Goal: Task Accomplishment & Management: Manage account settings

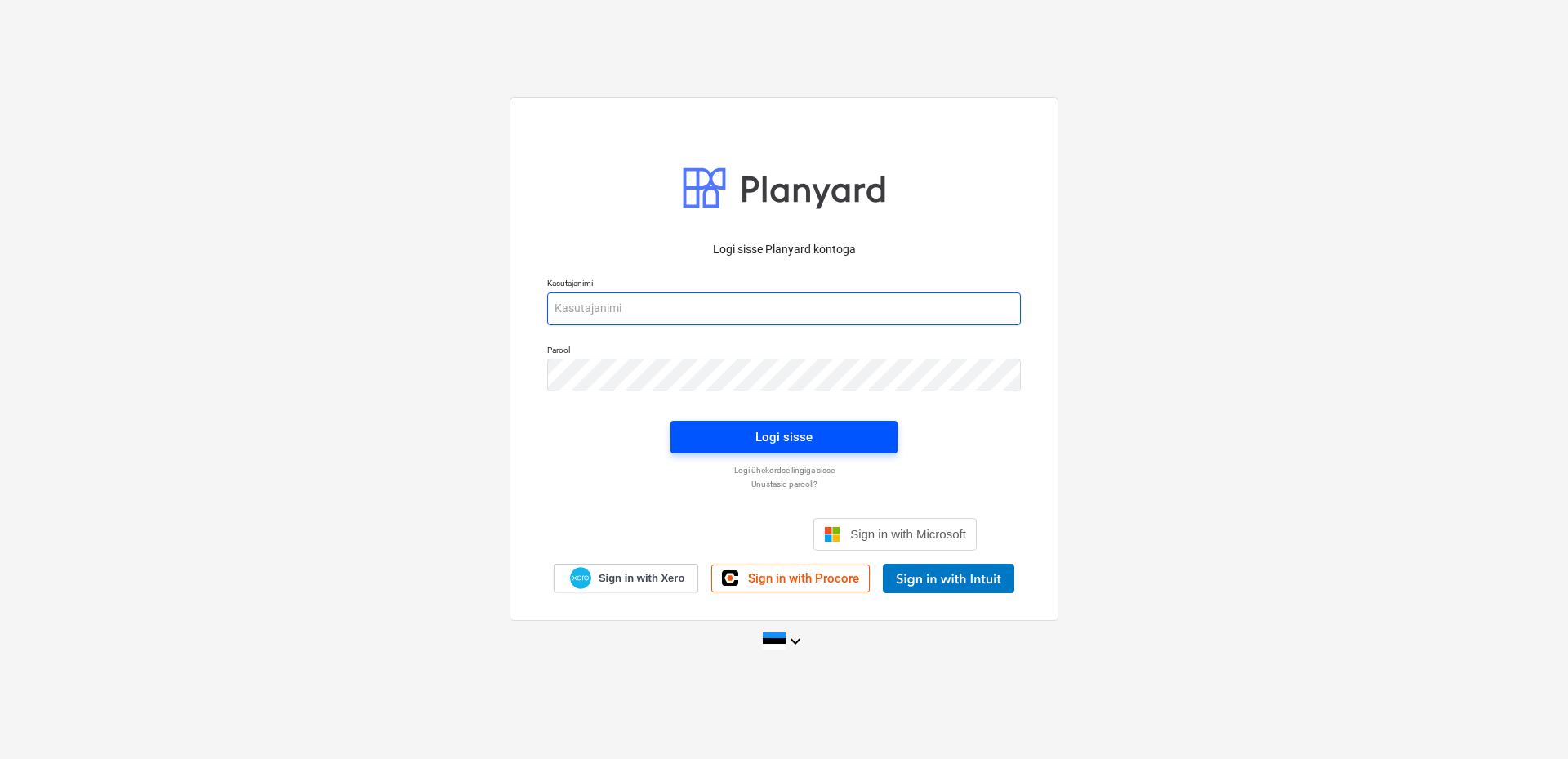
type input "[EMAIL_ADDRESS][DOMAIN_NAME]"
click at [818, 437] on span "Logi sisse" at bounding box center [784, 436] width 188 height 21
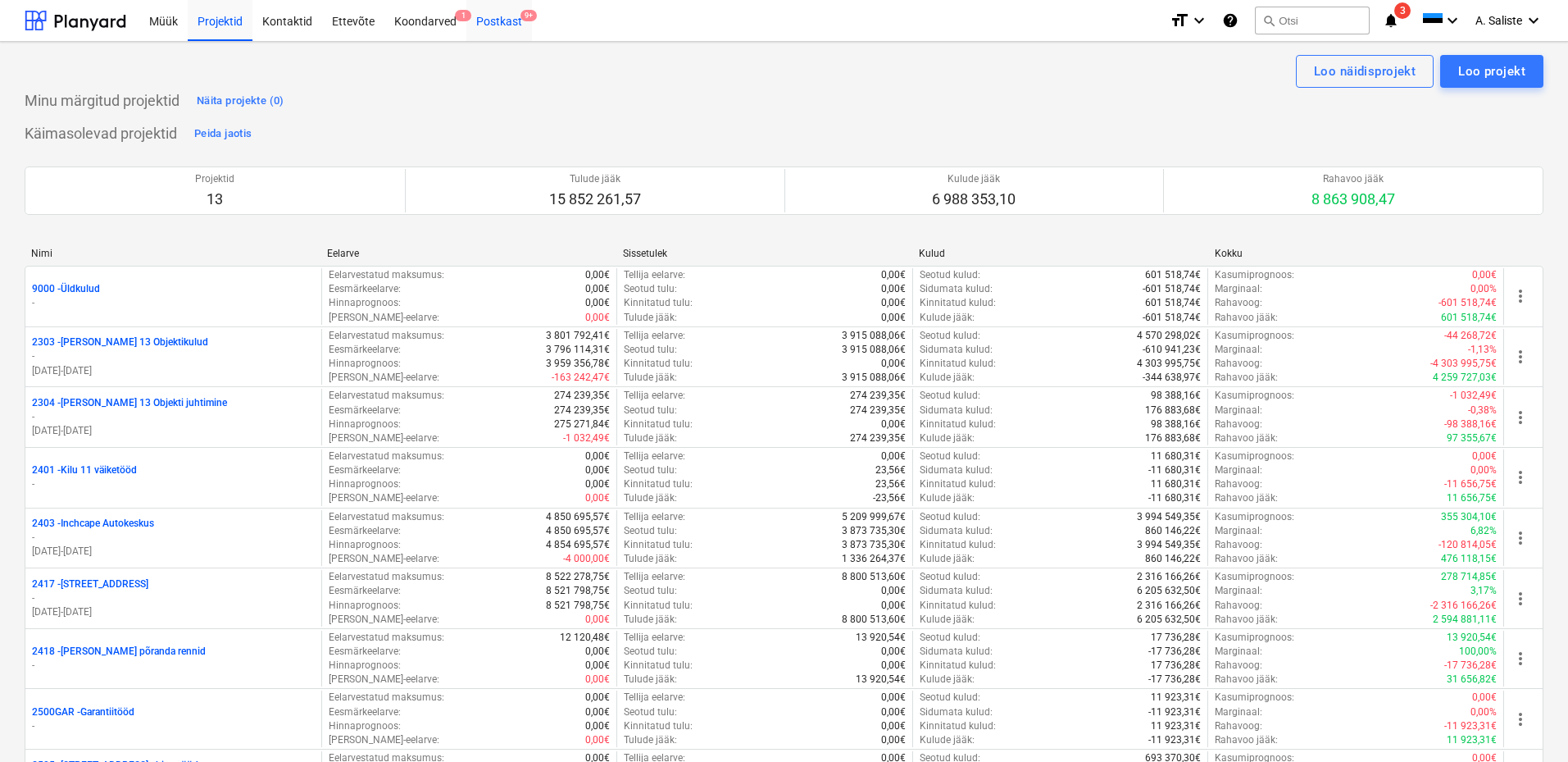
click at [498, 13] on div "Postkast 9+" at bounding box center [499, 20] width 65 height 42
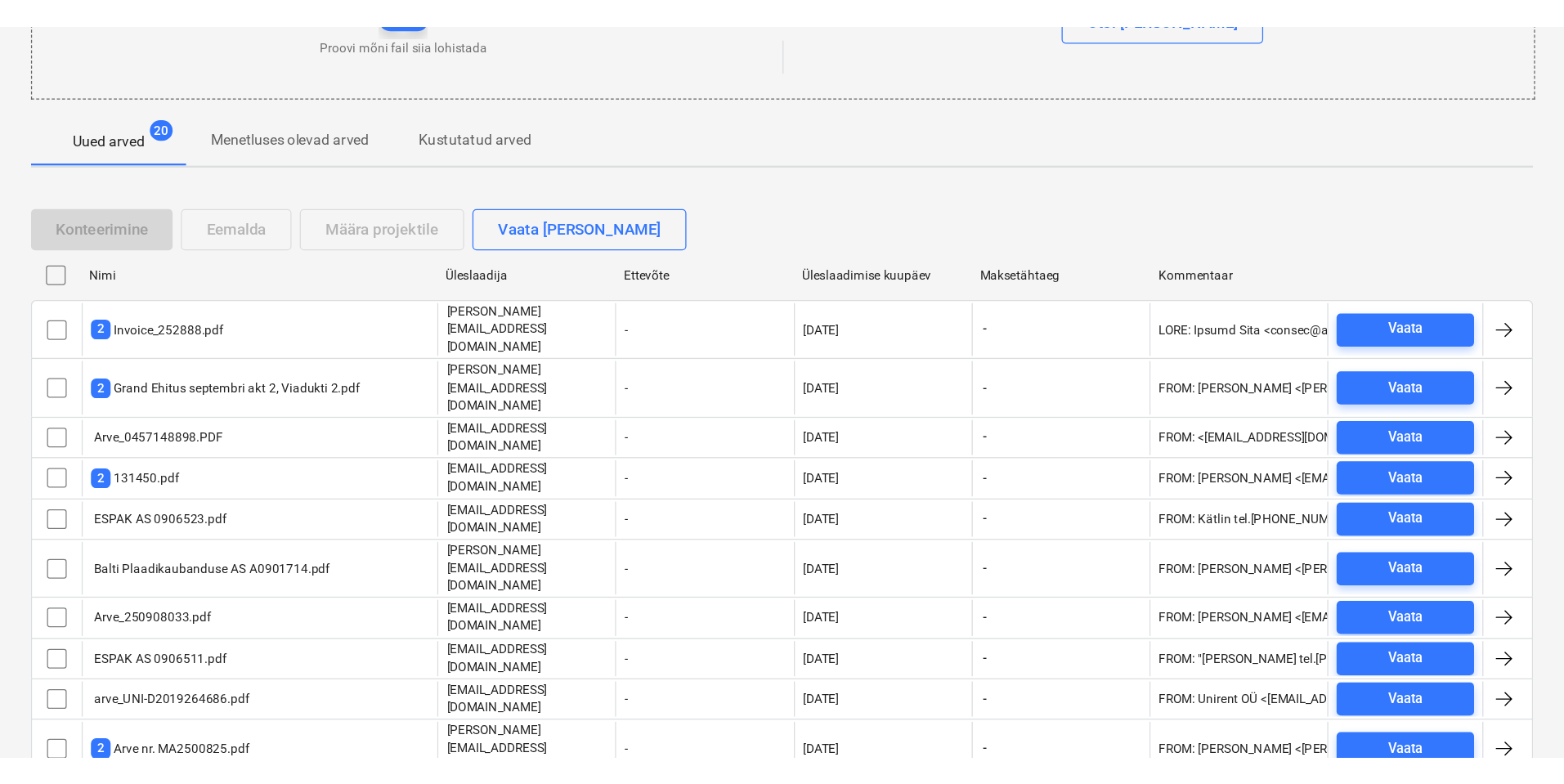
scroll to position [215, 0]
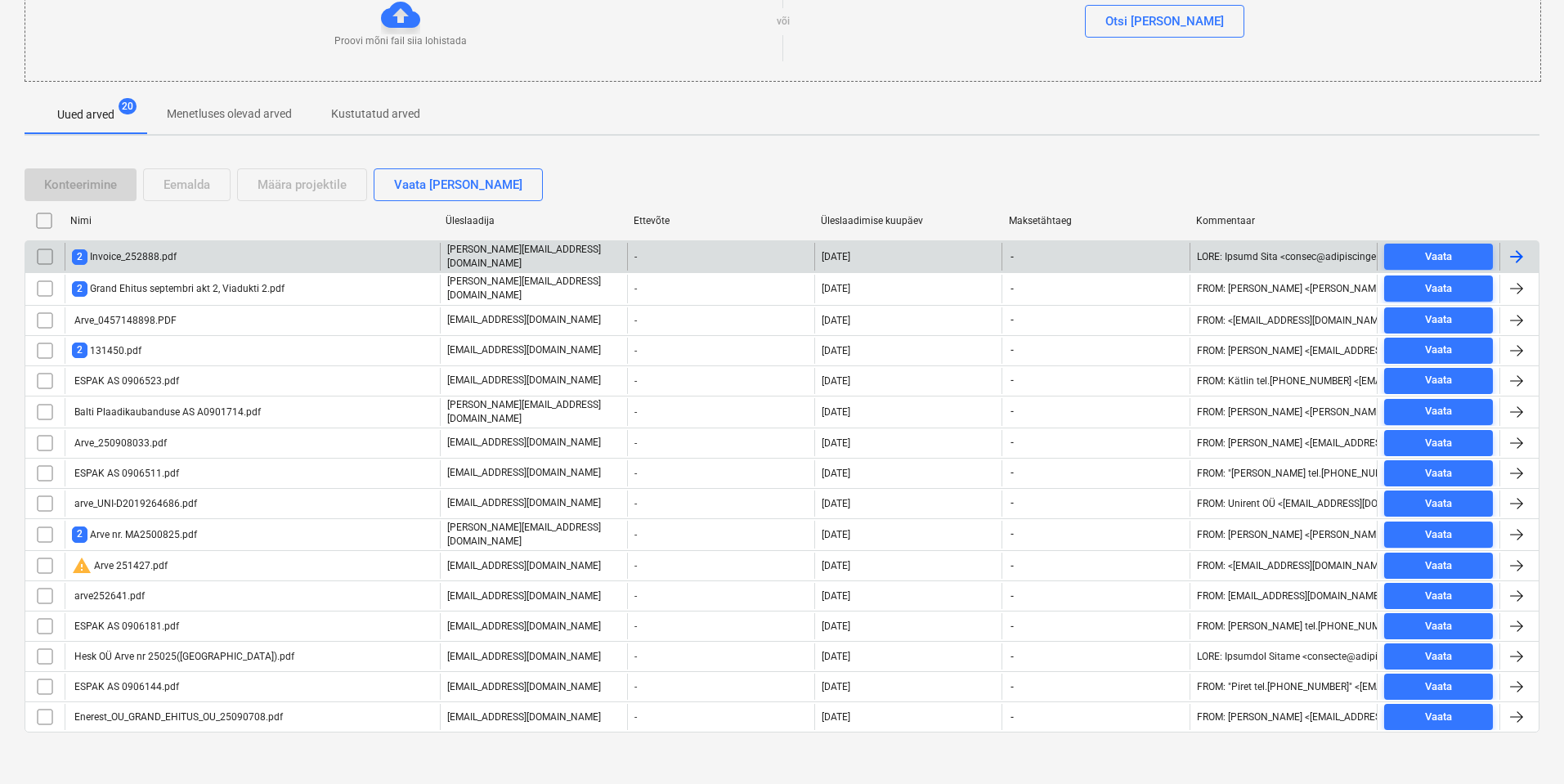
click at [120, 251] on div "2 Invoice_252888.pdf" at bounding box center [124, 256] width 105 height 15
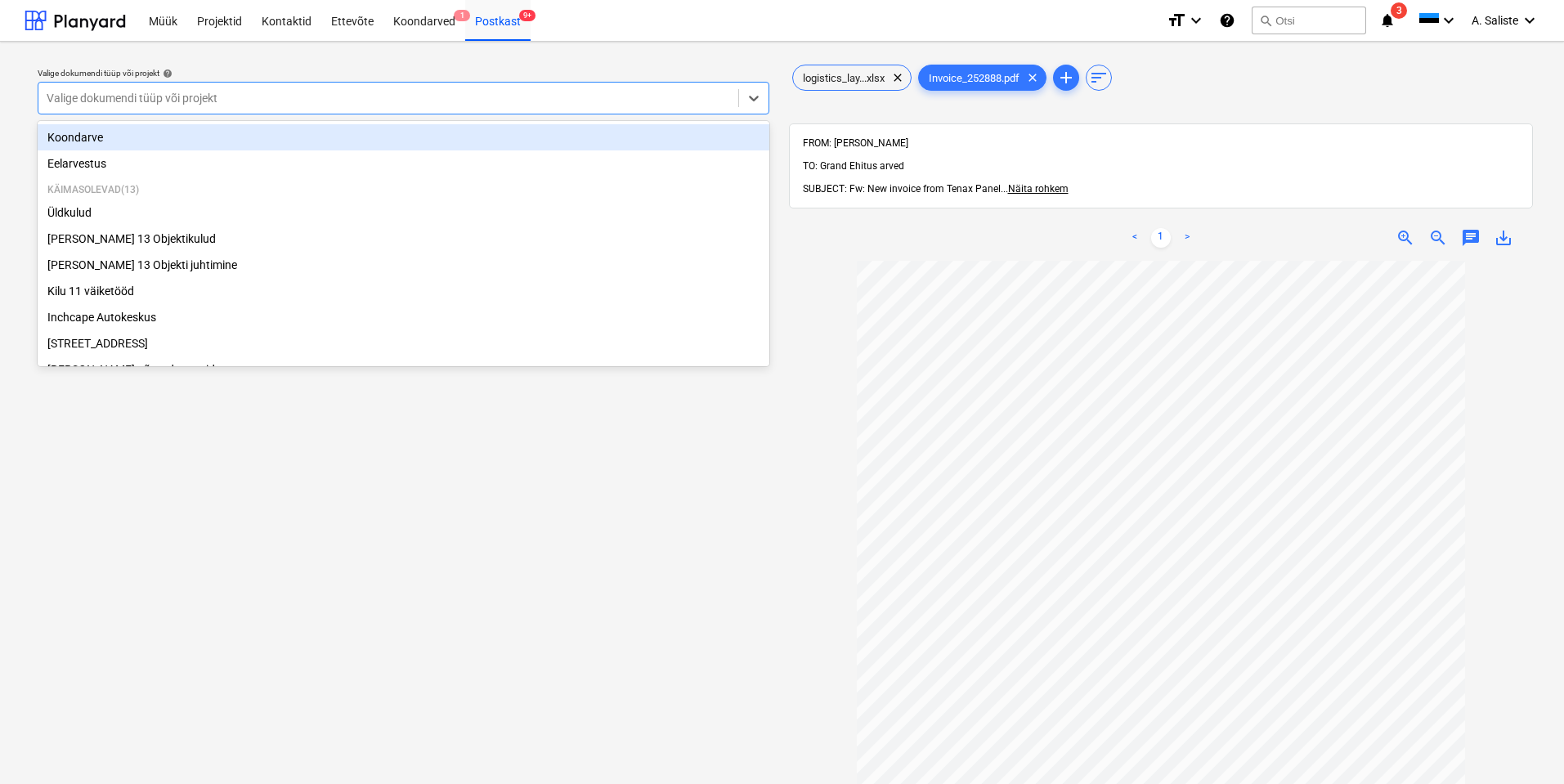
click at [592, 97] on div at bounding box center [388, 98] width 684 height 16
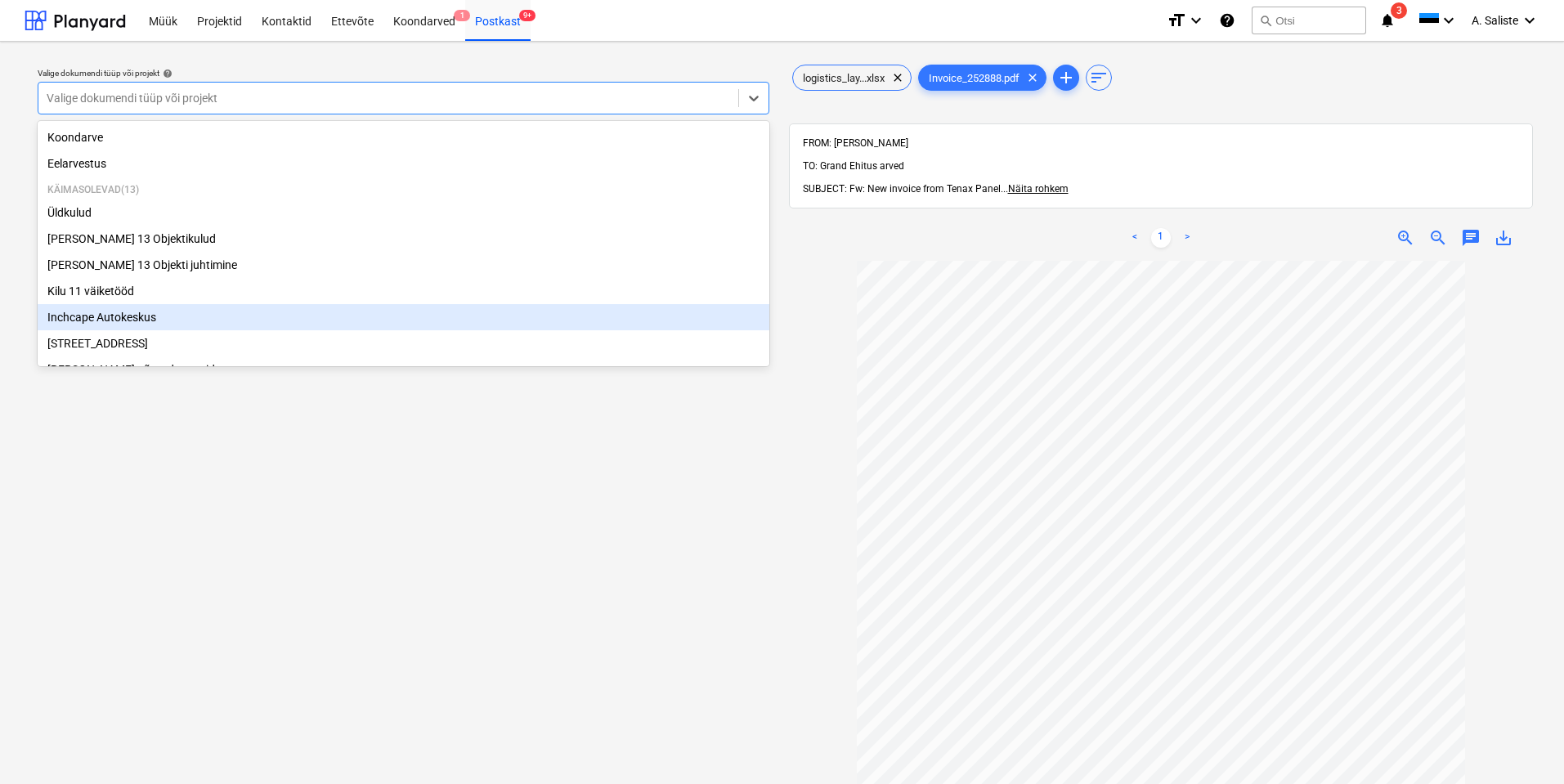
scroll to position [279, 0]
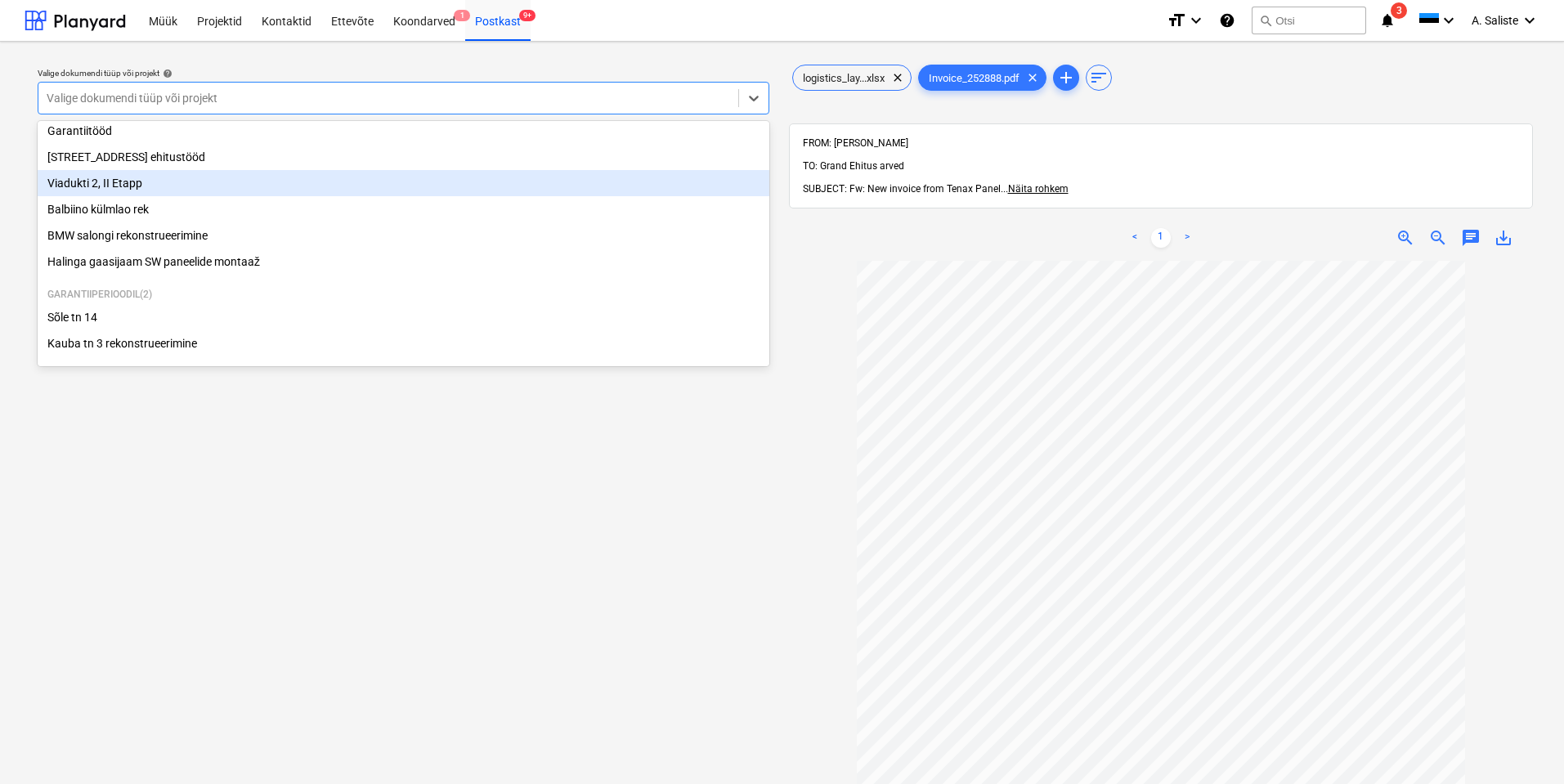
click at [174, 179] on div "Viadukti 2, II Etapp" at bounding box center [404, 183] width 732 height 26
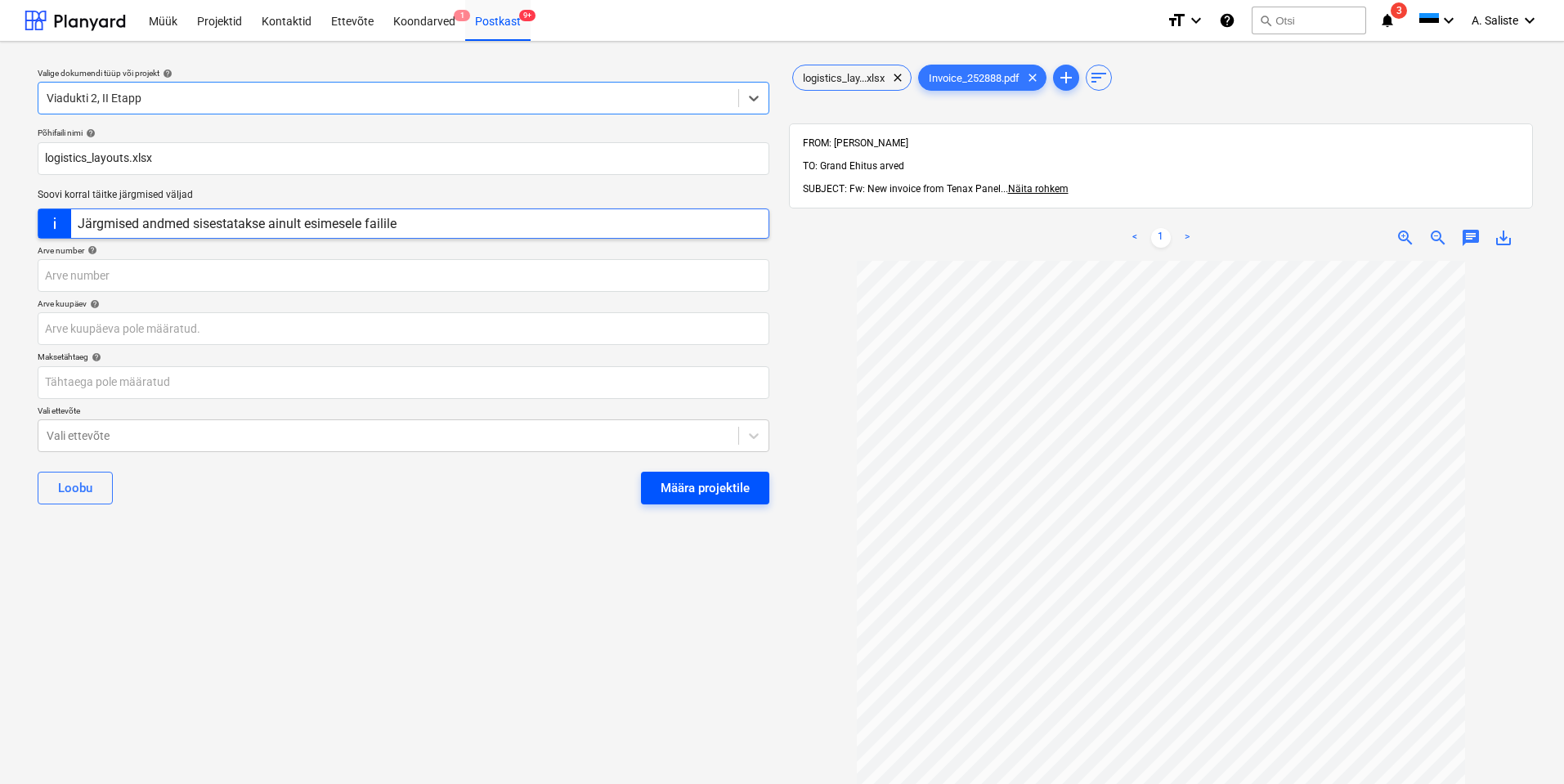
click at [685, 485] on div "Määra projektile" at bounding box center [705, 487] width 89 height 21
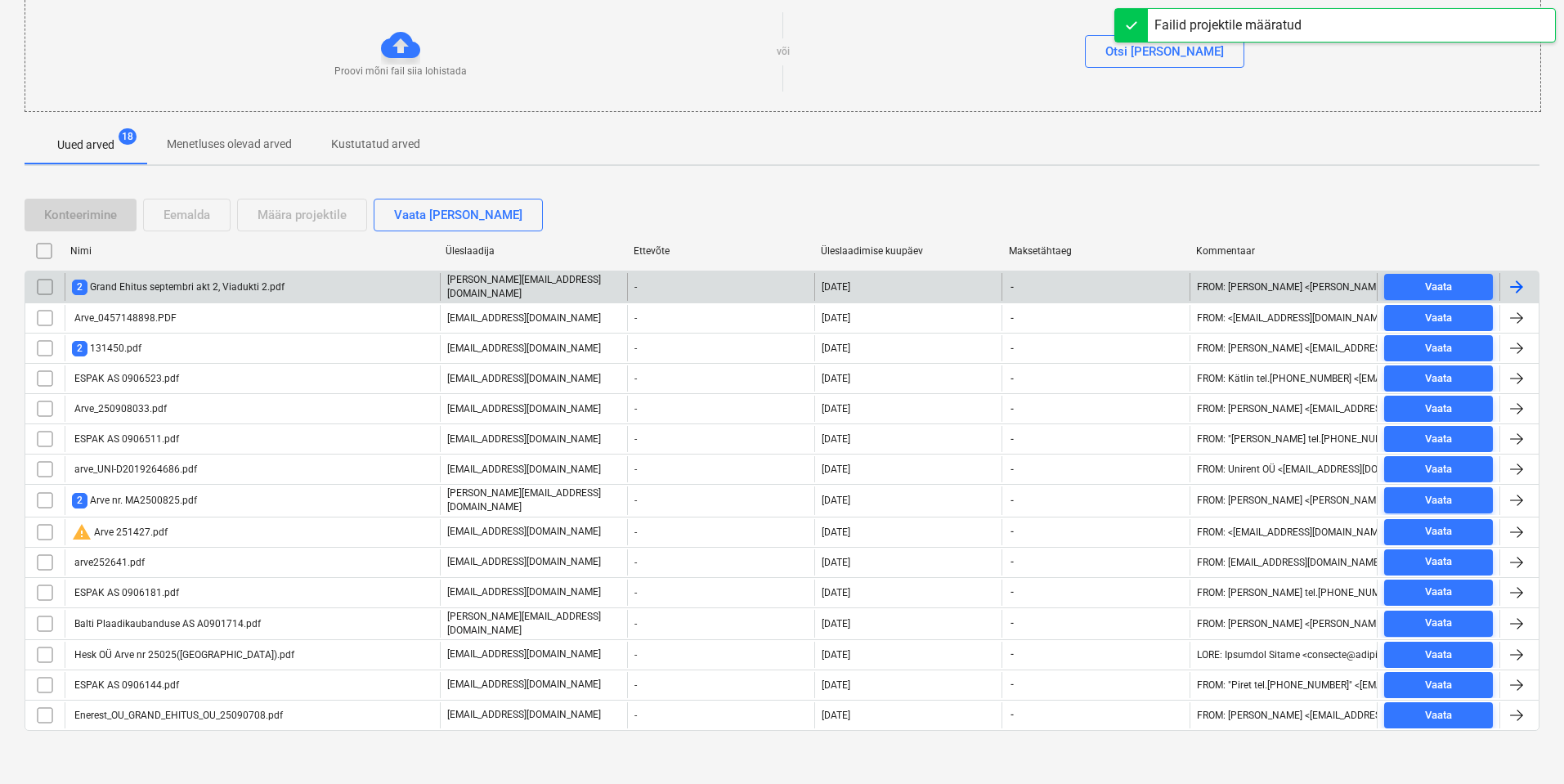
click at [164, 287] on div "2 Grand Ehitus septembri akt 2, Viadukti 2.pdf" at bounding box center [178, 287] width 213 height 15
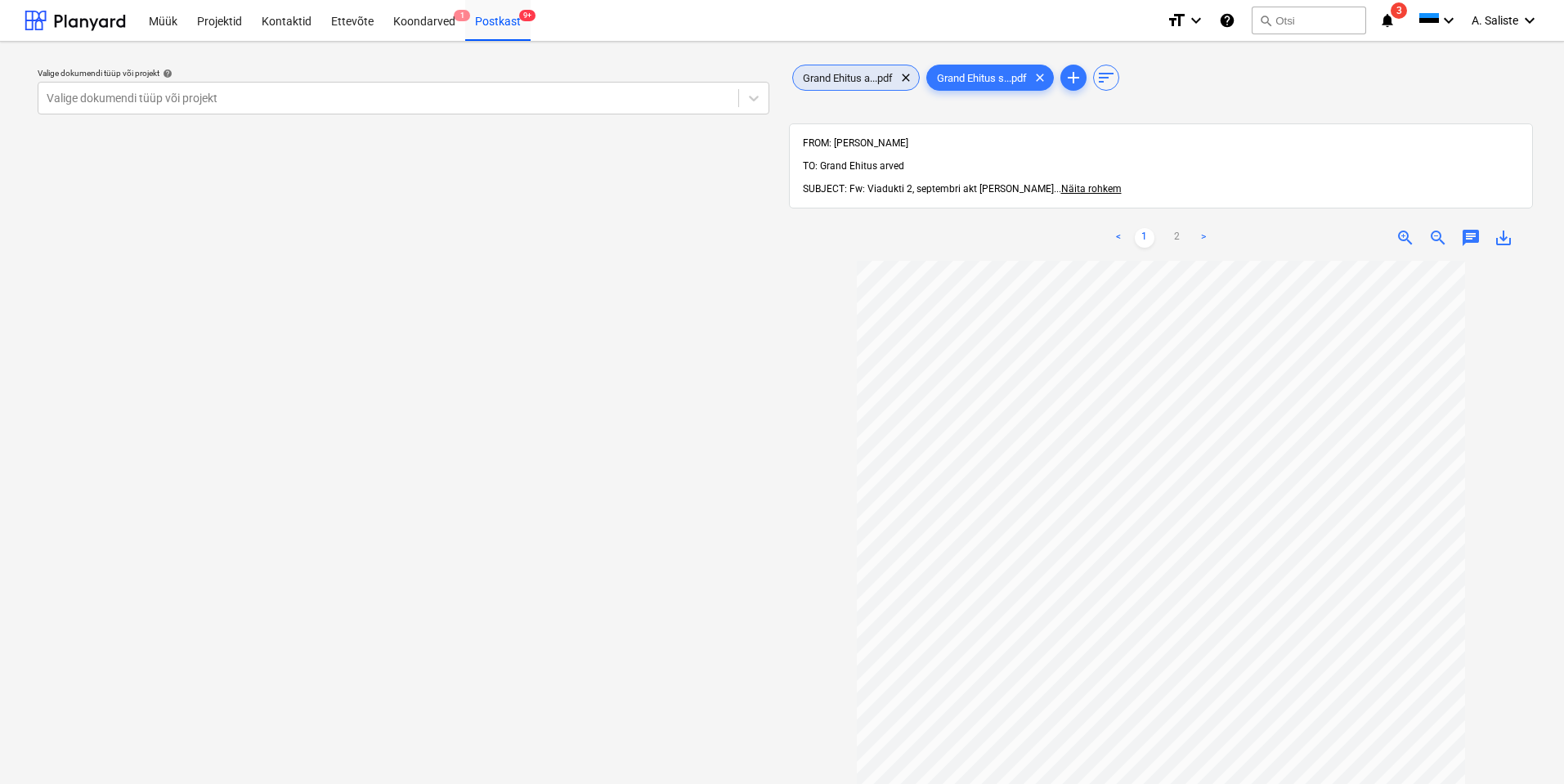
drag, startPoint x: 866, startPoint y: 76, endPoint x: 888, endPoint y: 100, distance: 32.6
click at [867, 74] on span "Grand Ehitus a...pdf" at bounding box center [848, 78] width 110 height 13
click at [442, 97] on div at bounding box center [388, 98] width 684 height 16
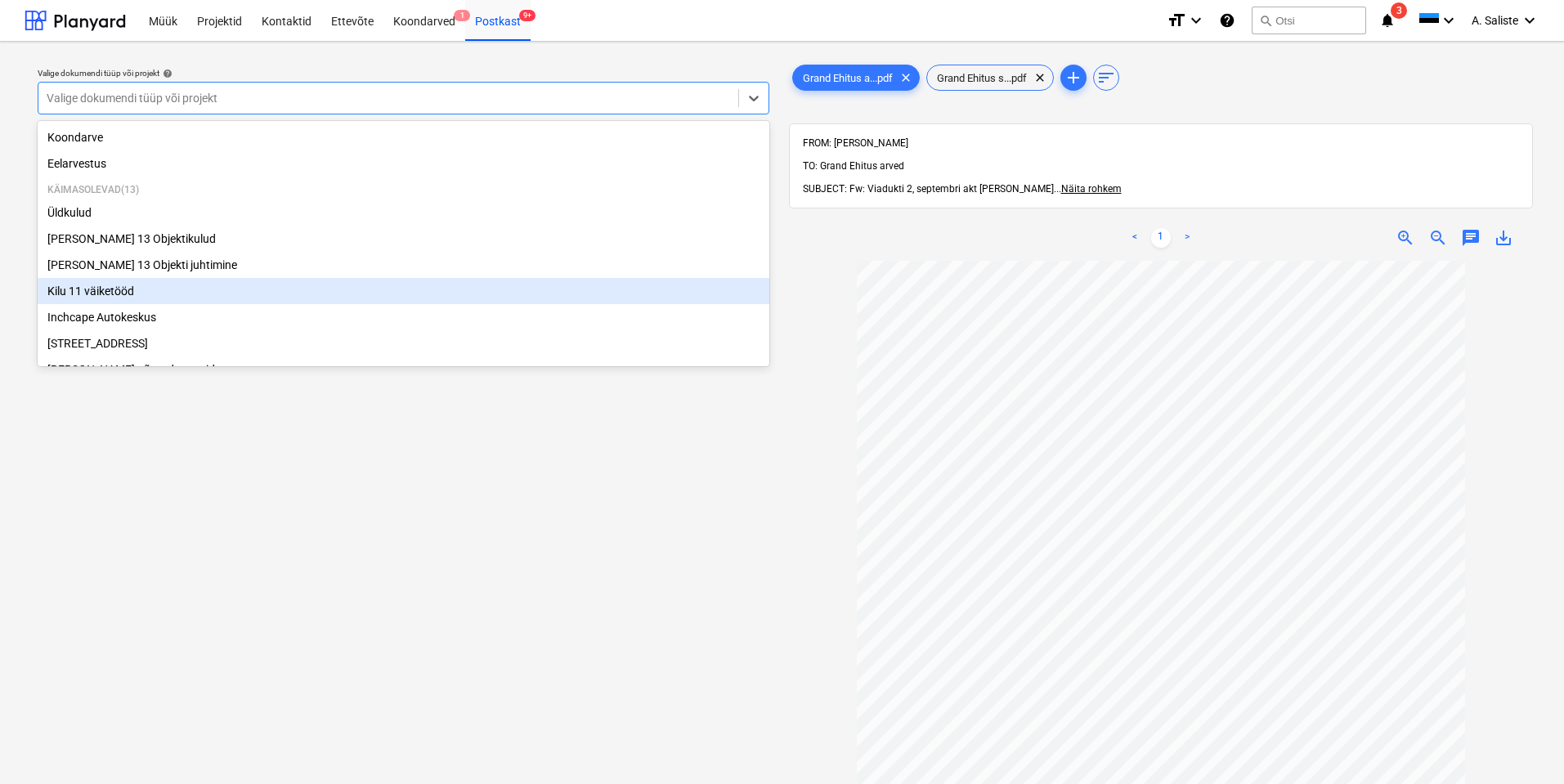
scroll to position [279, 0]
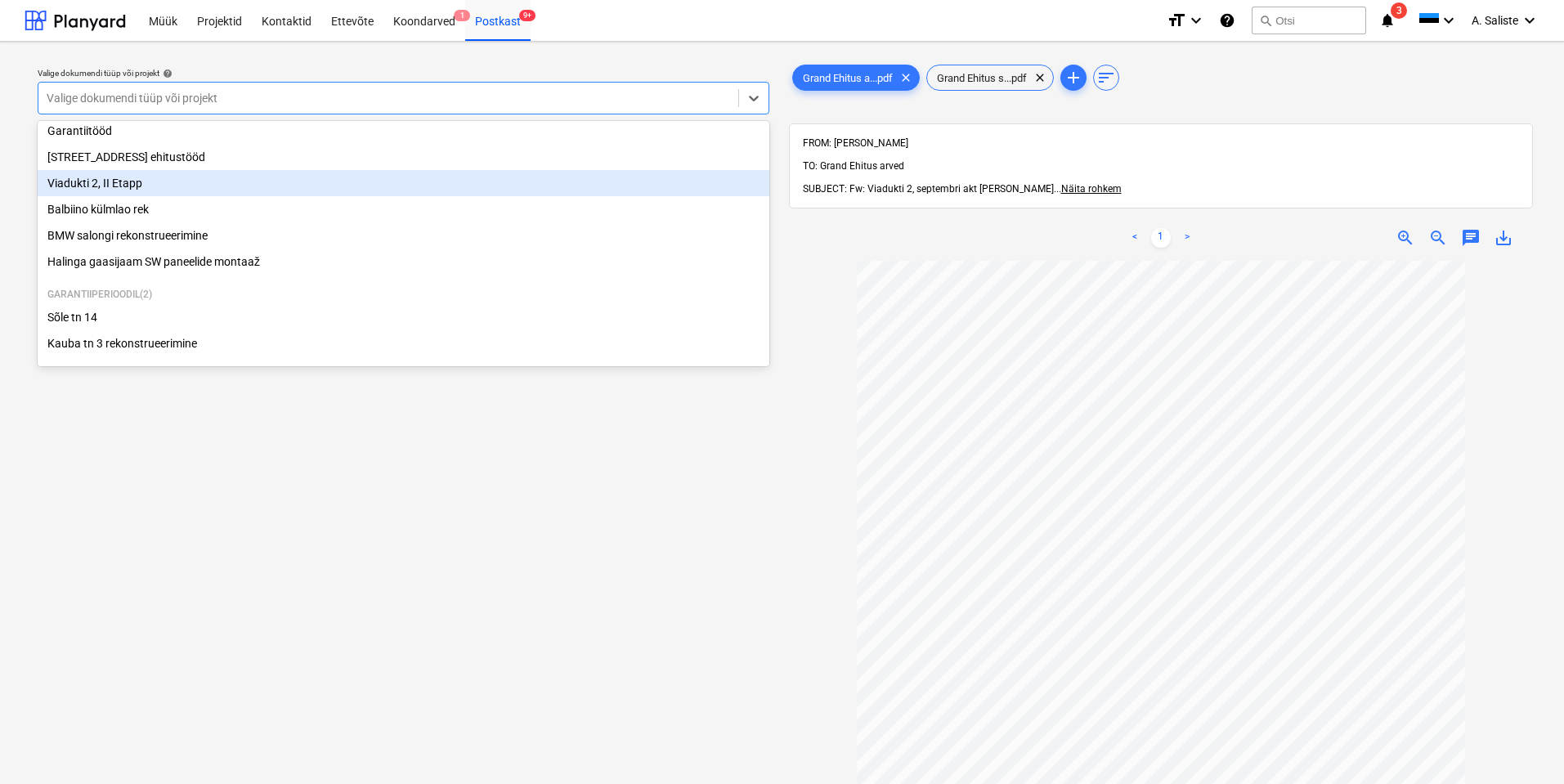
click at [118, 181] on div "Viadukti 2, II Etapp" at bounding box center [404, 183] width 732 height 26
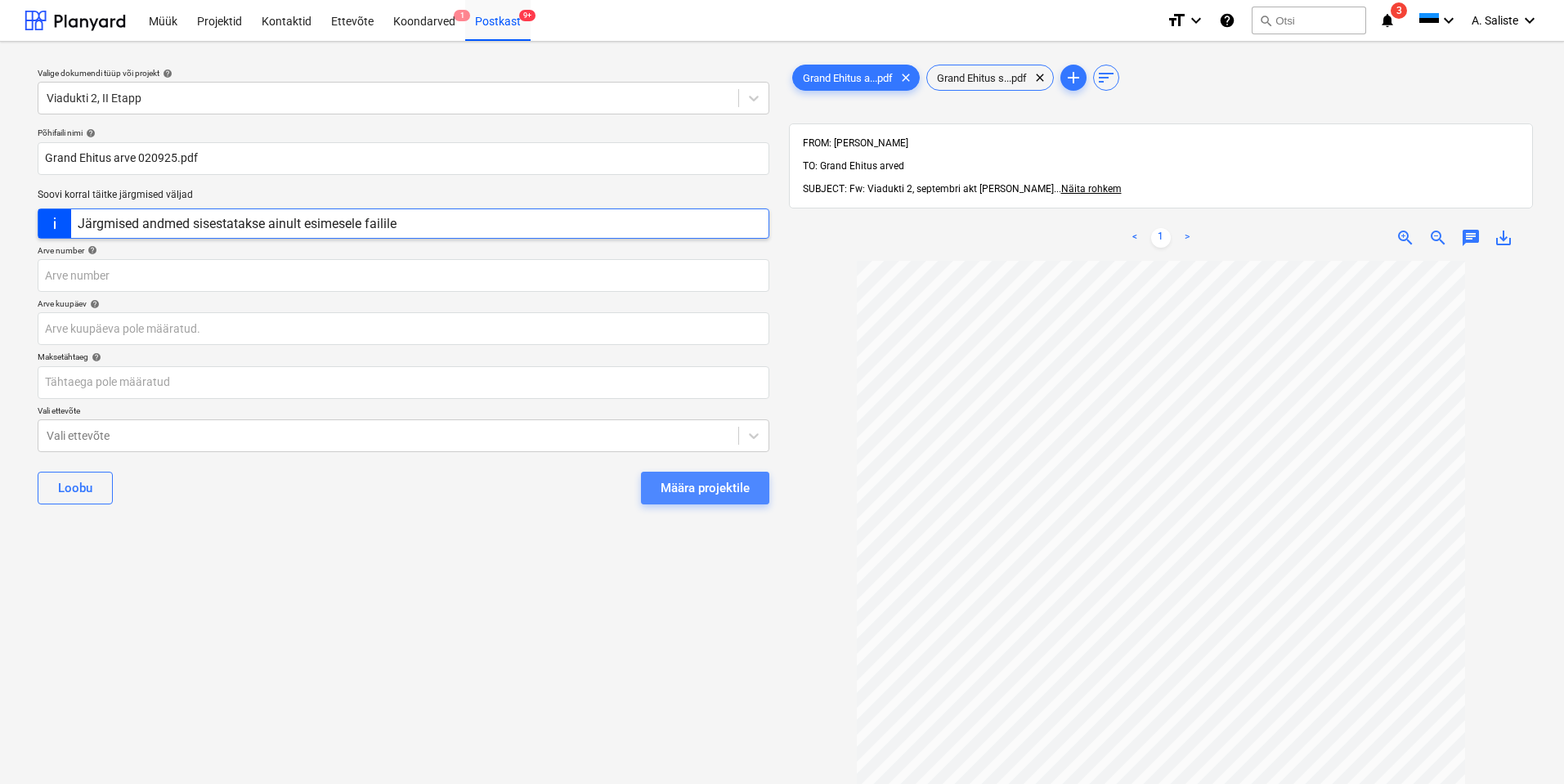
click at [723, 486] on div "Määra projektile" at bounding box center [705, 487] width 89 height 21
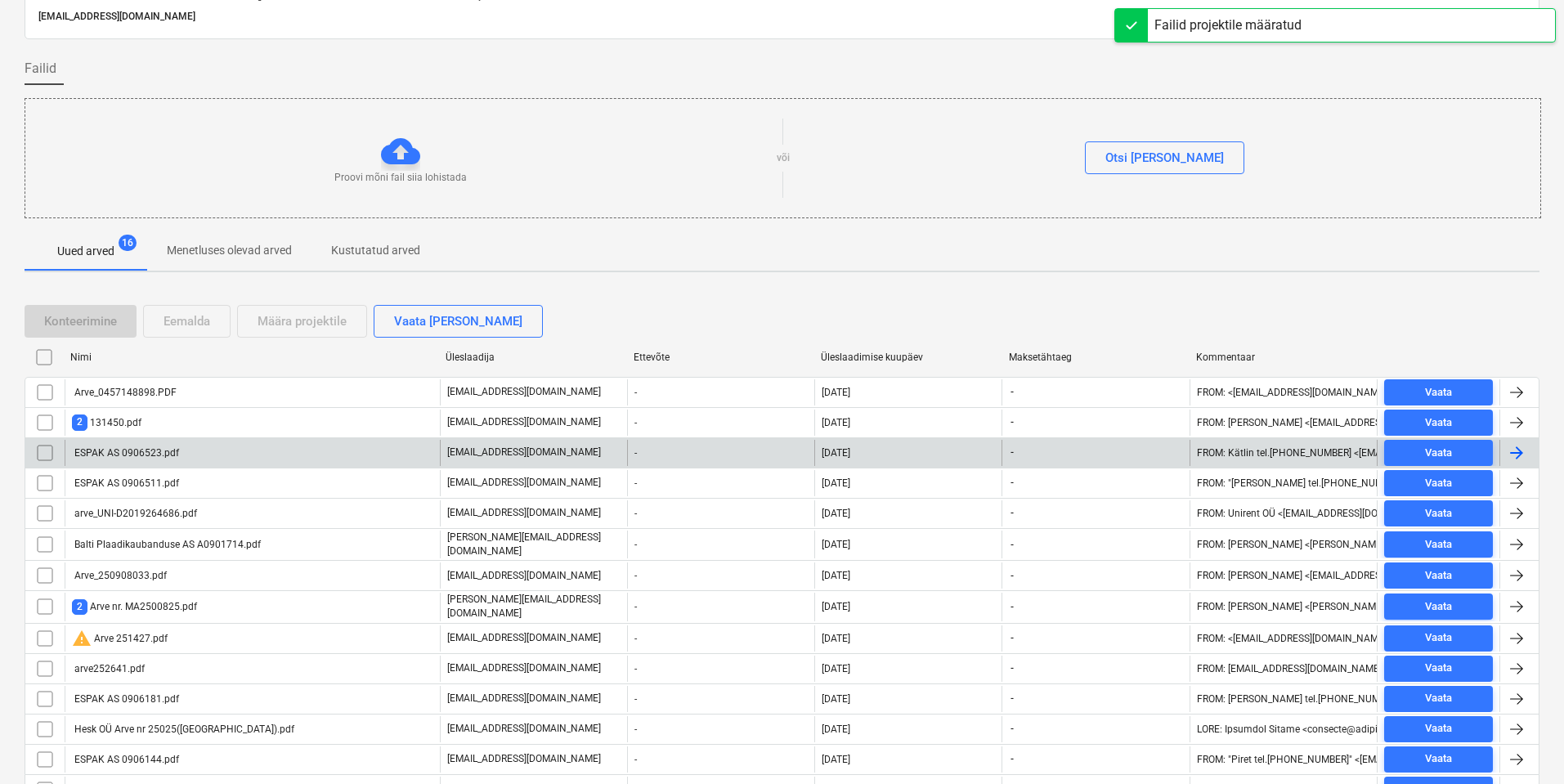
scroll to position [154, 0]
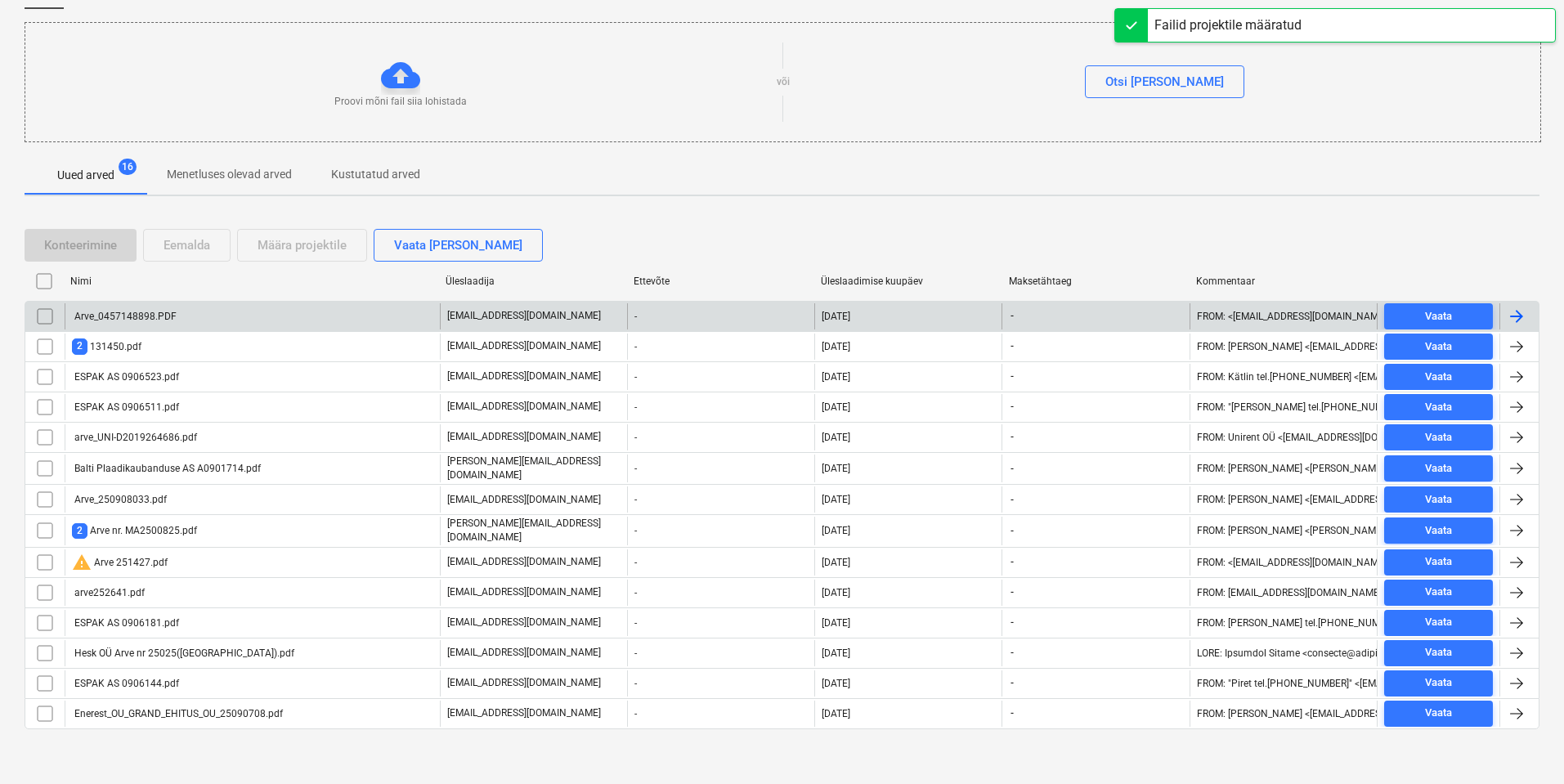
click at [242, 330] on div "Arve_0457148898.PDF [EMAIL_ADDRESS][DOMAIN_NAME] - [DATE] - FROM: <[EMAIL_ADDRE…" at bounding box center [782, 315] width 1515 height 30
click at [187, 323] on div "Arve_0457148898.PDF" at bounding box center [252, 316] width 375 height 26
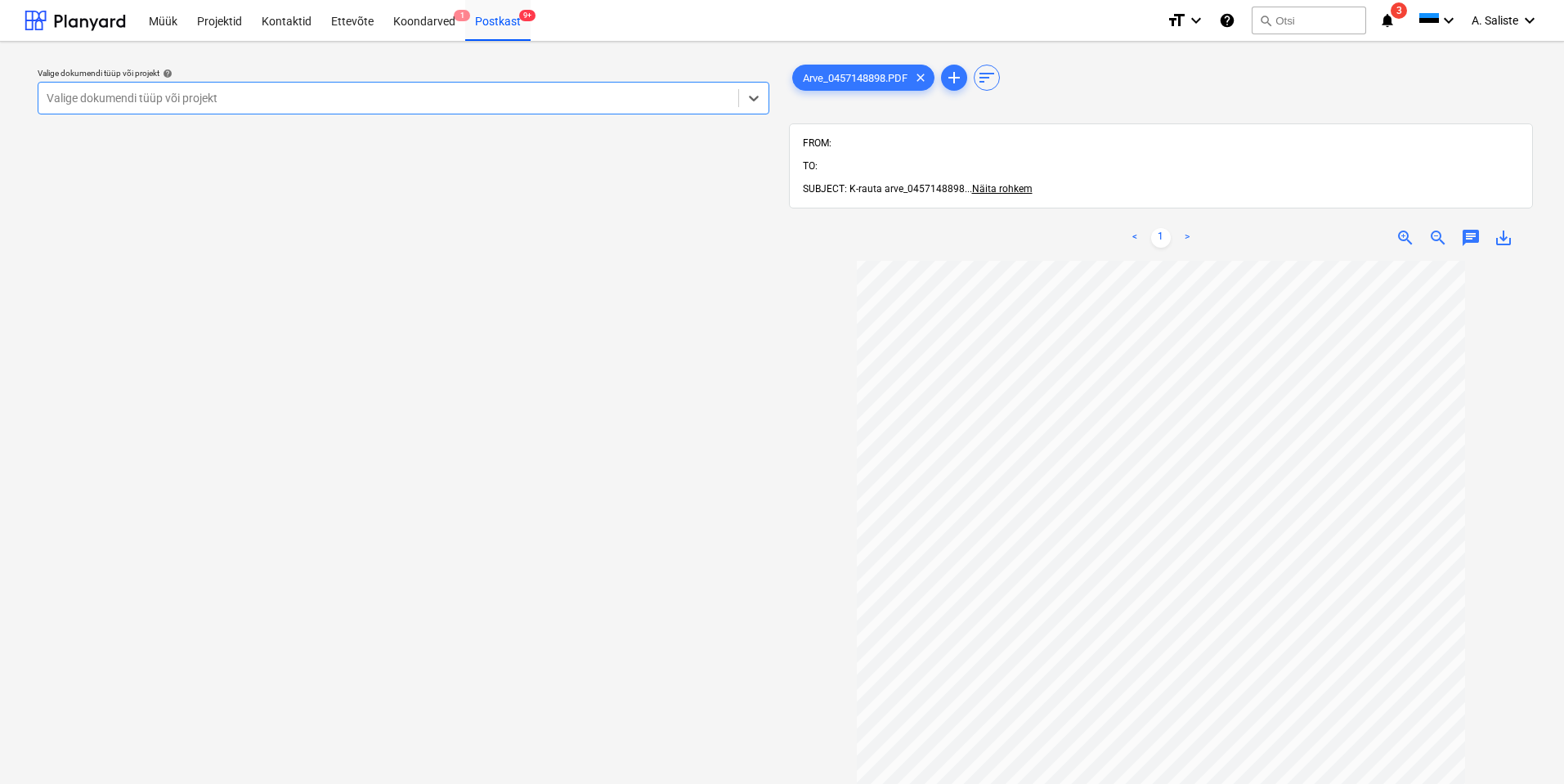
click at [607, 97] on div at bounding box center [388, 98] width 684 height 16
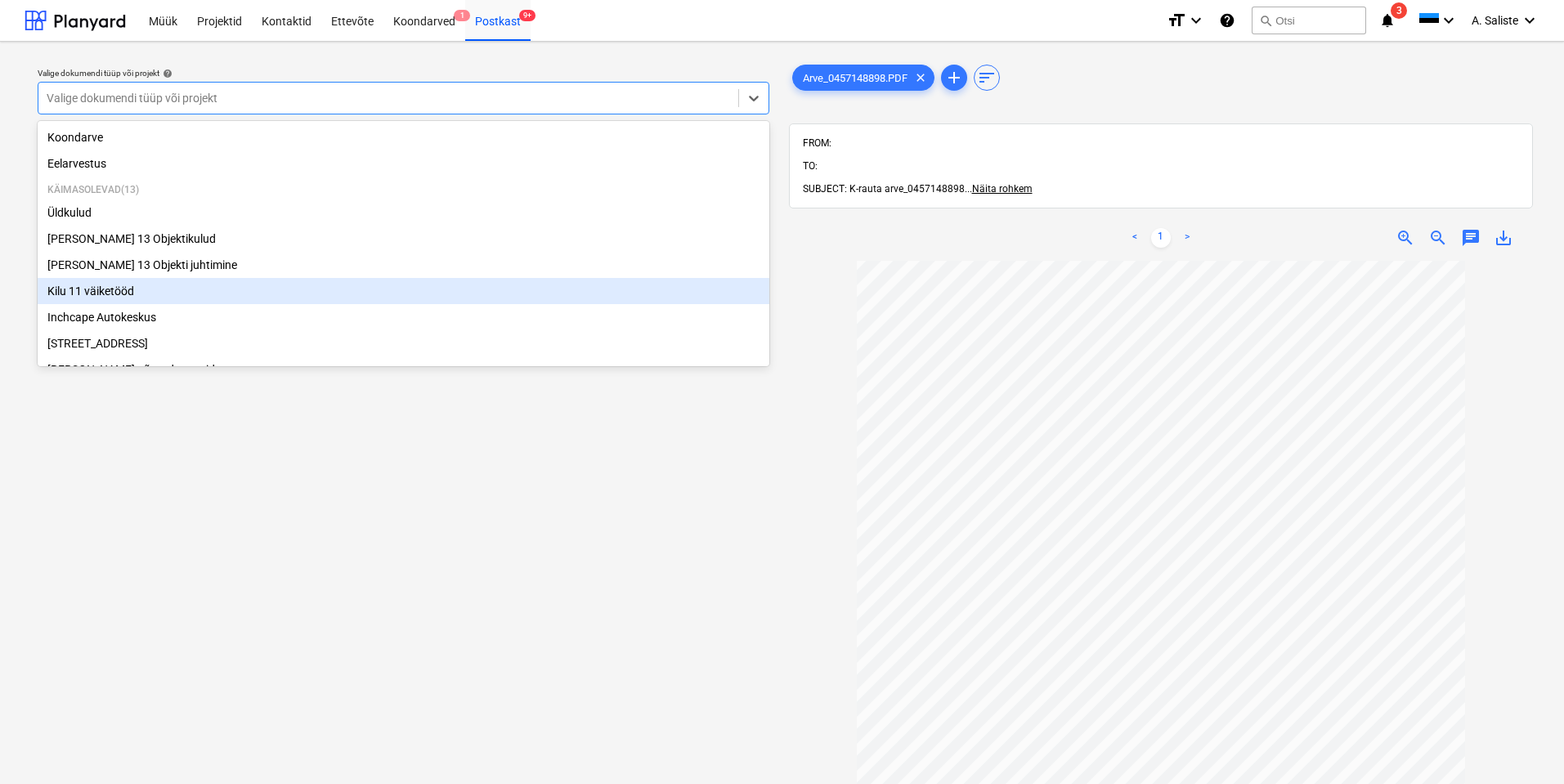
click at [206, 299] on div "Kilu 11 väiketööd" at bounding box center [404, 291] width 732 height 26
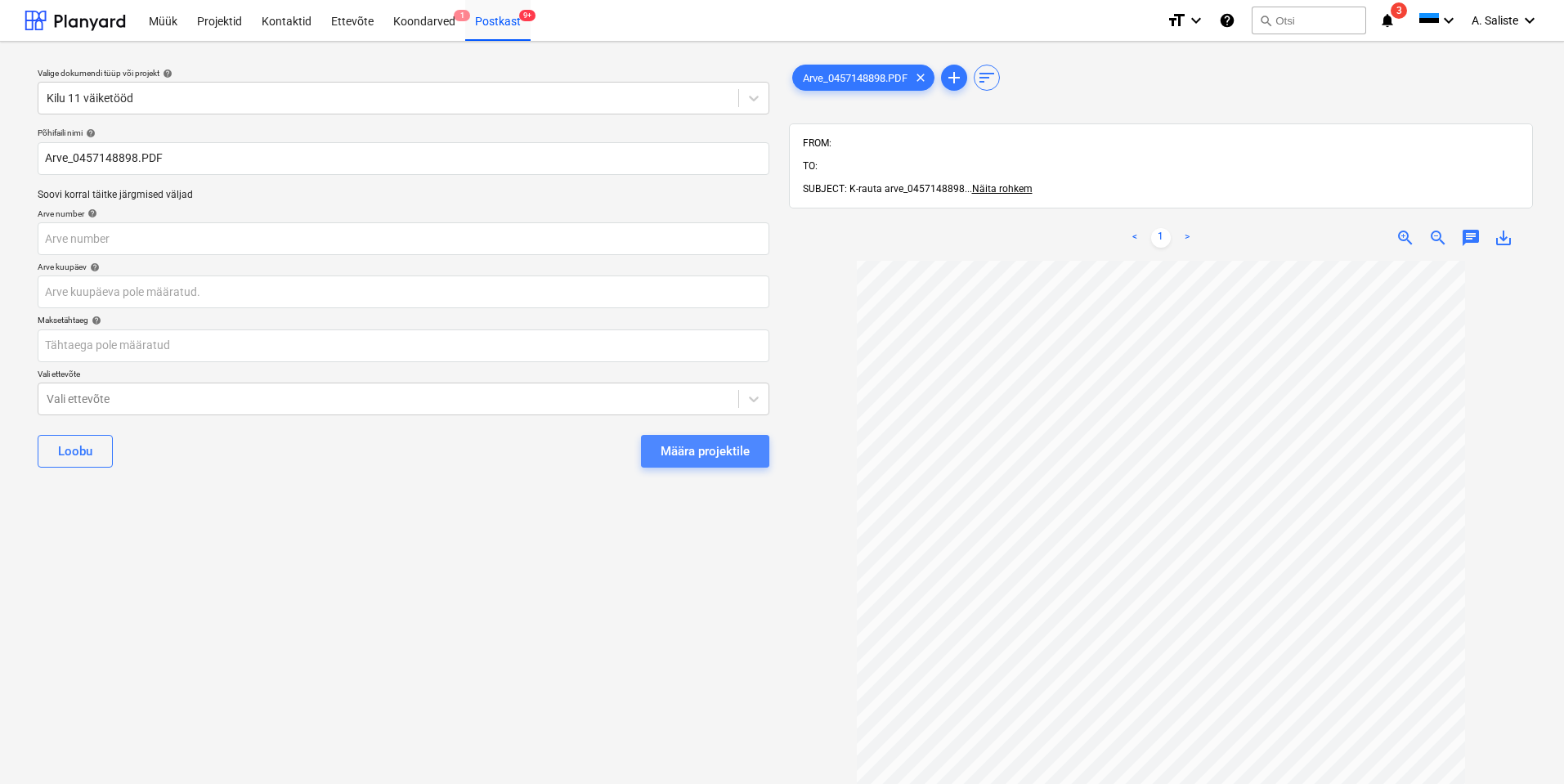
click at [677, 444] on div "Määra projektile" at bounding box center [705, 451] width 89 height 21
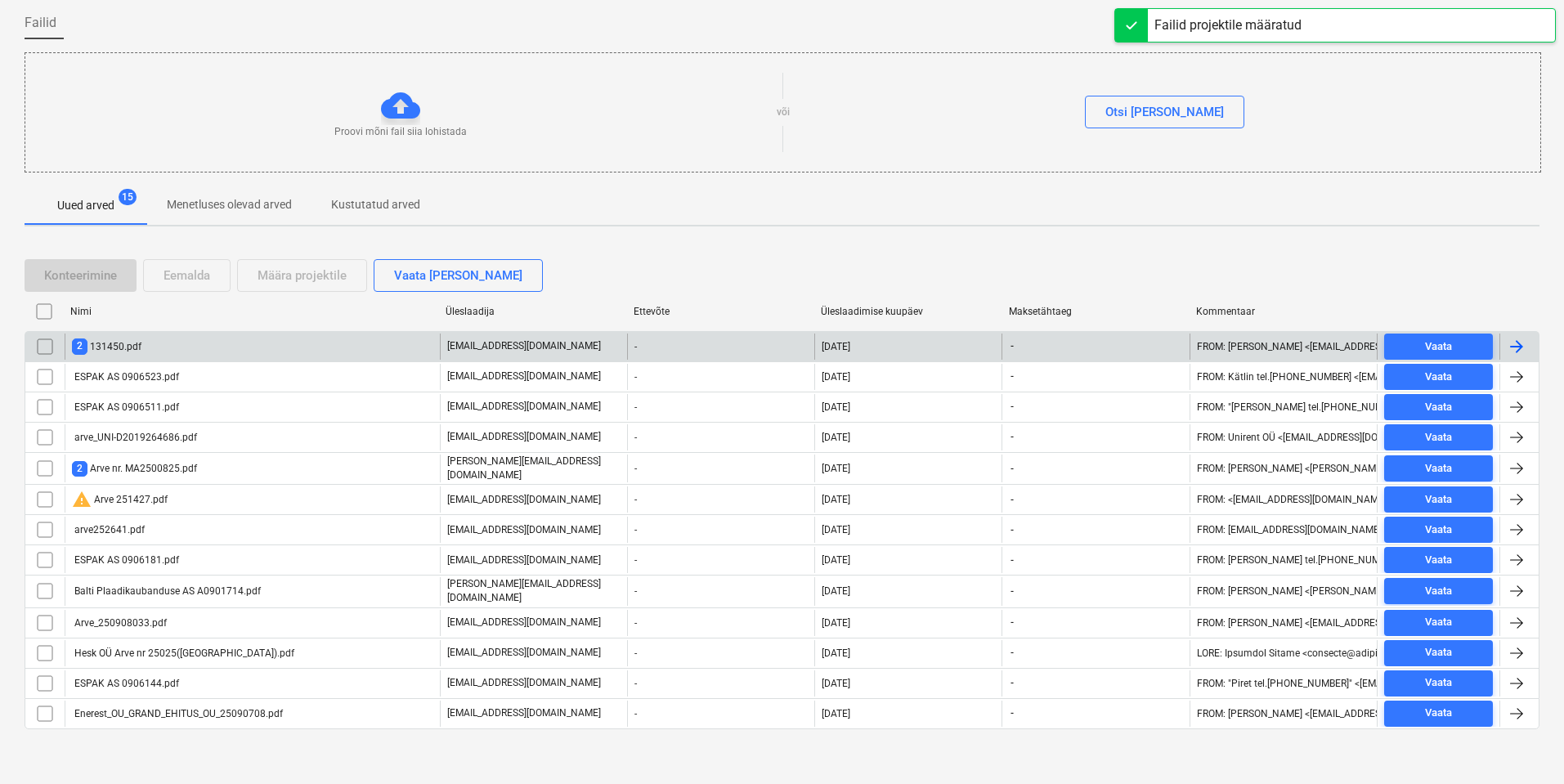
click at [157, 341] on div "2 131450.pdf" at bounding box center [252, 346] width 375 height 26
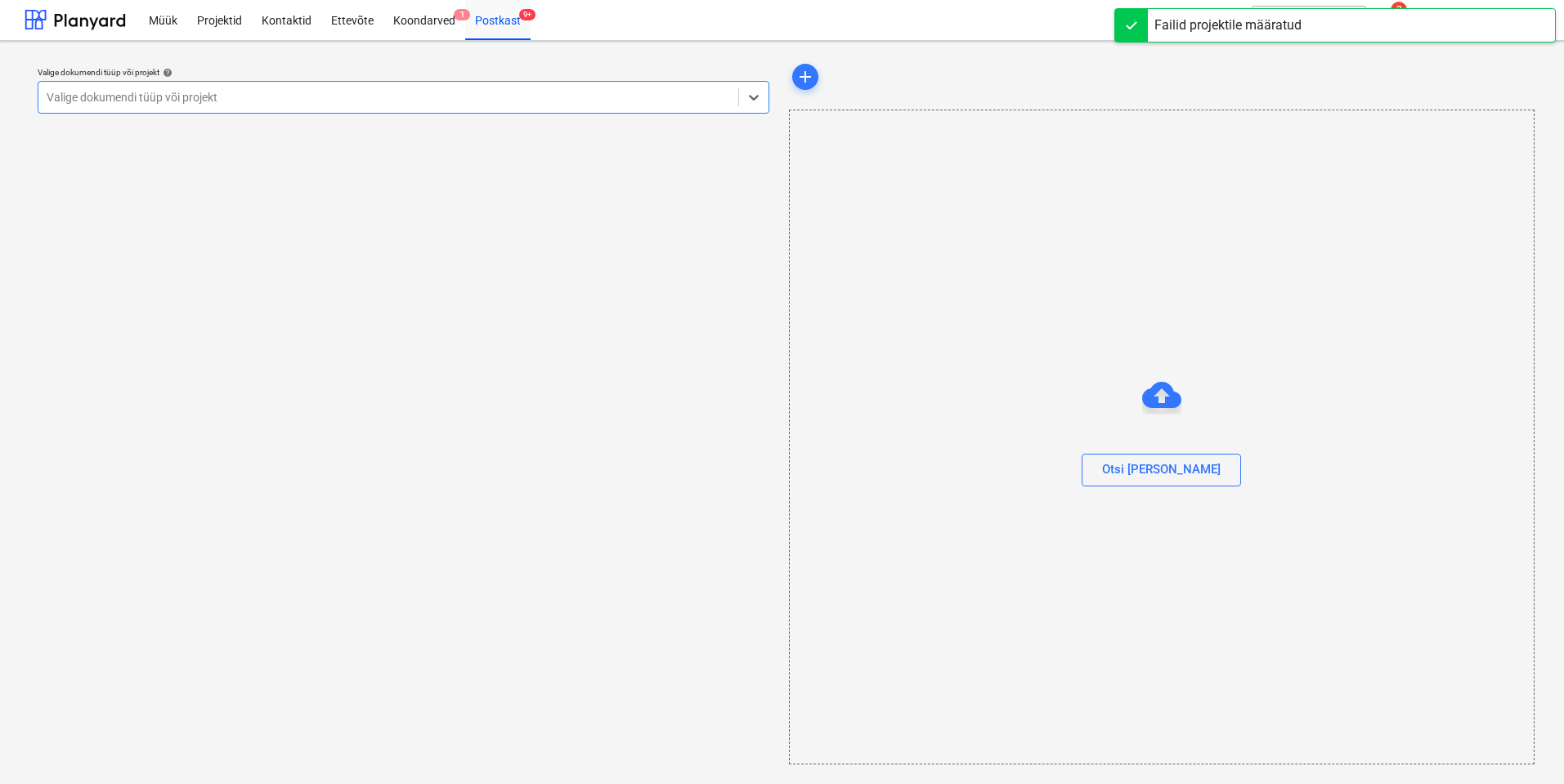
scroll to position [1, 0]
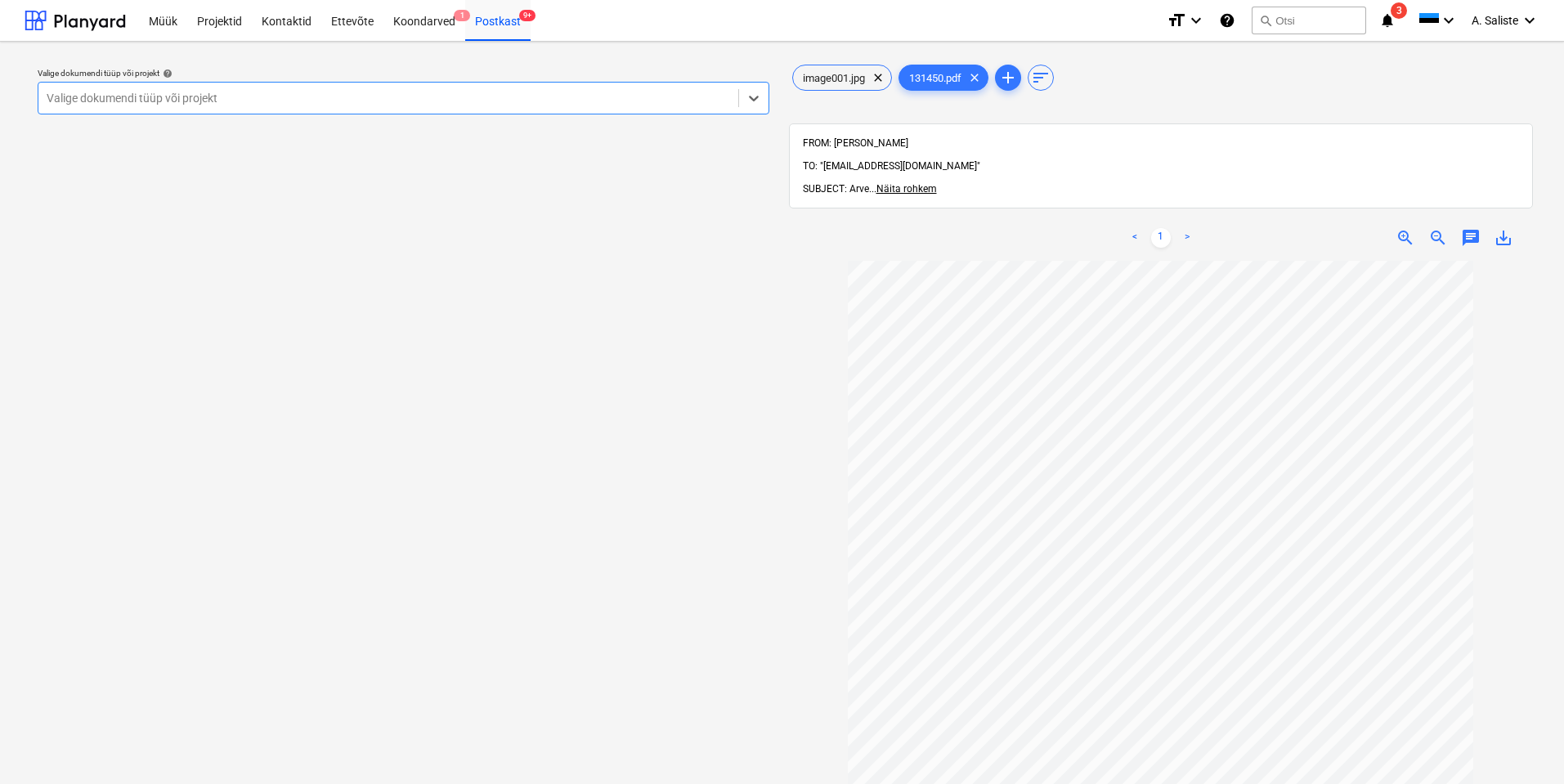
click at [685, 89] on div "Valige dokumendi tüüp või projekt" at bounding box center [388, 98] width 700 height 23
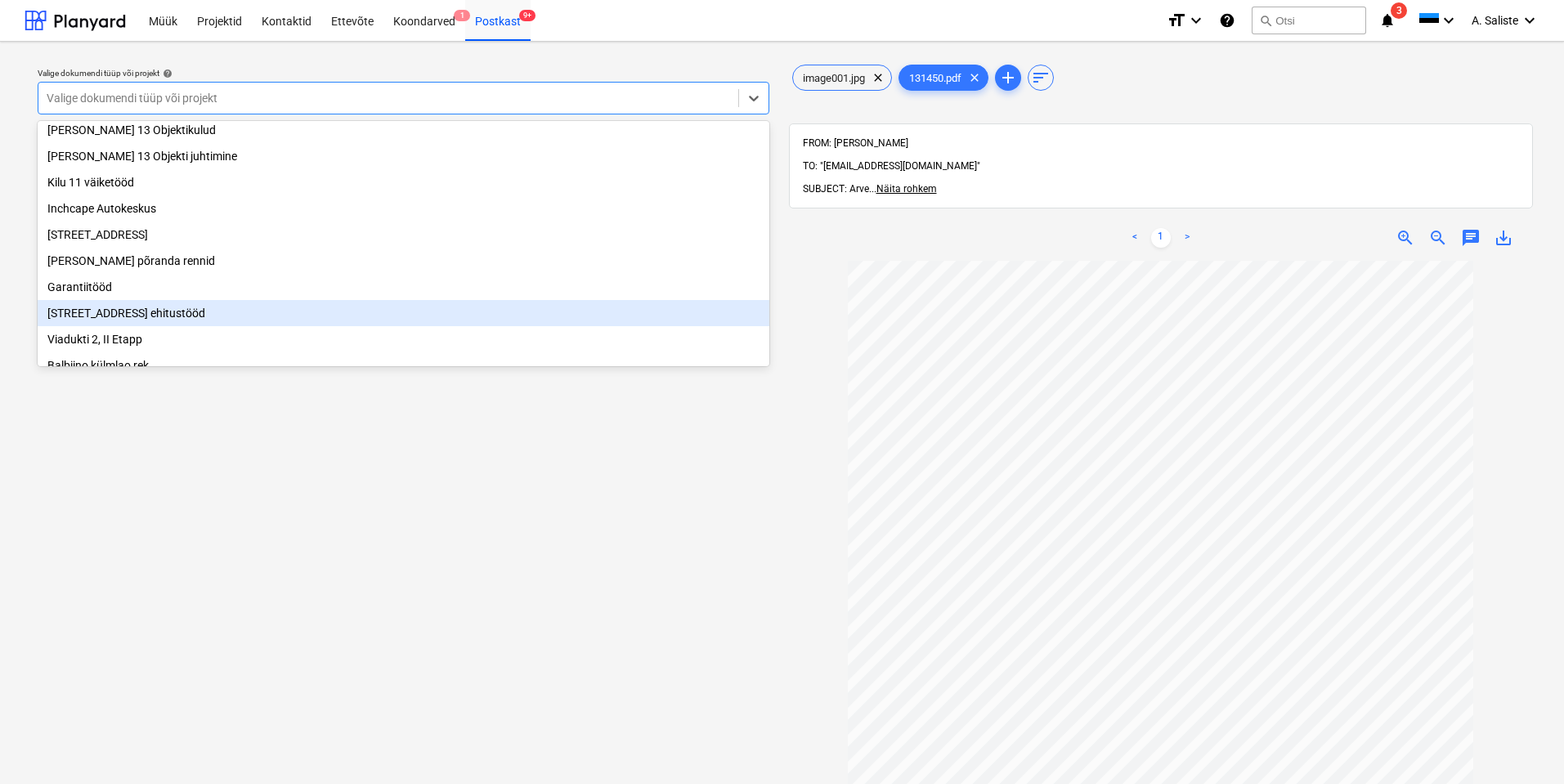
scroll to position [81, 0]
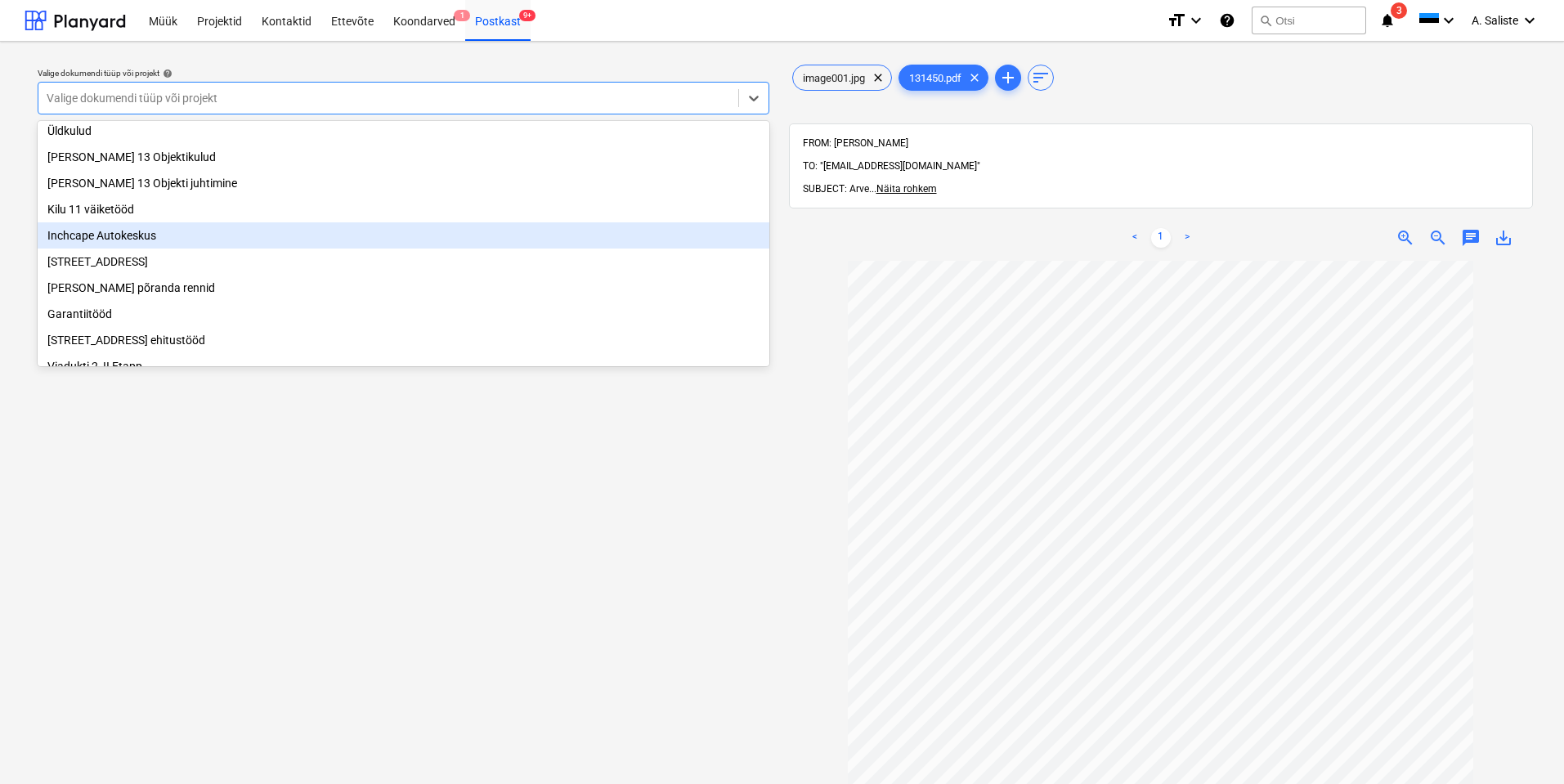
click at [139, 238] on div "Inchcape Autokeskus" at bounding box center [404, 235] width 732 height 26
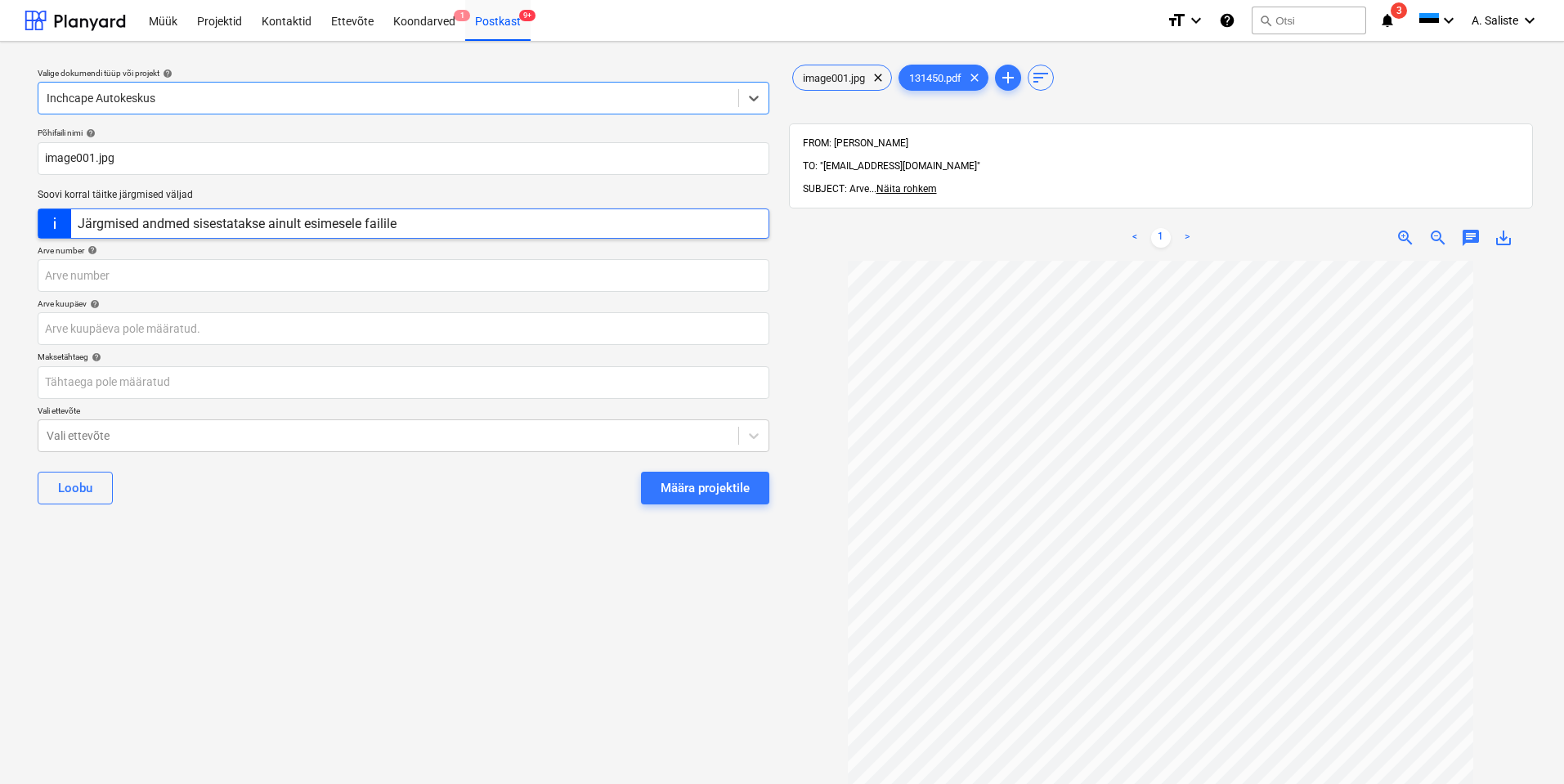
click at [701, 485] on div "Määra projektile" at bounding box center [705, 487] width 89 height 21
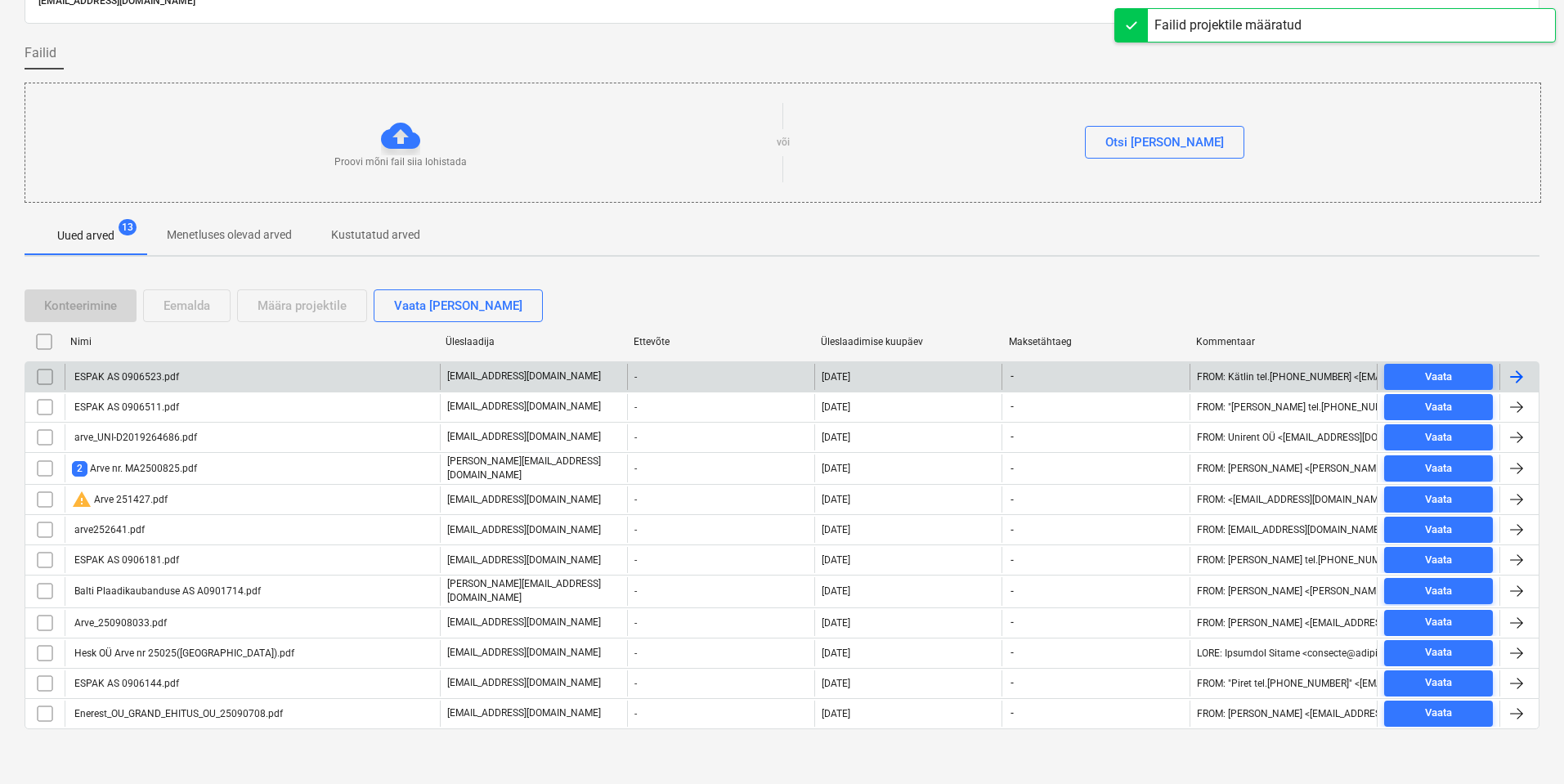
click at [202, 379] on div "ESPAK AS 0906523.pdf" at bounding box center [252, 377] width 375 height 26
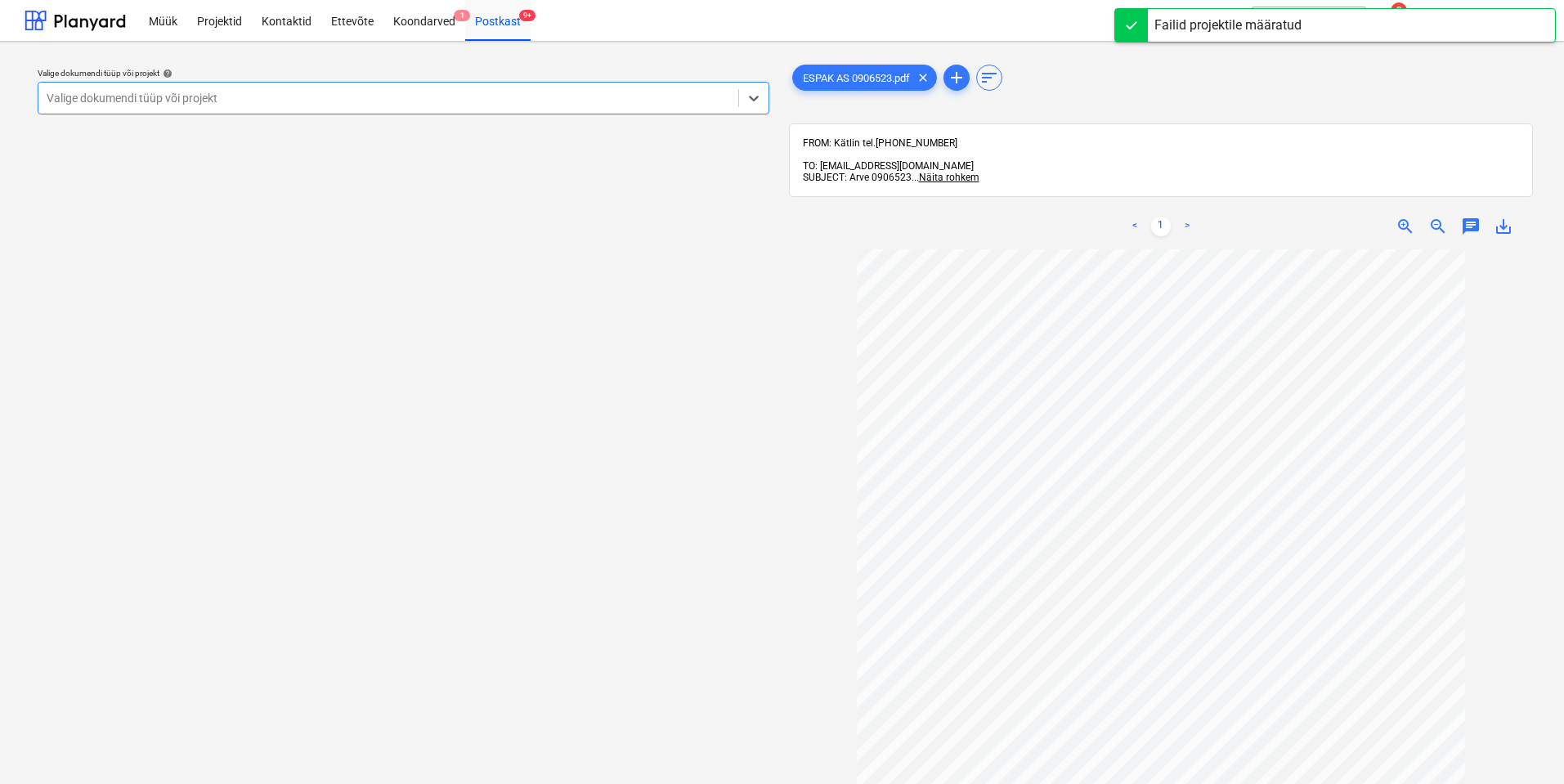
click at [686, 98] on div at bounding box center [388, 98] width 684 height 16
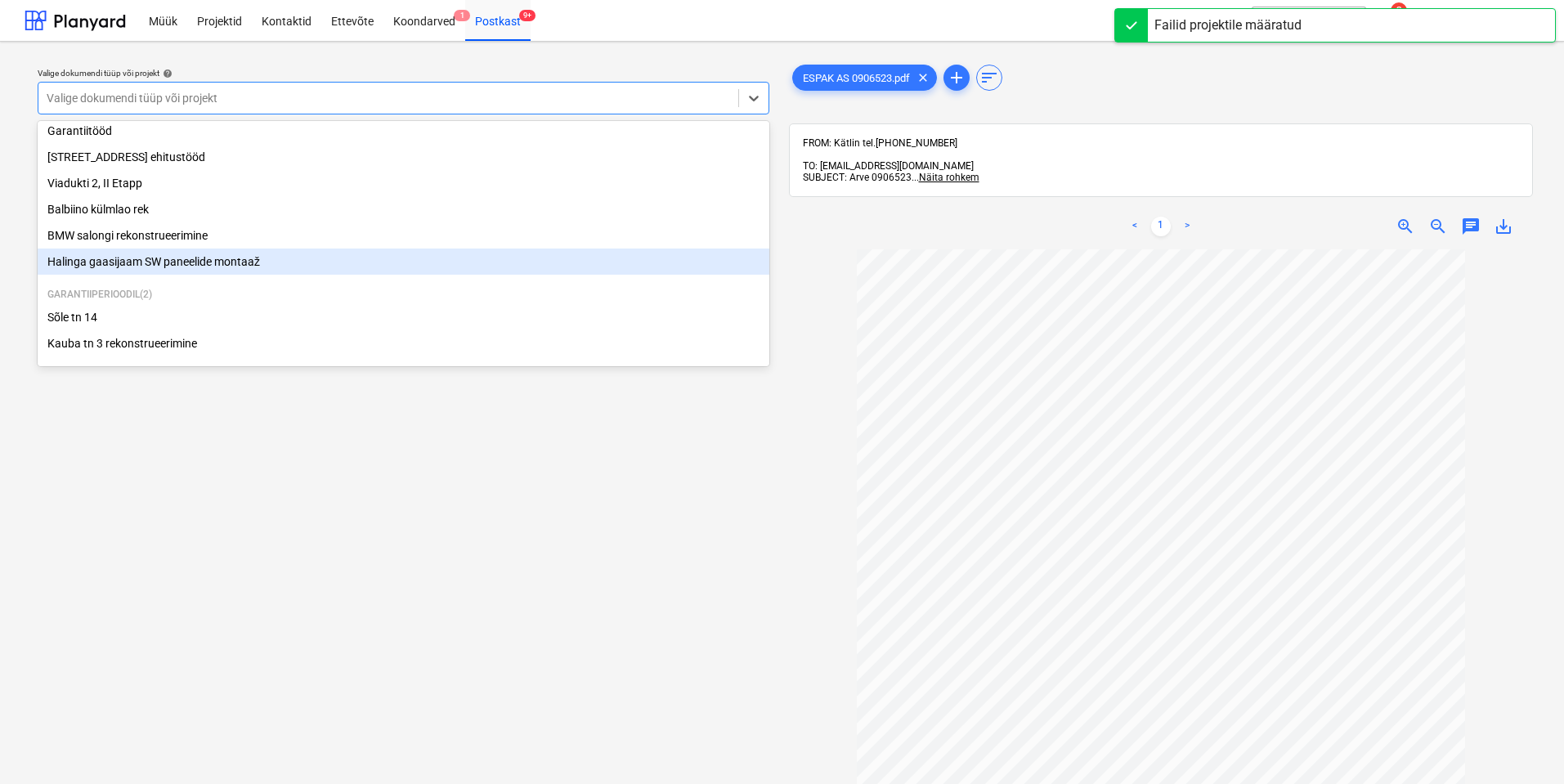
scroll to position [279, 0]
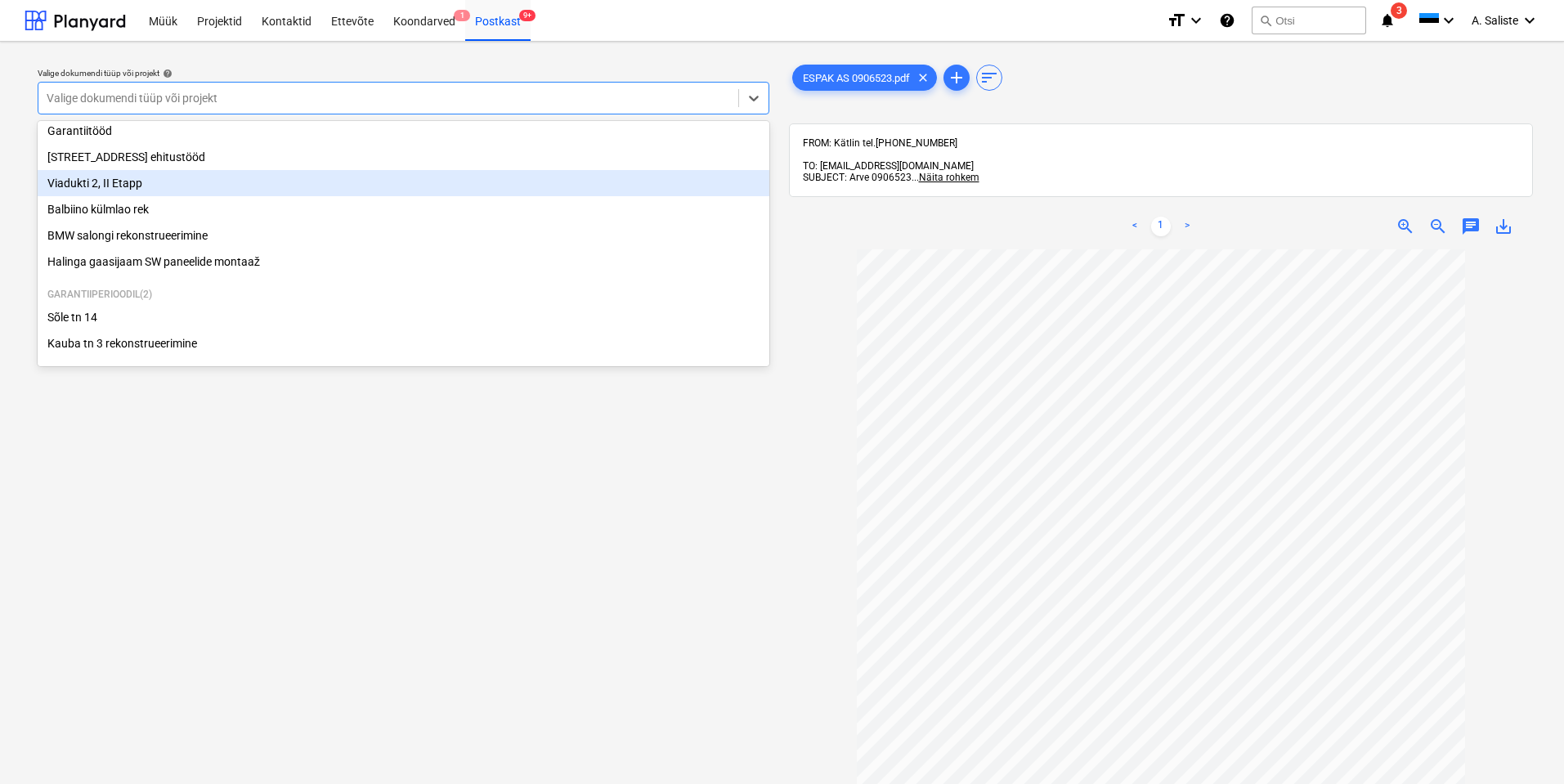
click at [162, 176] on div "Viadukti 2, II Etapp" at bounding box center [404, 183] width 732 height 26
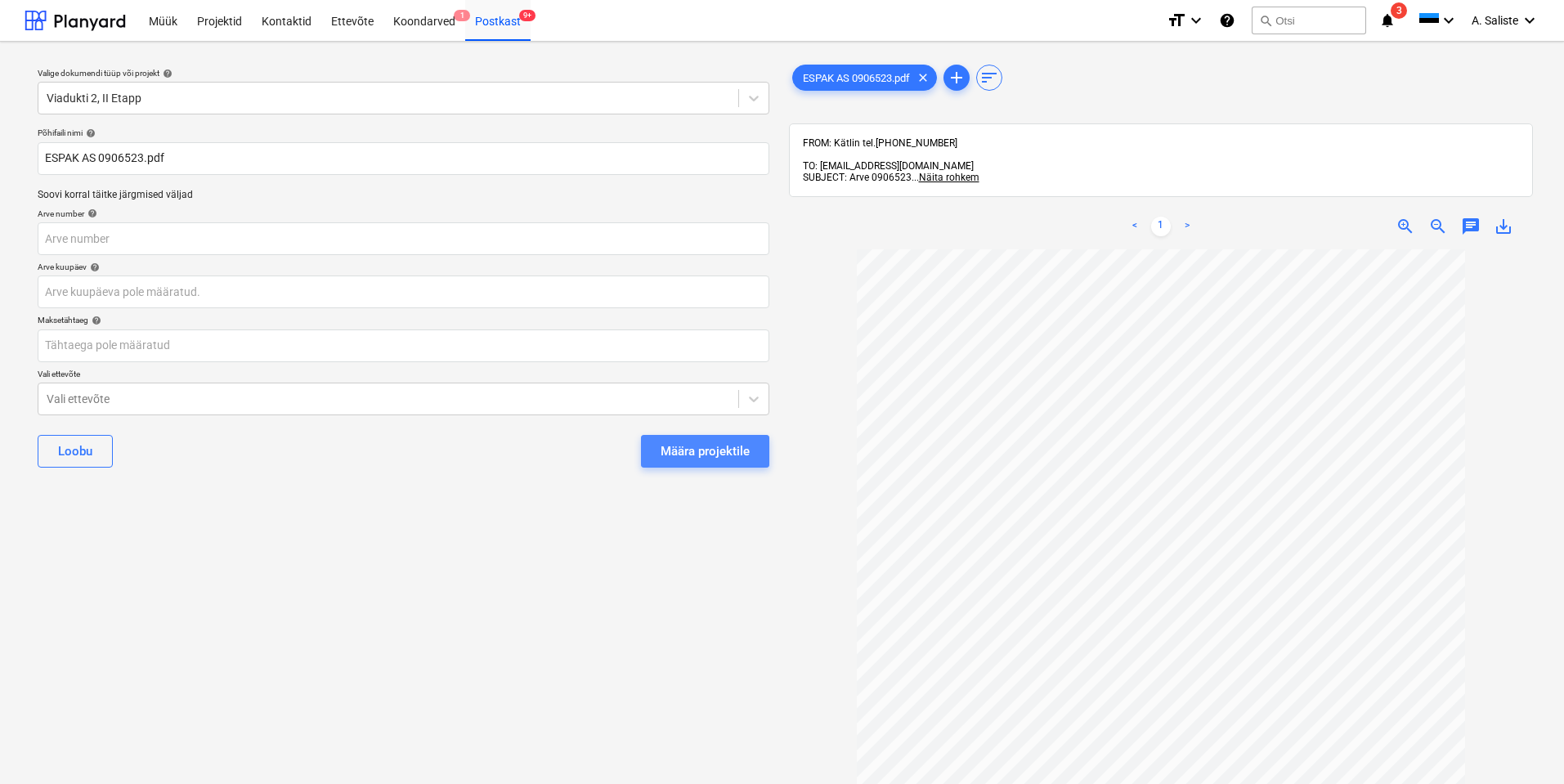
click at [705, 451] on div "Määra projektile" at bounding box center [705, 451] width 89 height 21
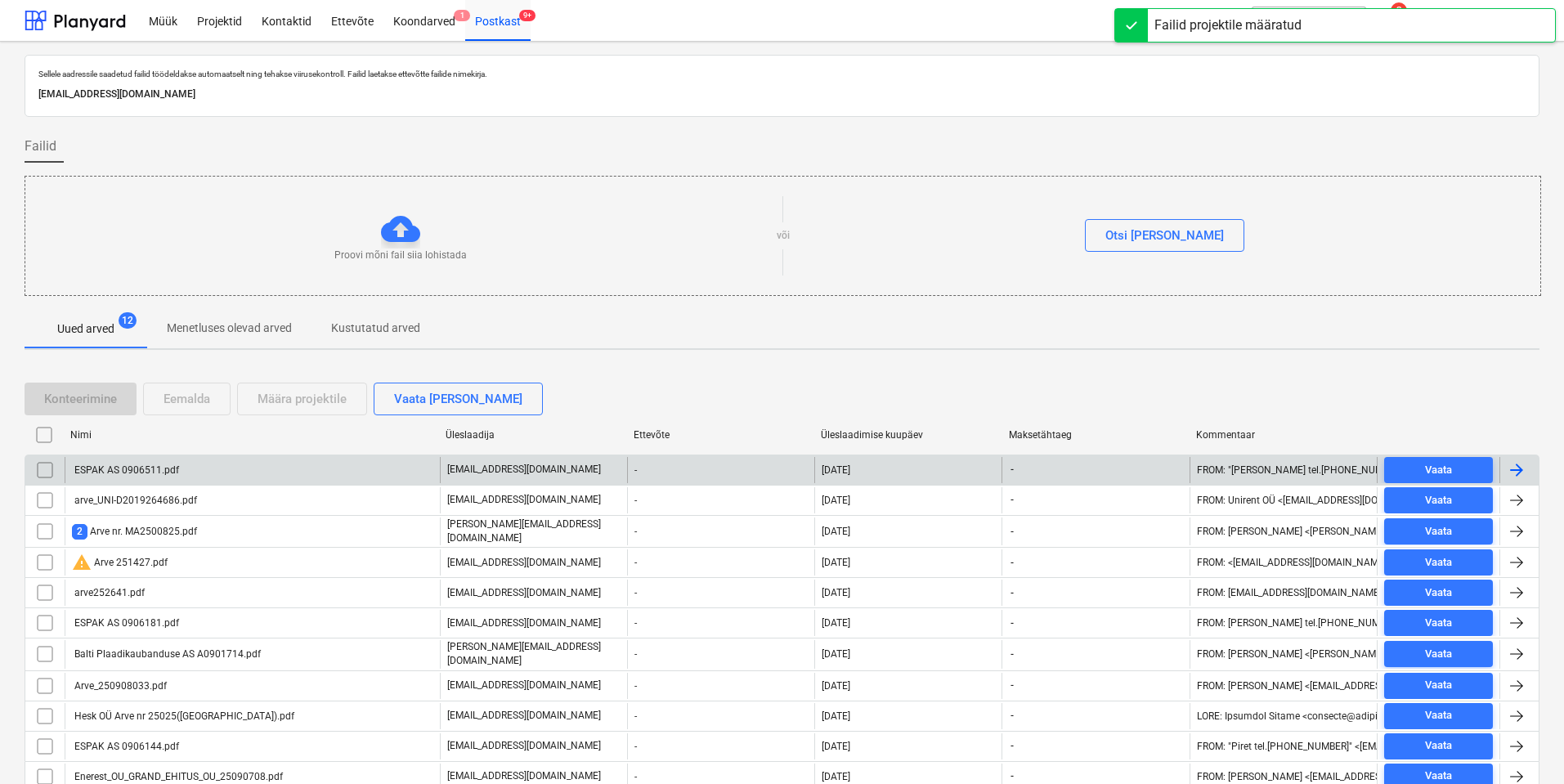
click at [121, 471] on div "ESPAK AS 0906511.pdf" at bounding box center [125, 470] width 107 height 12
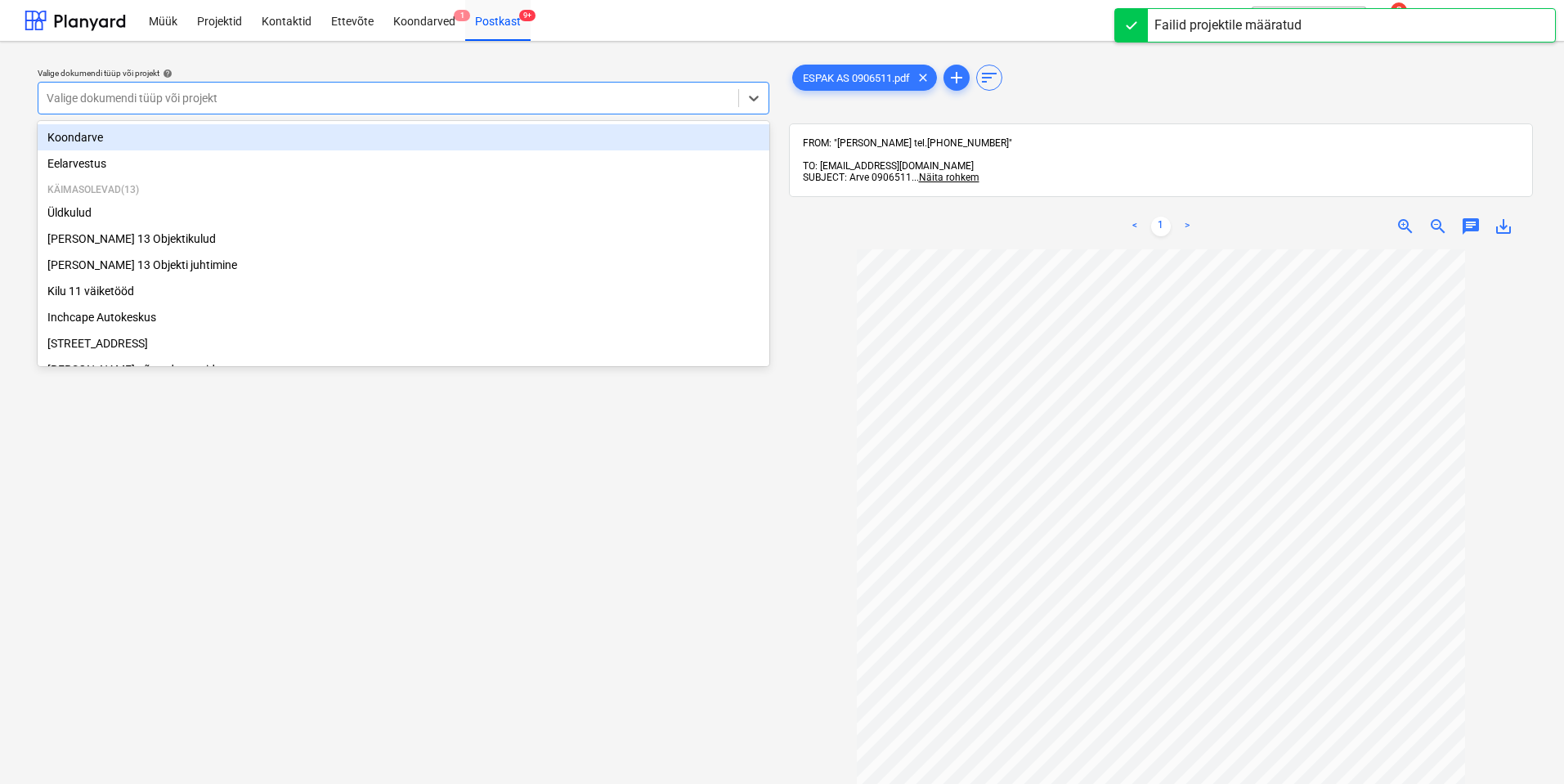
click at [615, 93] on div at bounding box center [388, 98] width 684 height 16
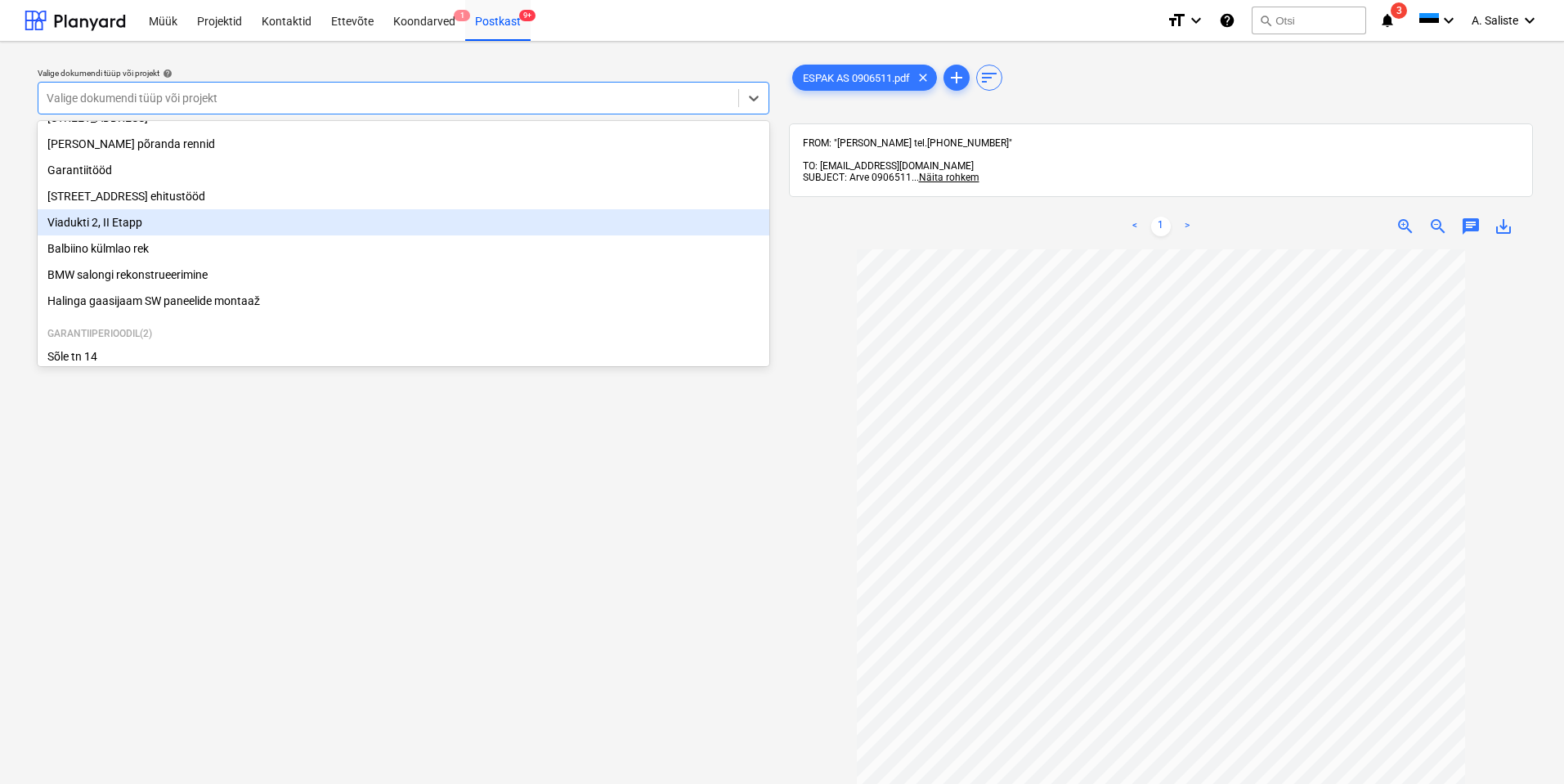
scroll to position [197, 0]
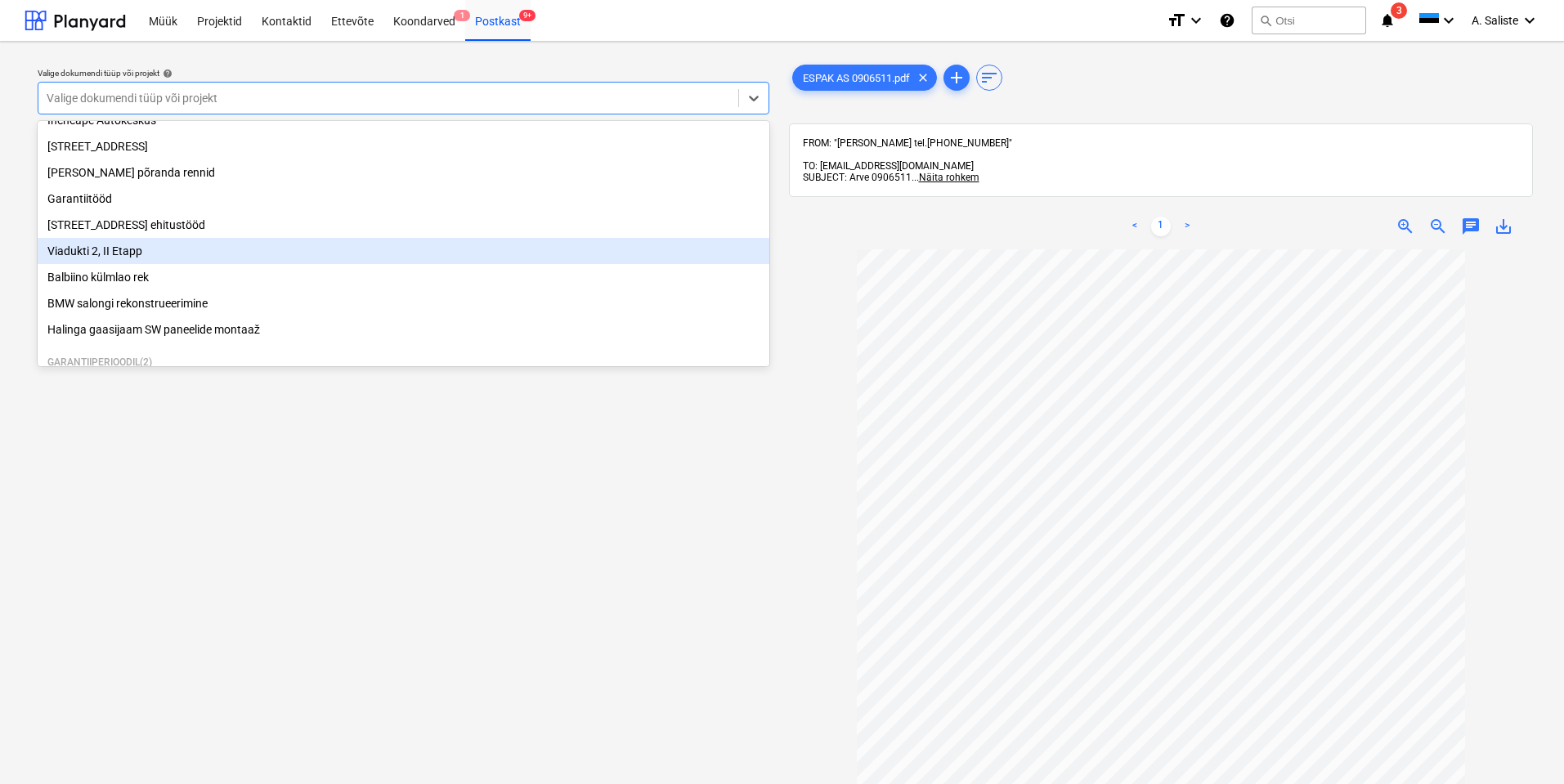
click at [160, 250] on div "Viadukti 2, II Etapp" at bounding box center [404, 251] width 732 height 26
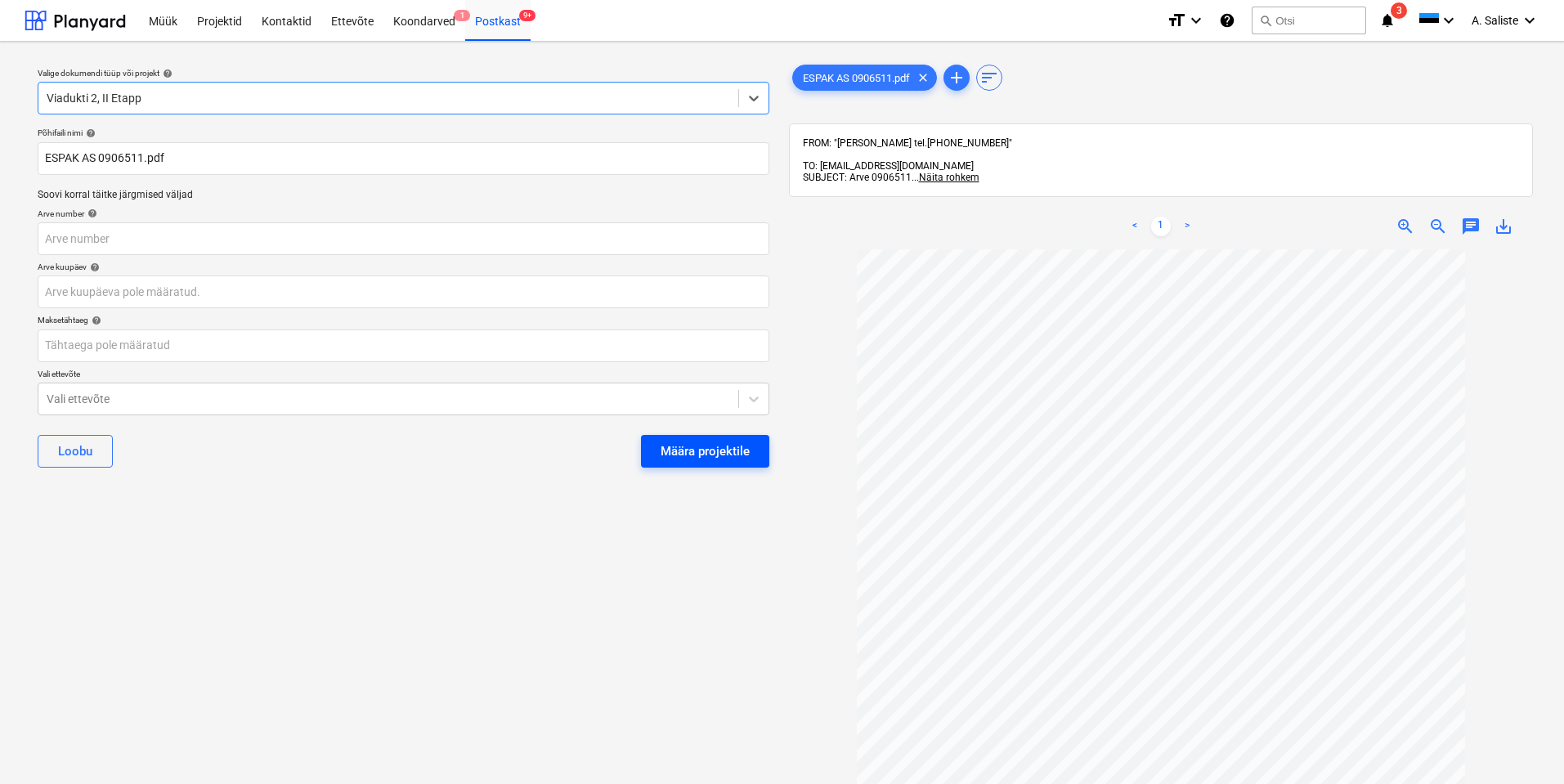
click at [708, 437] on button "Määra projektile" at bounding box center [705, 451] width 129 height 33
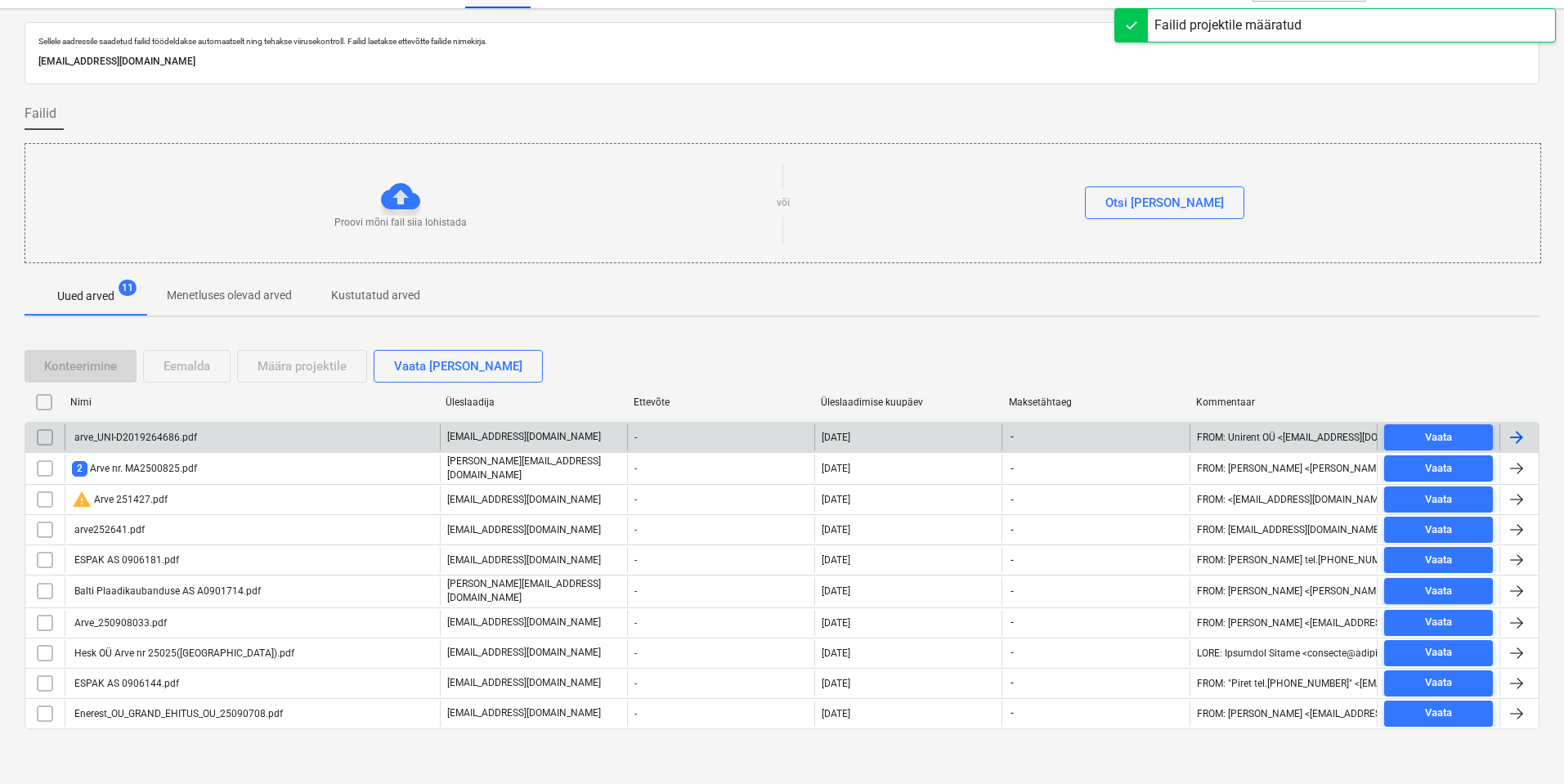
click at [146, 442] on div "arve_UNI-D2019264686.pdf" at bounding box center [134, 437] width 125 height 12
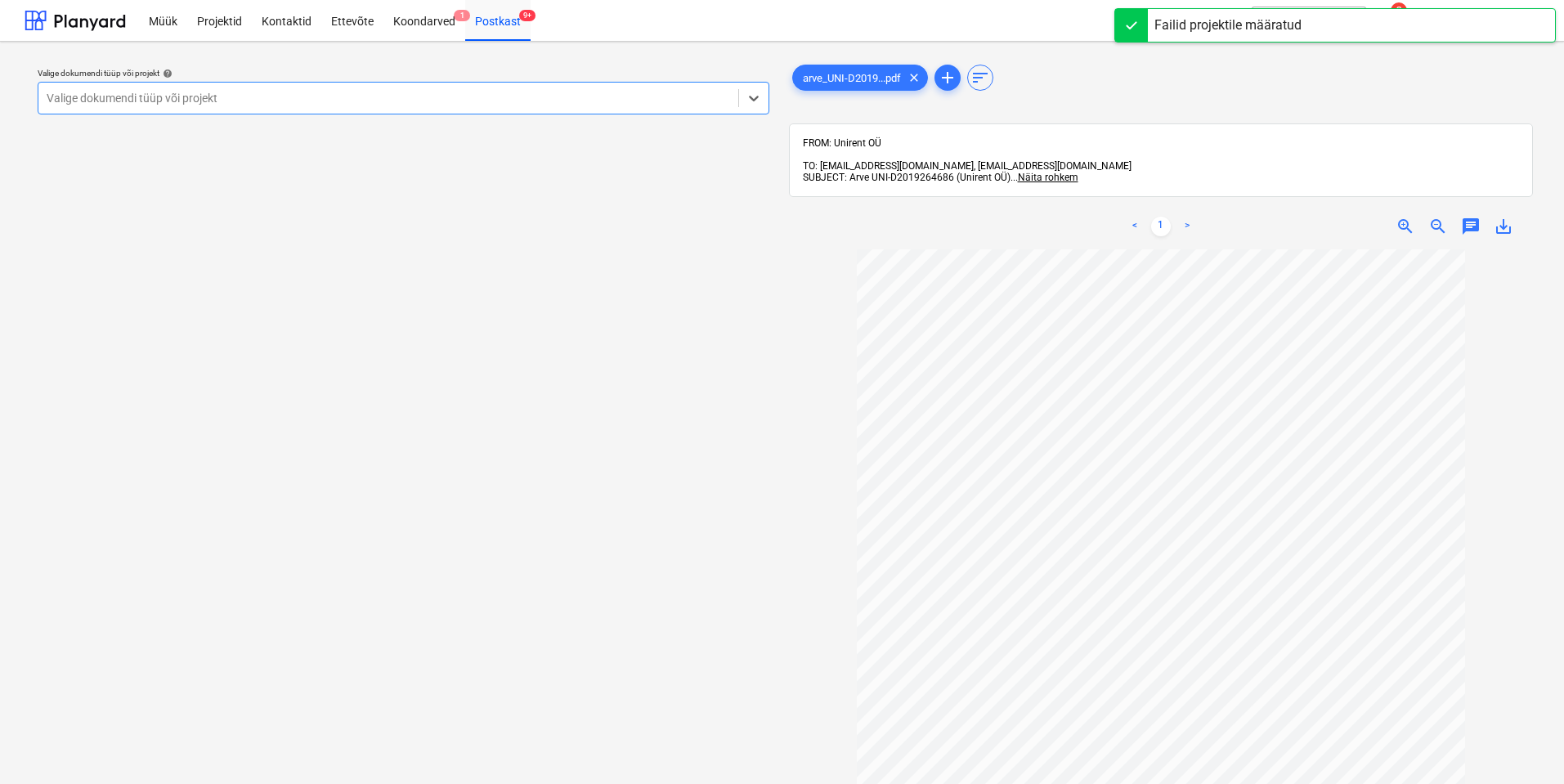
click at [631, 107] on div "Valige dokumendi tüüp või projekt" at bounding box center [388, 98] width 700 height 23
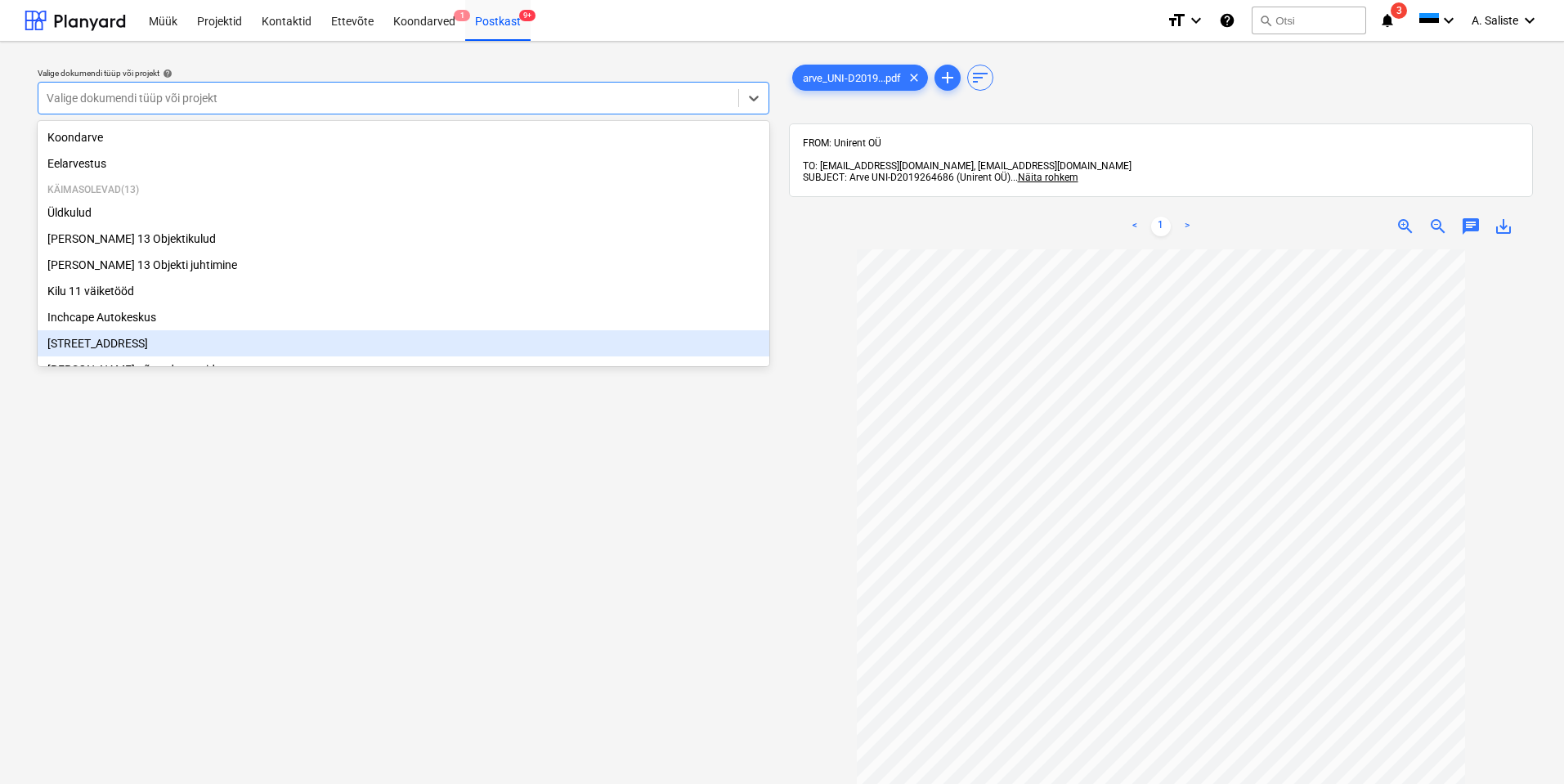
click at [603, 472] on div "Valige dokumendi tüüp või projekt help option Narva mnt 120 focused, 8 of 17. 1…" at bounding box center [403, 523] width 758 height 939
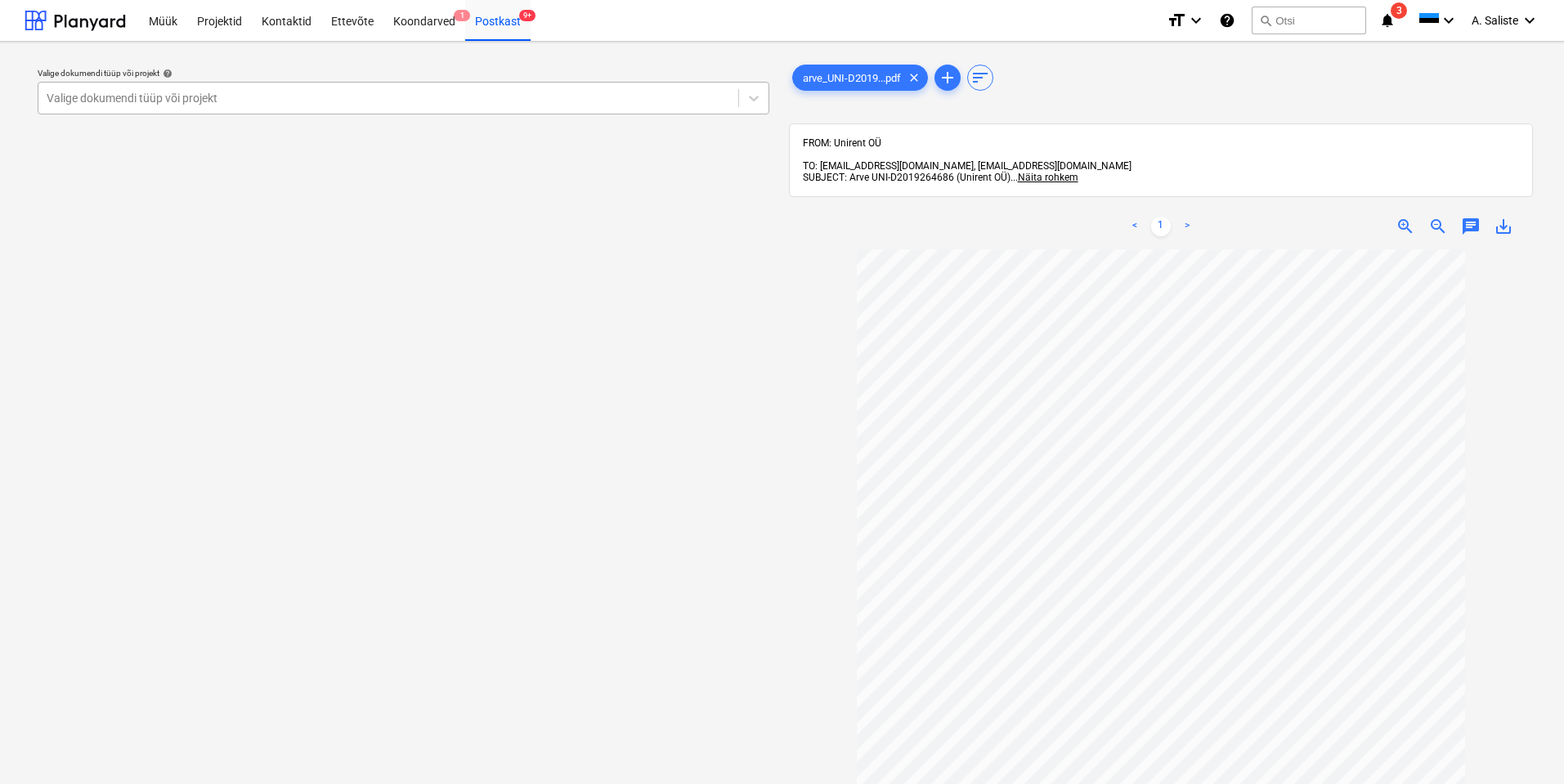
drag, startPoint x: 542, startPoint y: 104, endPoint x: 533, endPoint y: 107, distance: 9.5
click at [533, 107] on div "Valige dokumendi tüüp või projekt" at bounding box center [388, 98] width 700 height 23
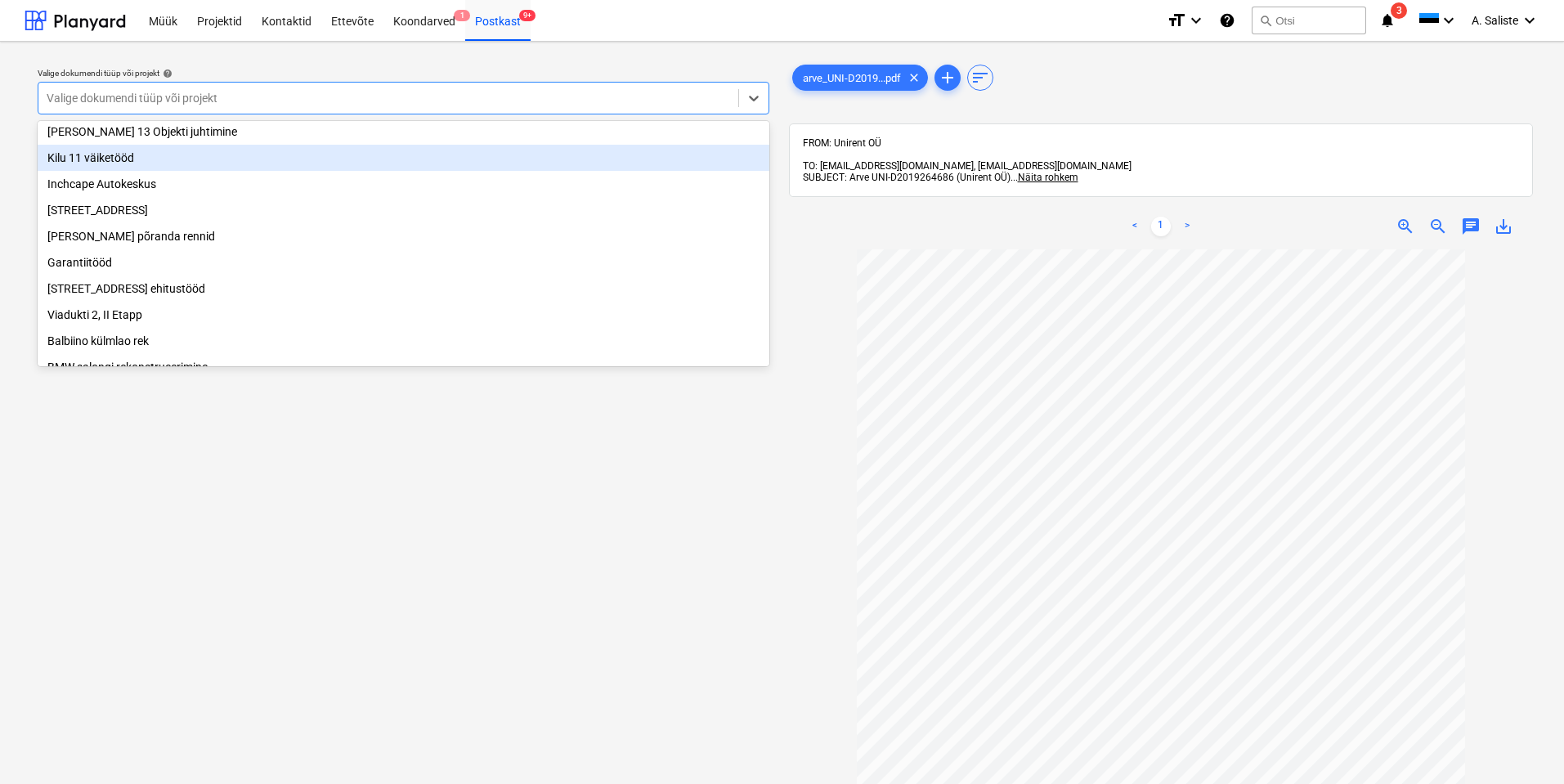
scroll to position [279, 0]
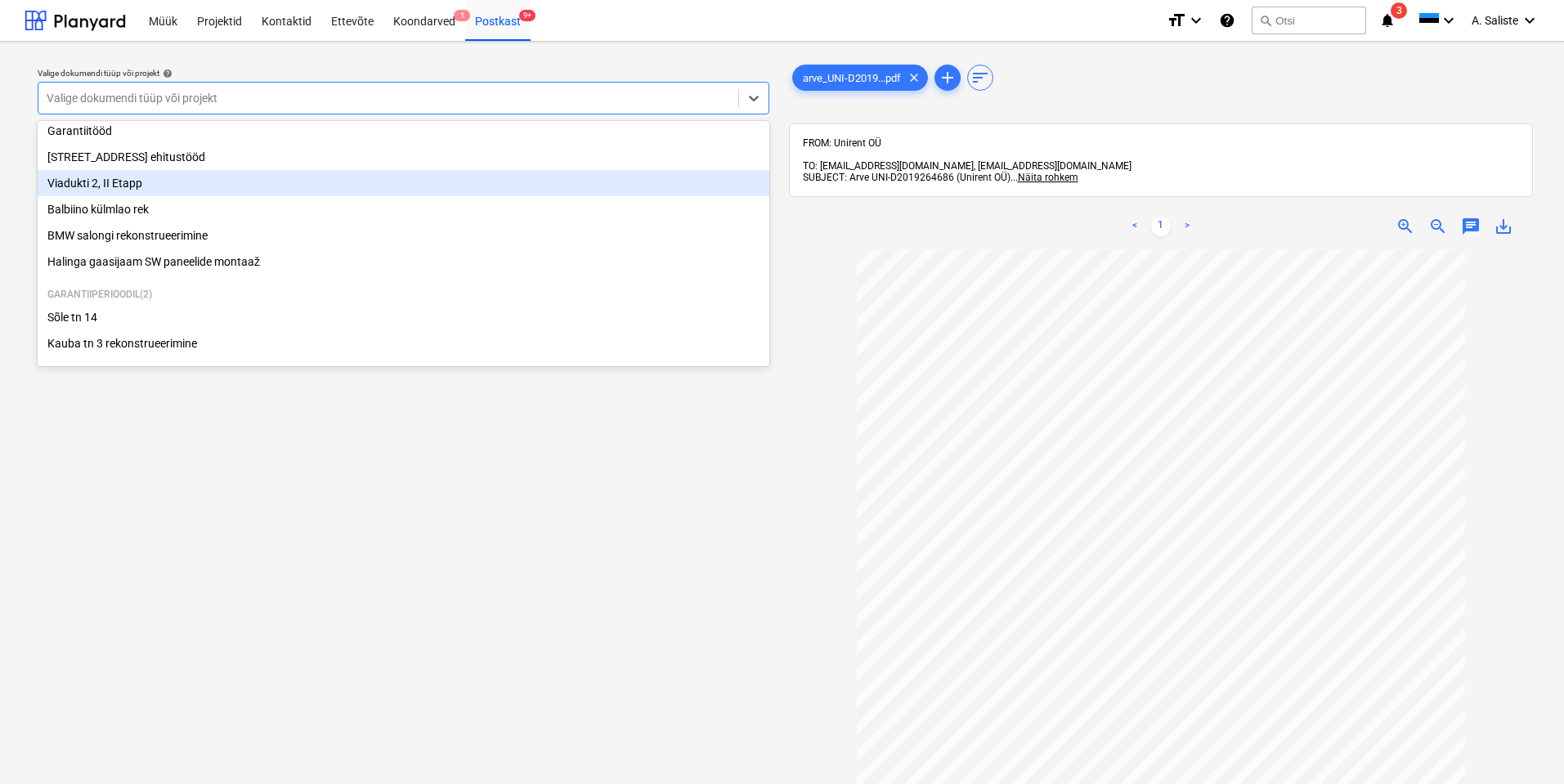
click at [149, 178] on div "Viadukti 2, II Etapp" at bounding box center [404, 183] width 732 height 26
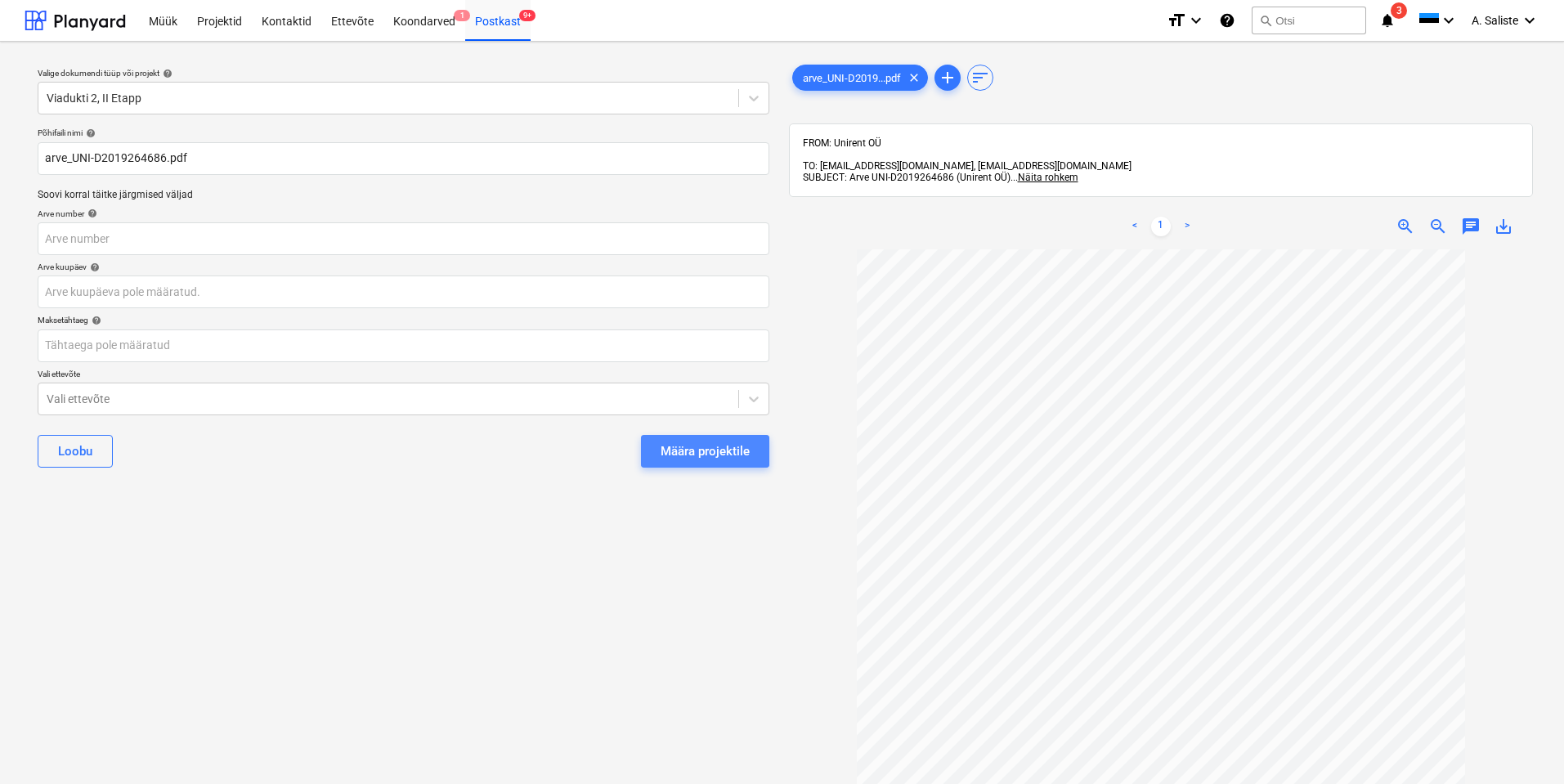
click at [665, 439] on button "Määra projektile" at bounding box center [705, 451] width 129 height 33
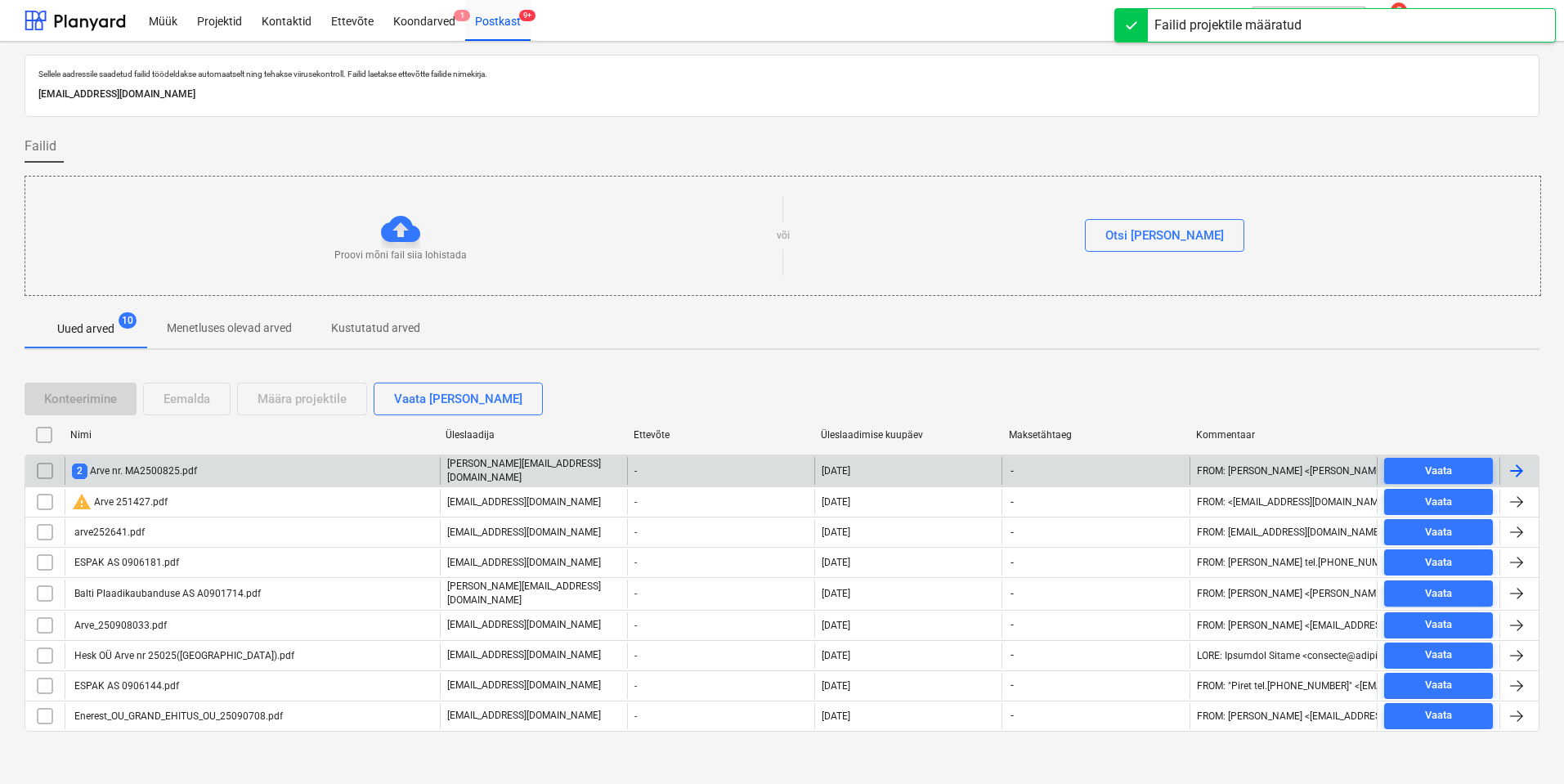
click at [231, 464] on div "2 Arve nr. MA2500825.pdf" at bounding box center [252, 471] width 375 height 28
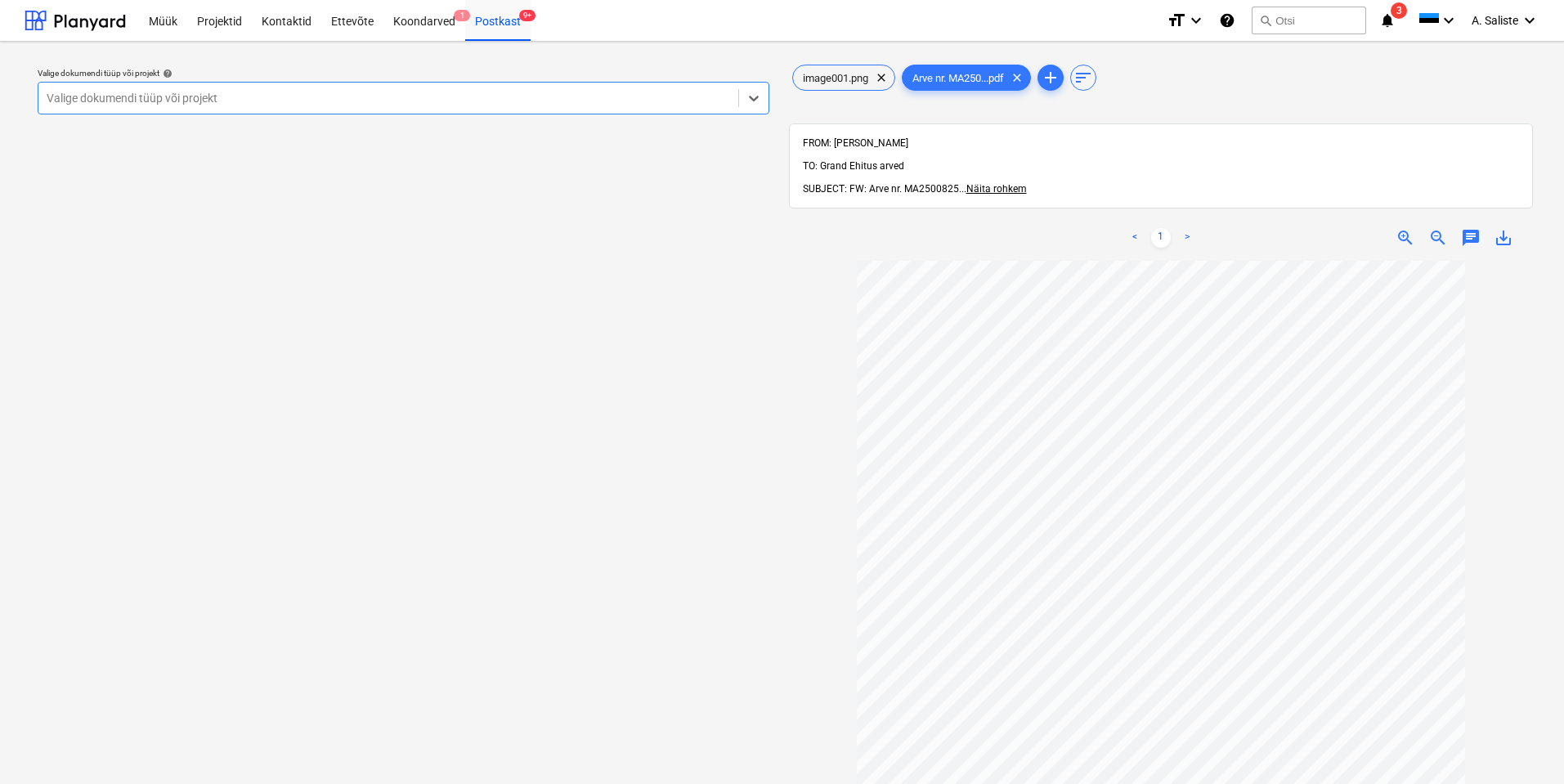
click at [638, 84] on div "Valige dokumendi tüüp või projekt" at bounding box center [404, 98] width 732 height 33
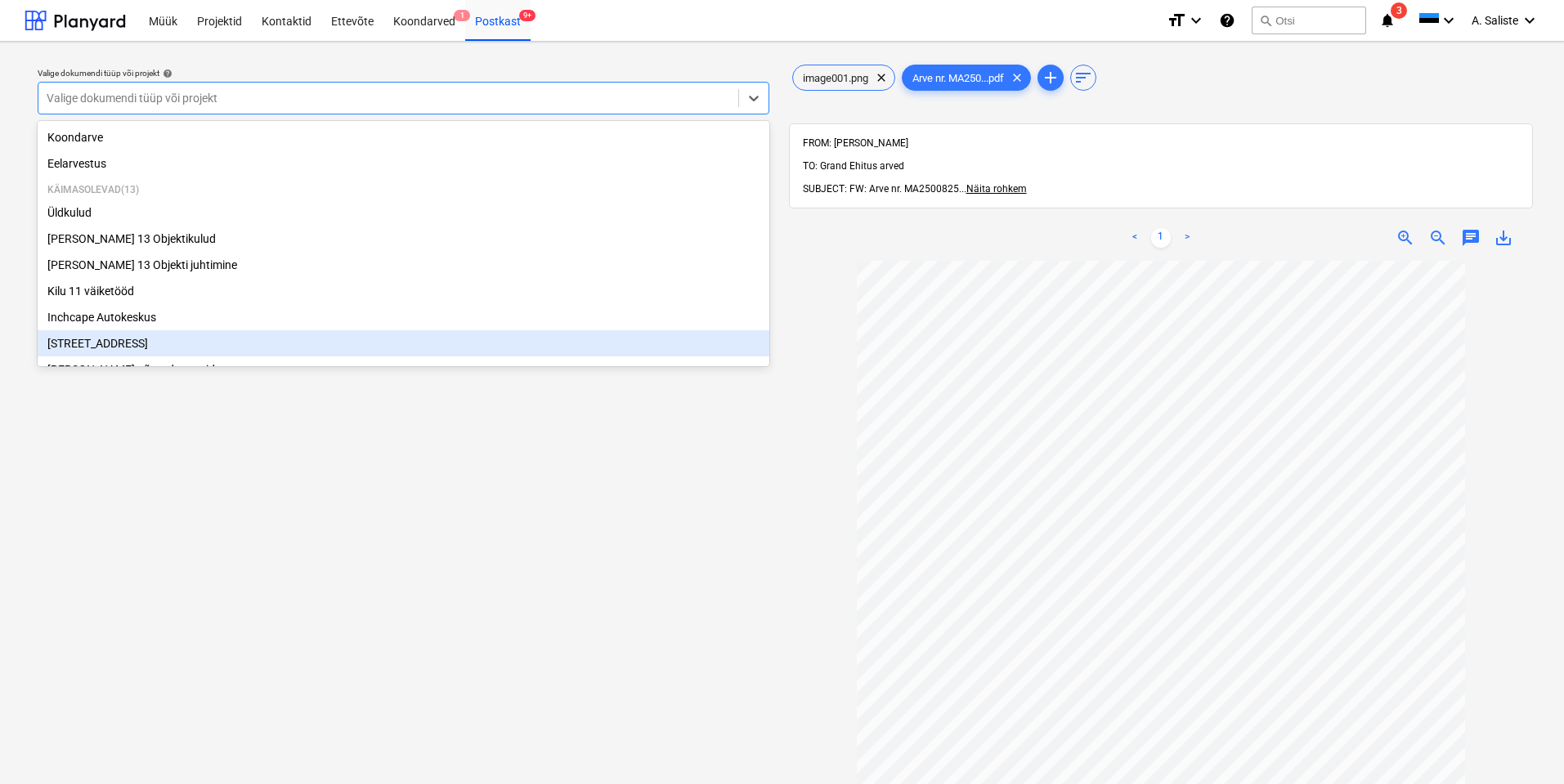
click at [108, 347] on div "[STREET_ADDRESS]" at bounding box center [404, 343] width 732 height 26
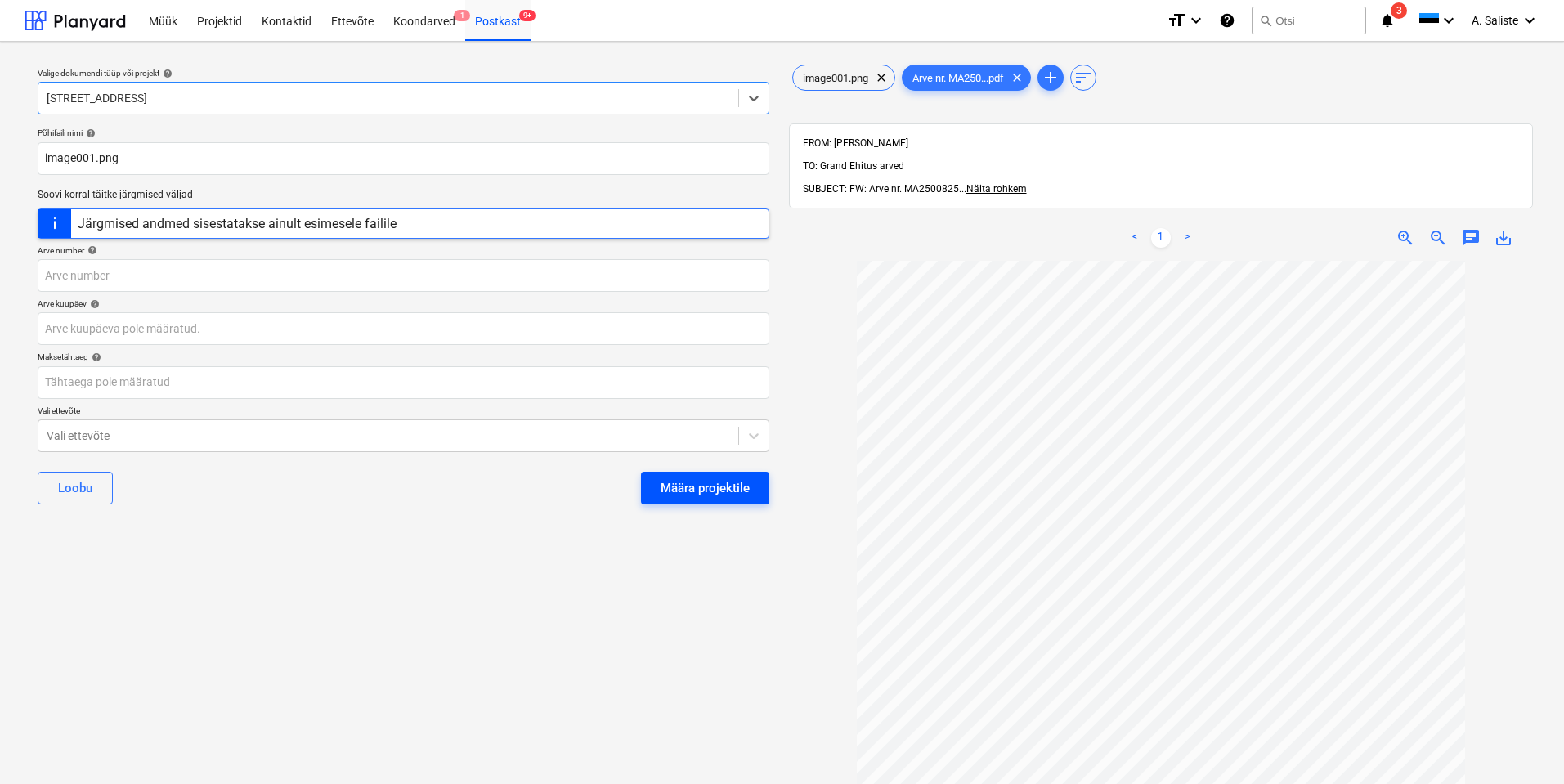
click at [712, 494] on div "Määra projektile" at bounding box center [705, 487] width 89 height 21
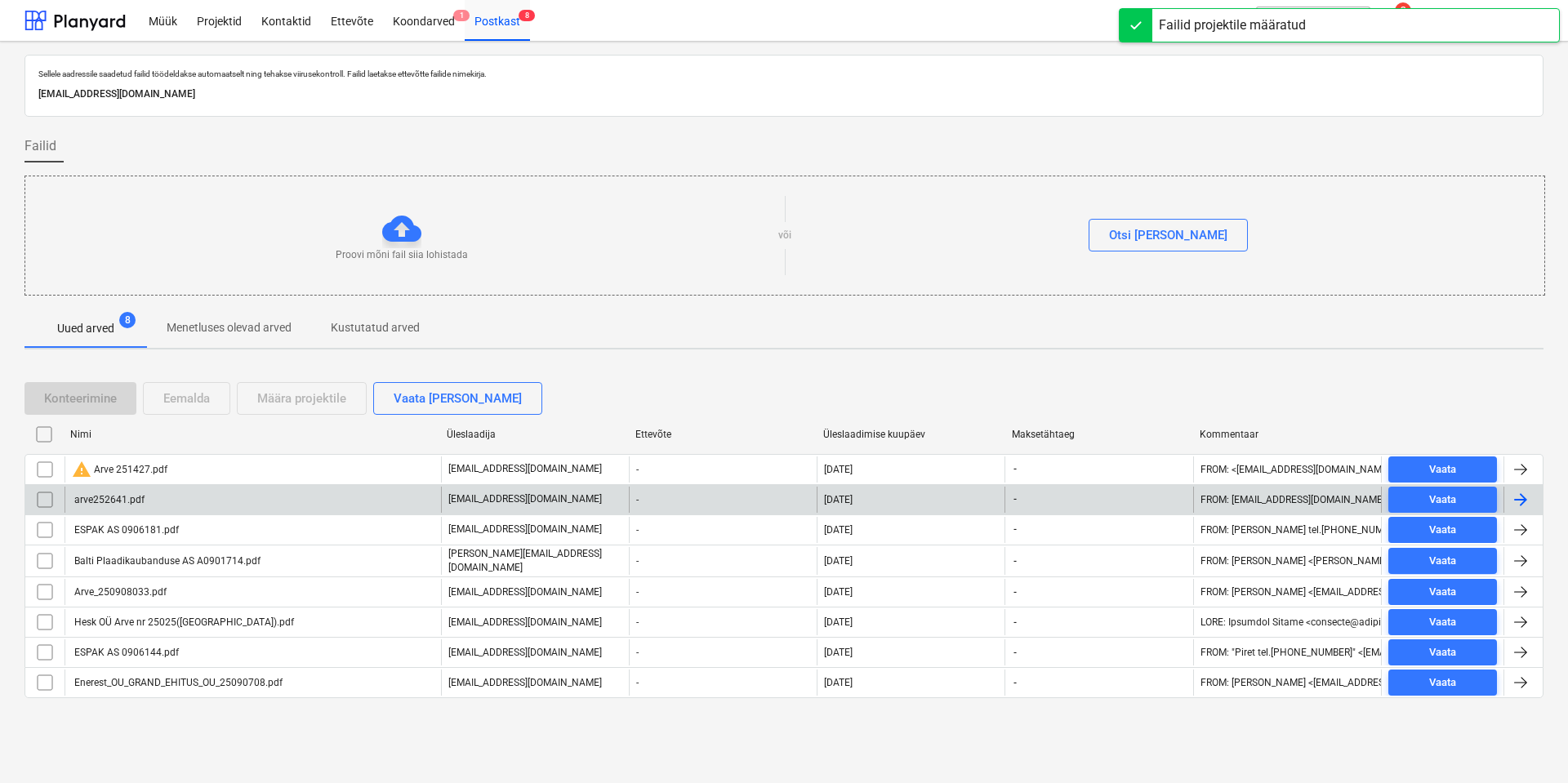
click at [138, 501] on div "arve252641.pdf" at bounding box center [108, 499] width 72 height 12
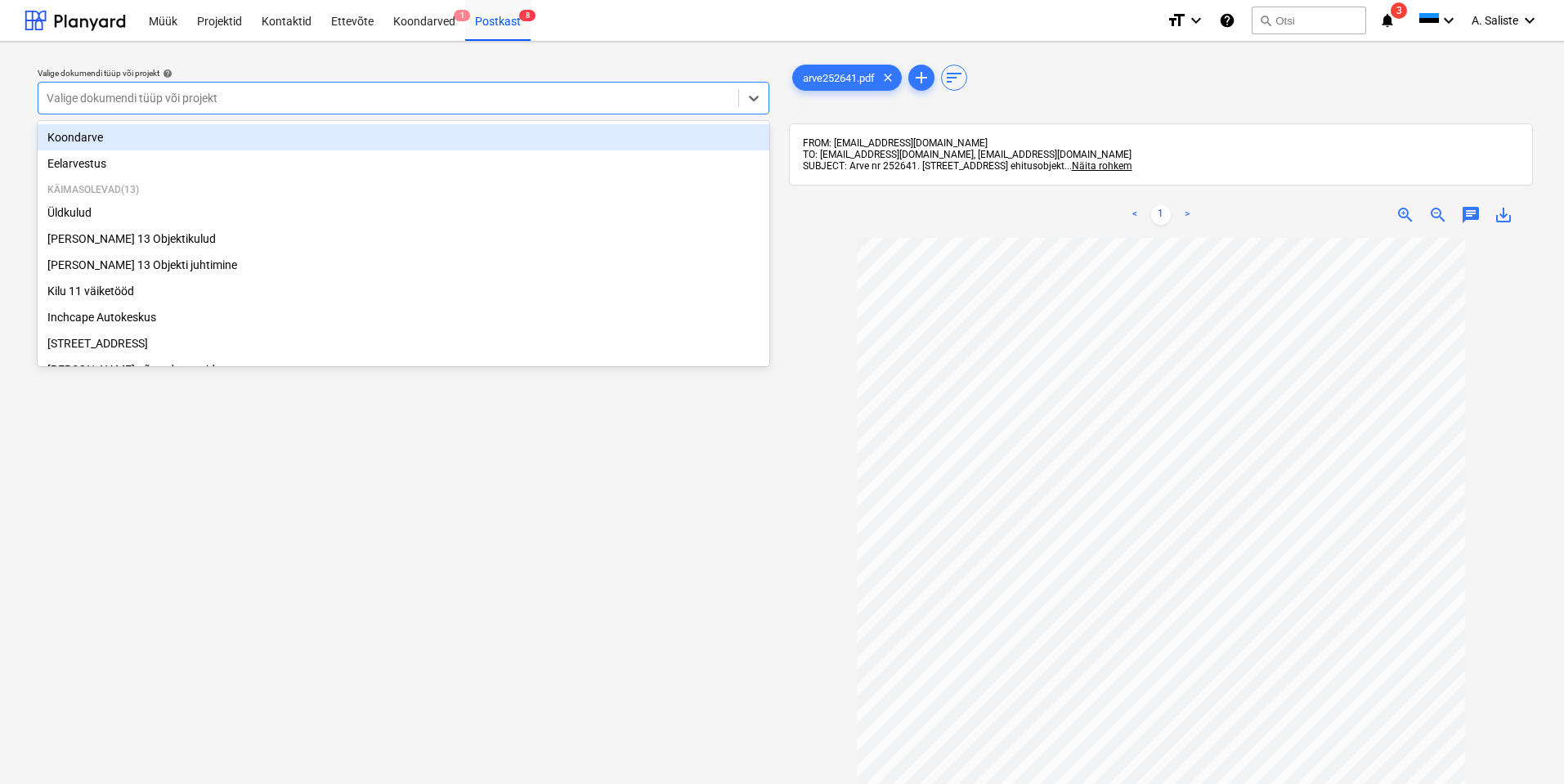
click at [649, 92] on div at bounding box center [388, 98] width 684 height 16
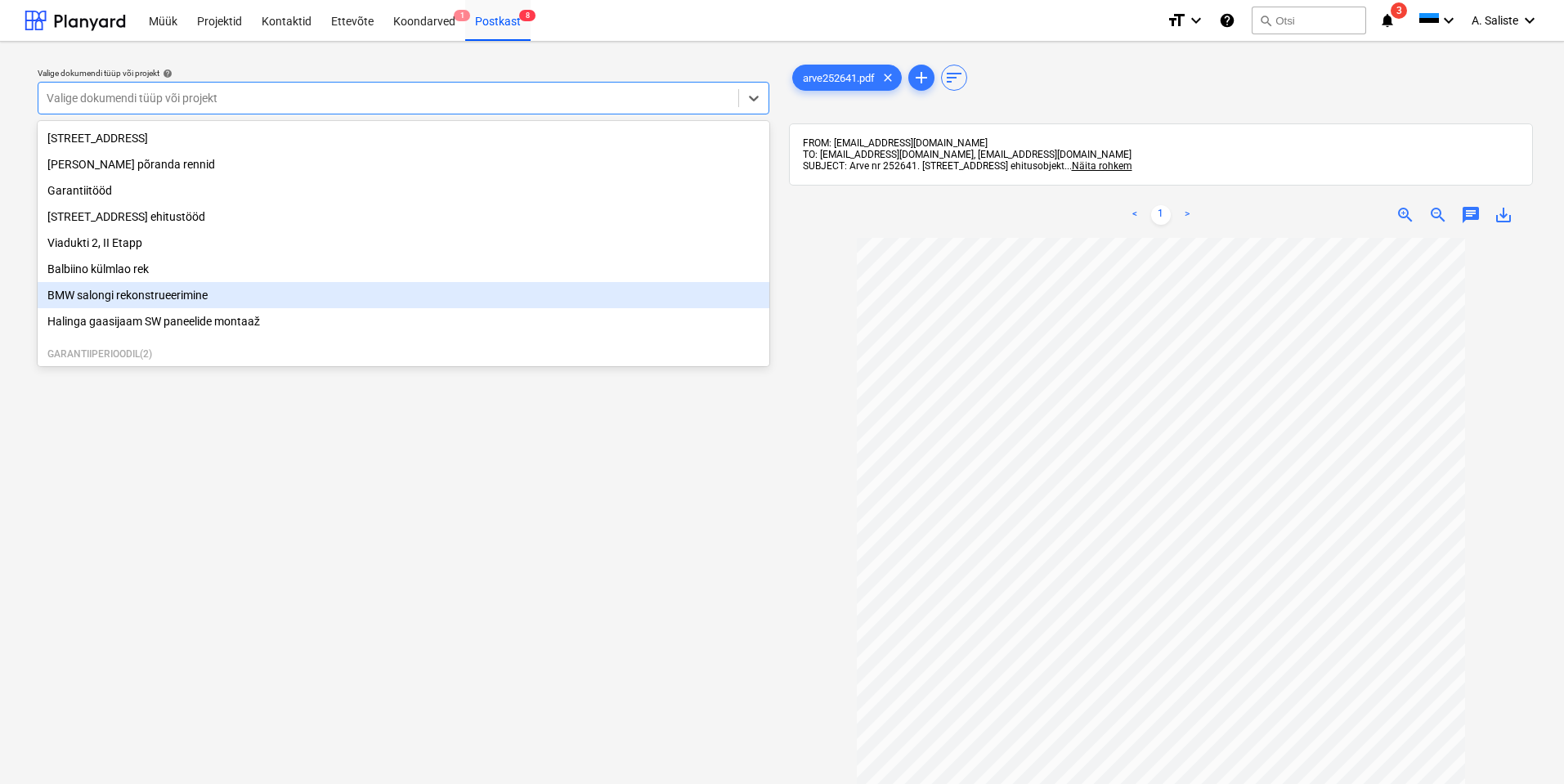
scroll to position [279, 0]
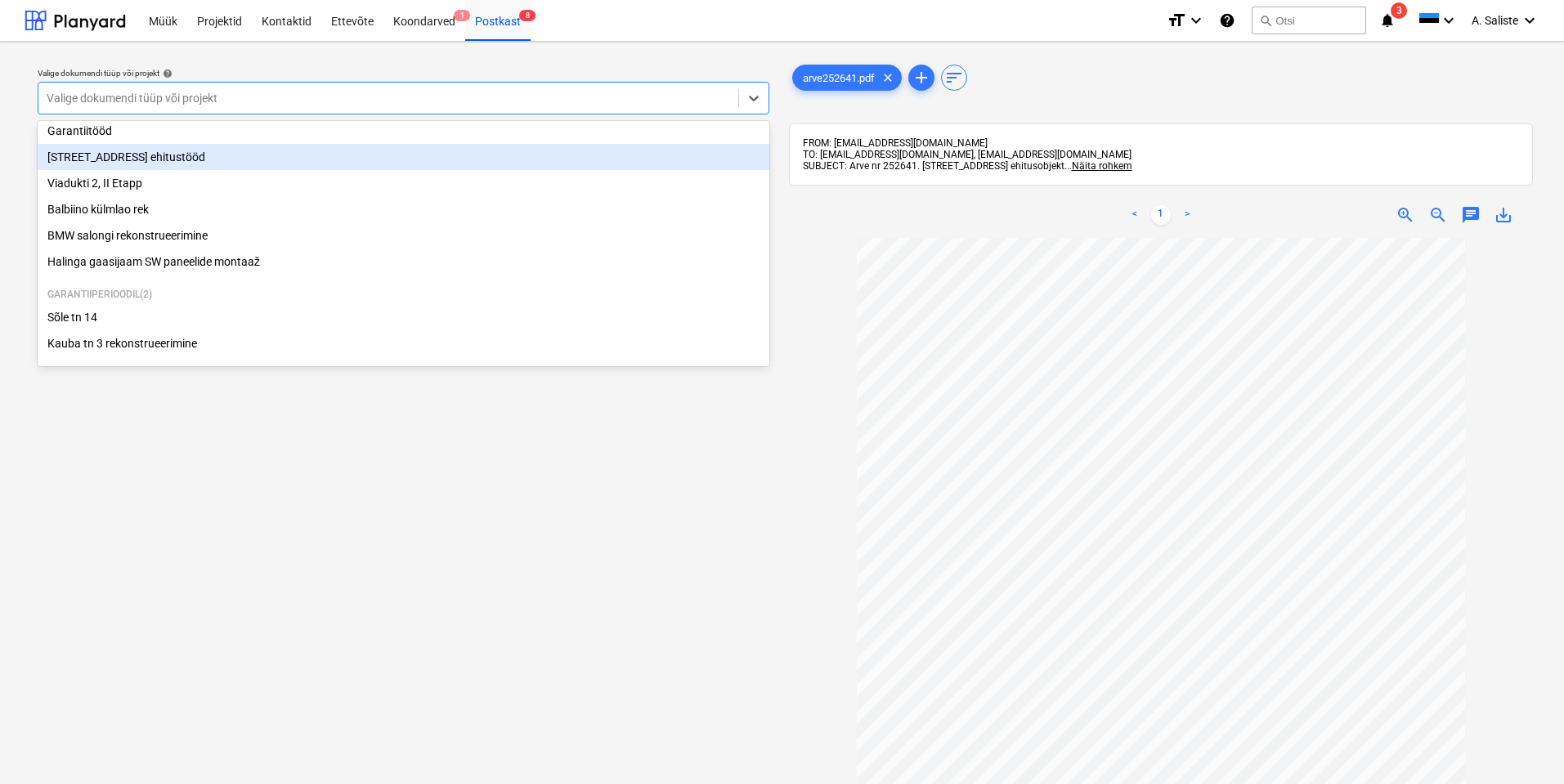
click at [174, 161] on div "[STREET_ADDRESS] ehitustööd" at bounding box center [404, 157] width 732 height 26
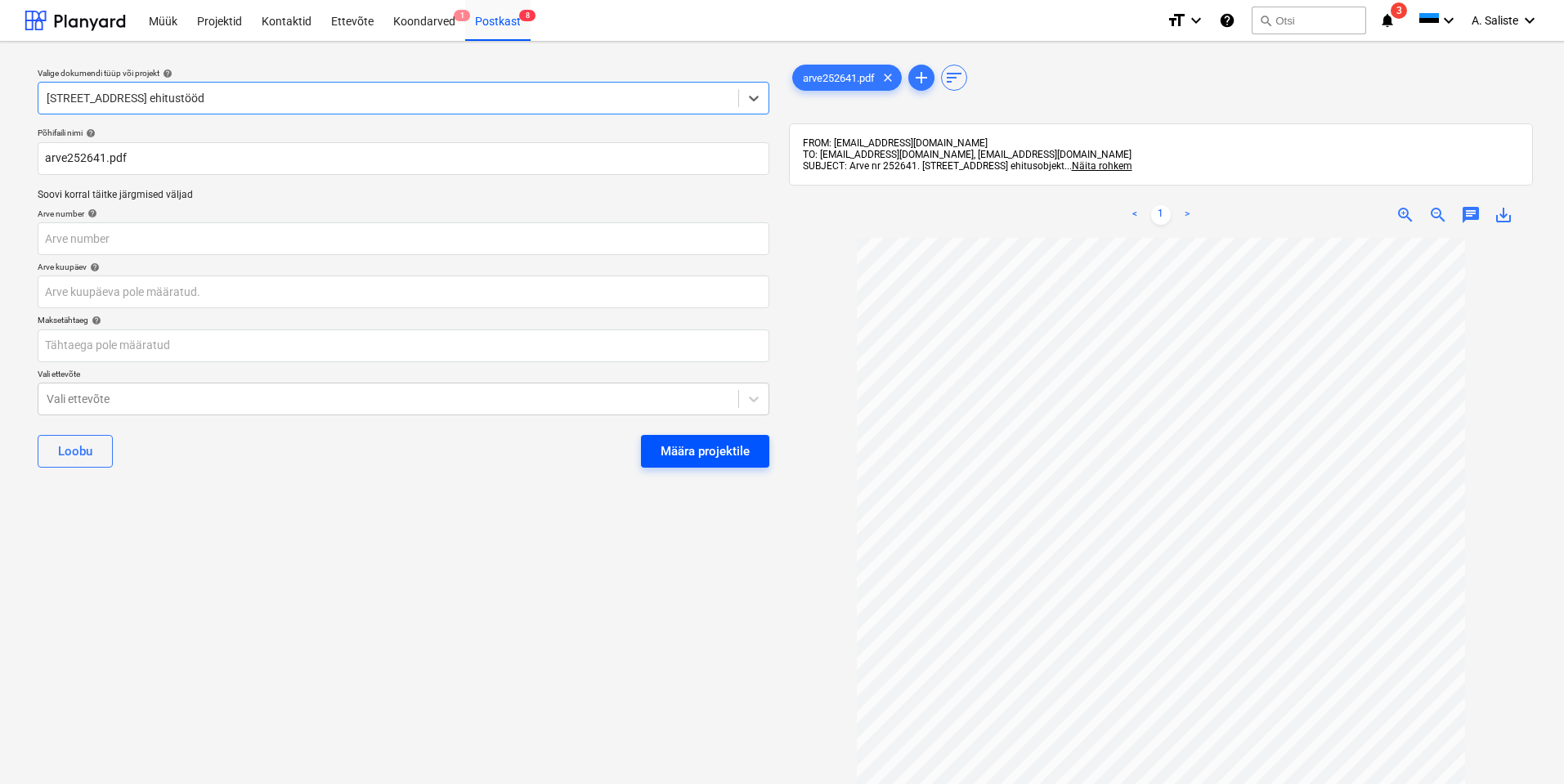
click at [718, 464] on button "Määra projektile" at bounding box center [705, 451] width 129 height 33
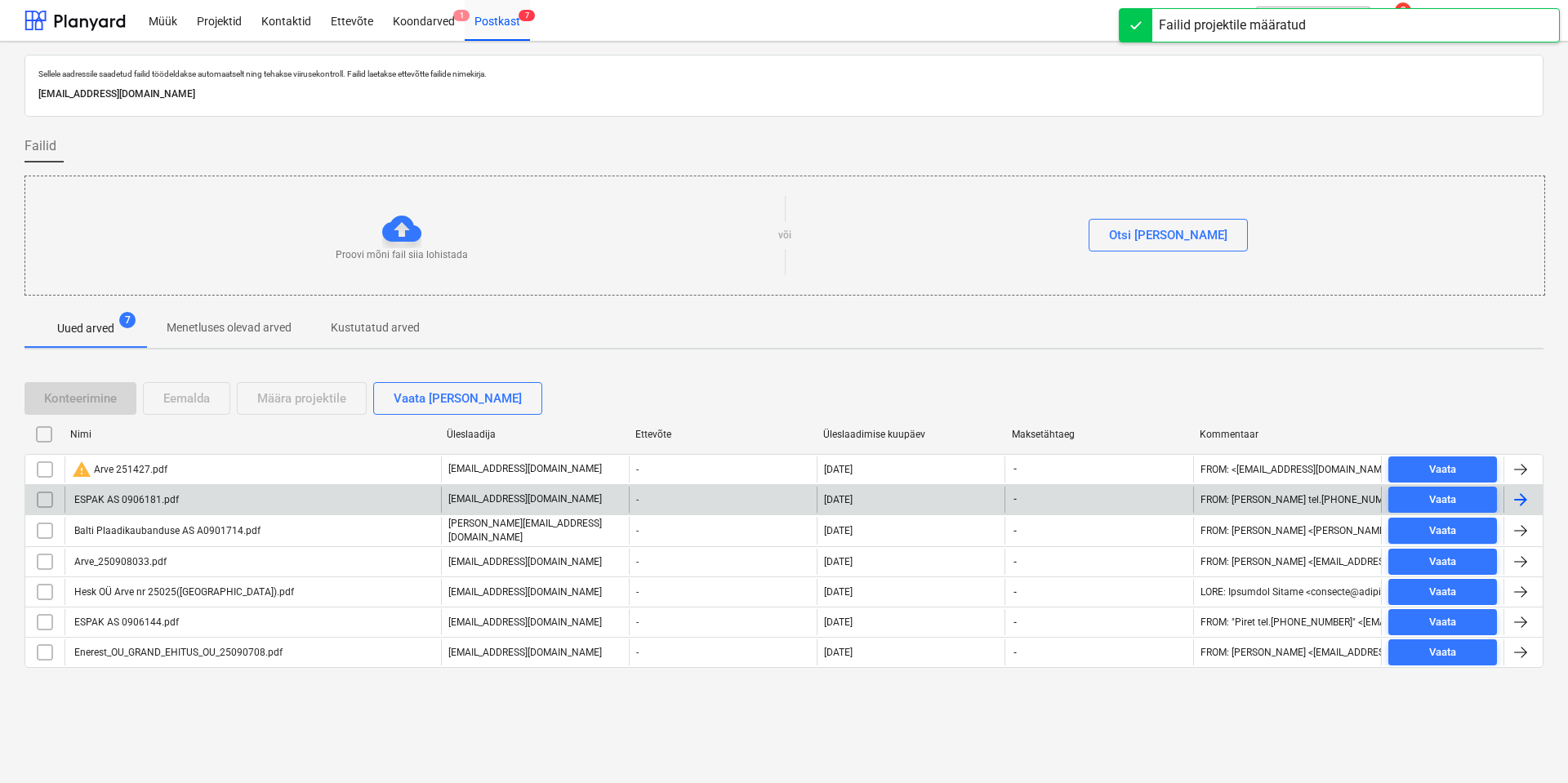
click at [164, 496] on div "ESPAK AS 0906181.pdf" at bounding box center [125, 499] width 107 height 12
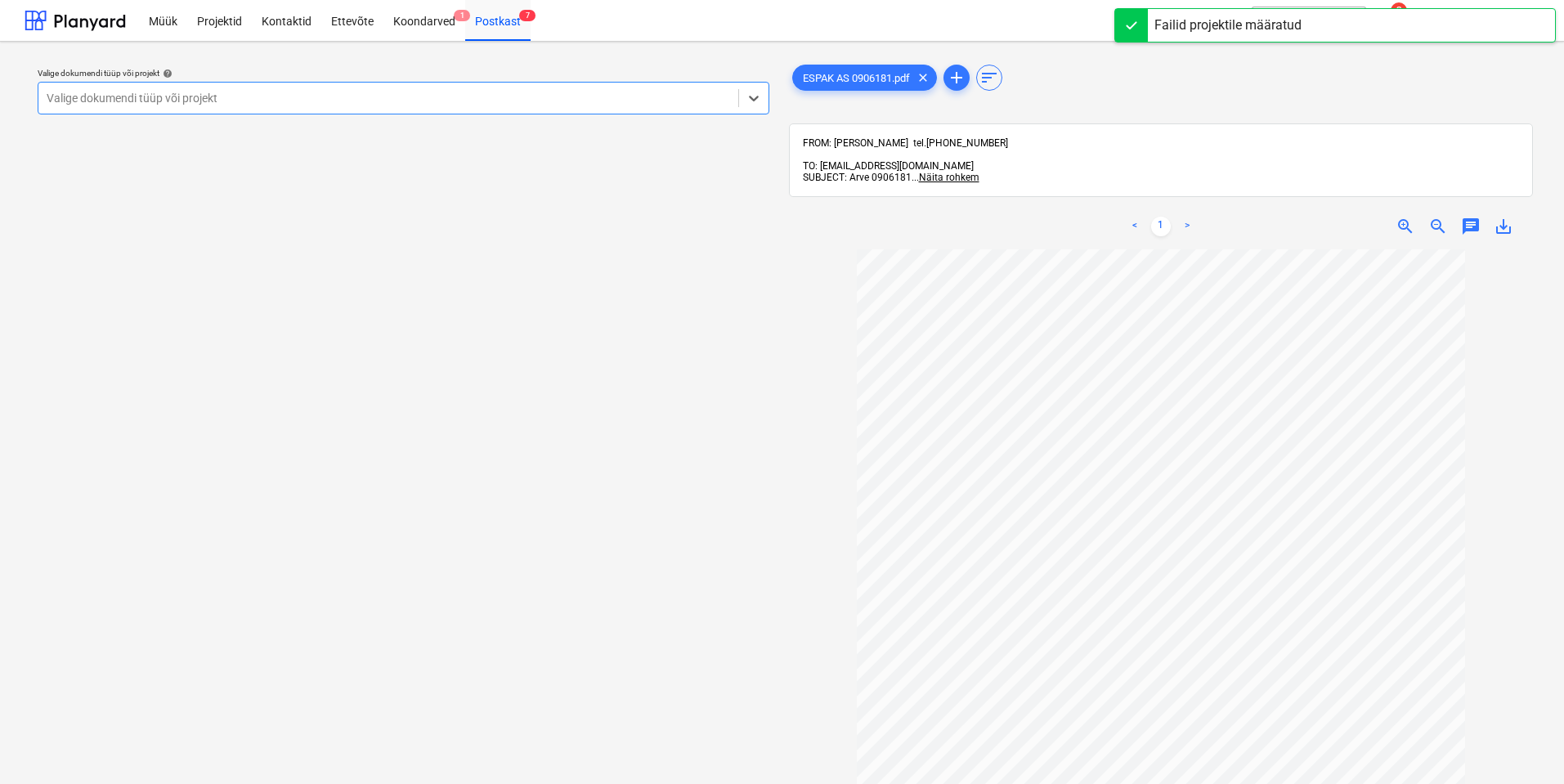
click at [621, 104] on div at bounding box center [388, 98] width 684 height 16
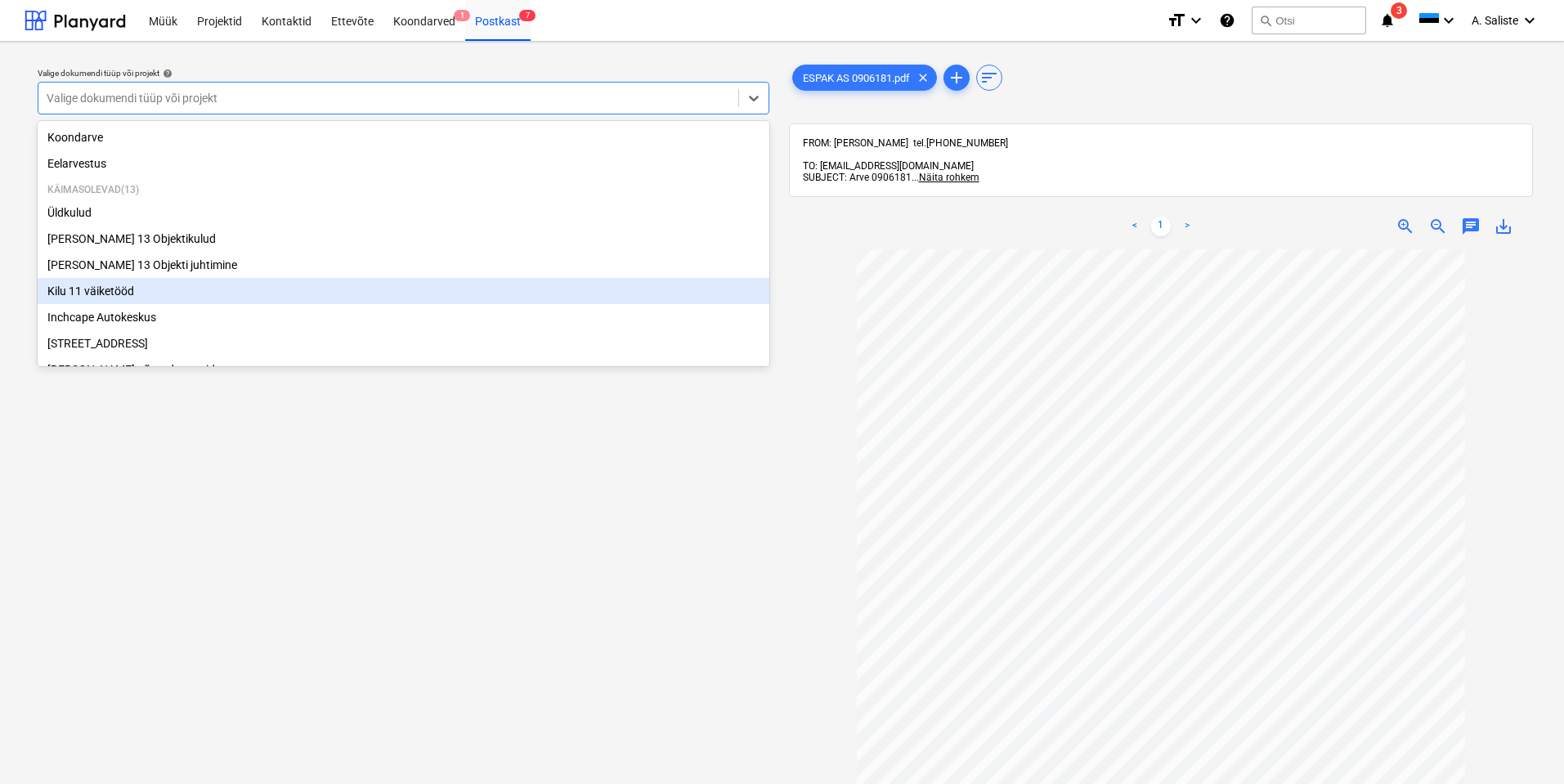
click at [208, 300] on div "Kilu 11 väiketööd" at bounding box center [404, 291] width 732 height 26
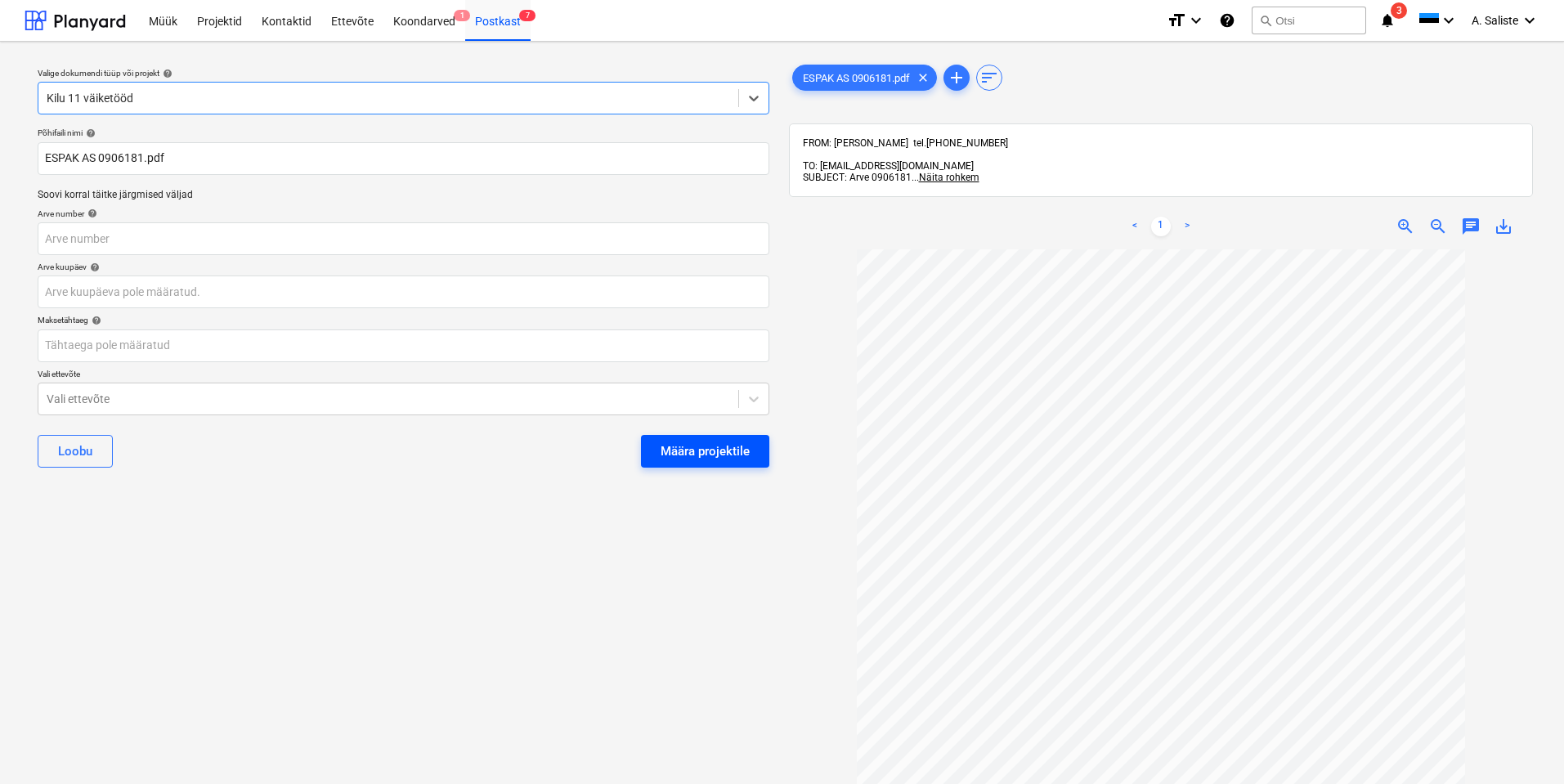
click at [730, 447] on div "Määra projektile" at bounding box center [705, 451] width 89 height 21
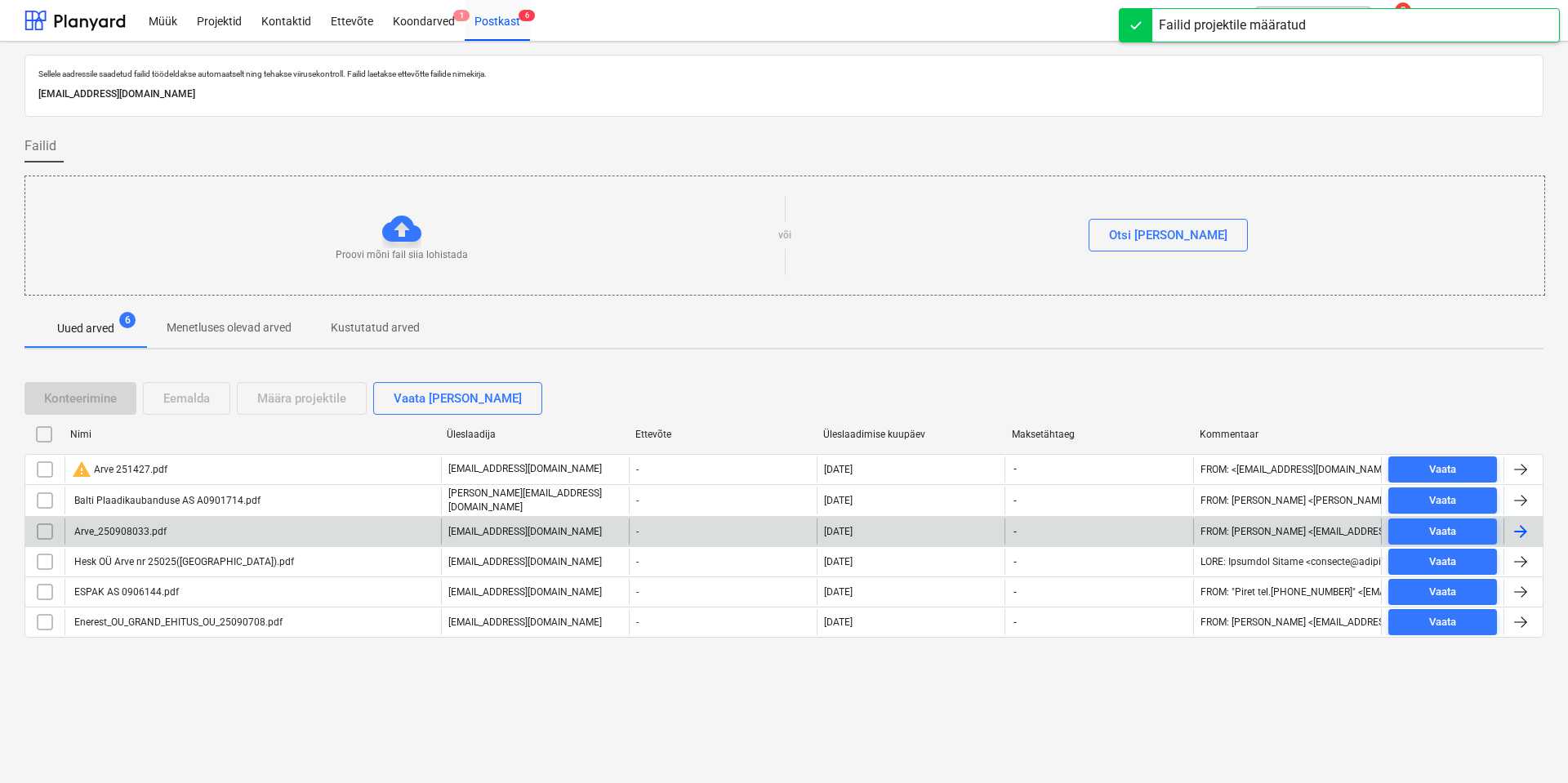
click at [211, 520] on div "Arve_250908033.pdf" at bounding box center [252, 531] width 376 height 26
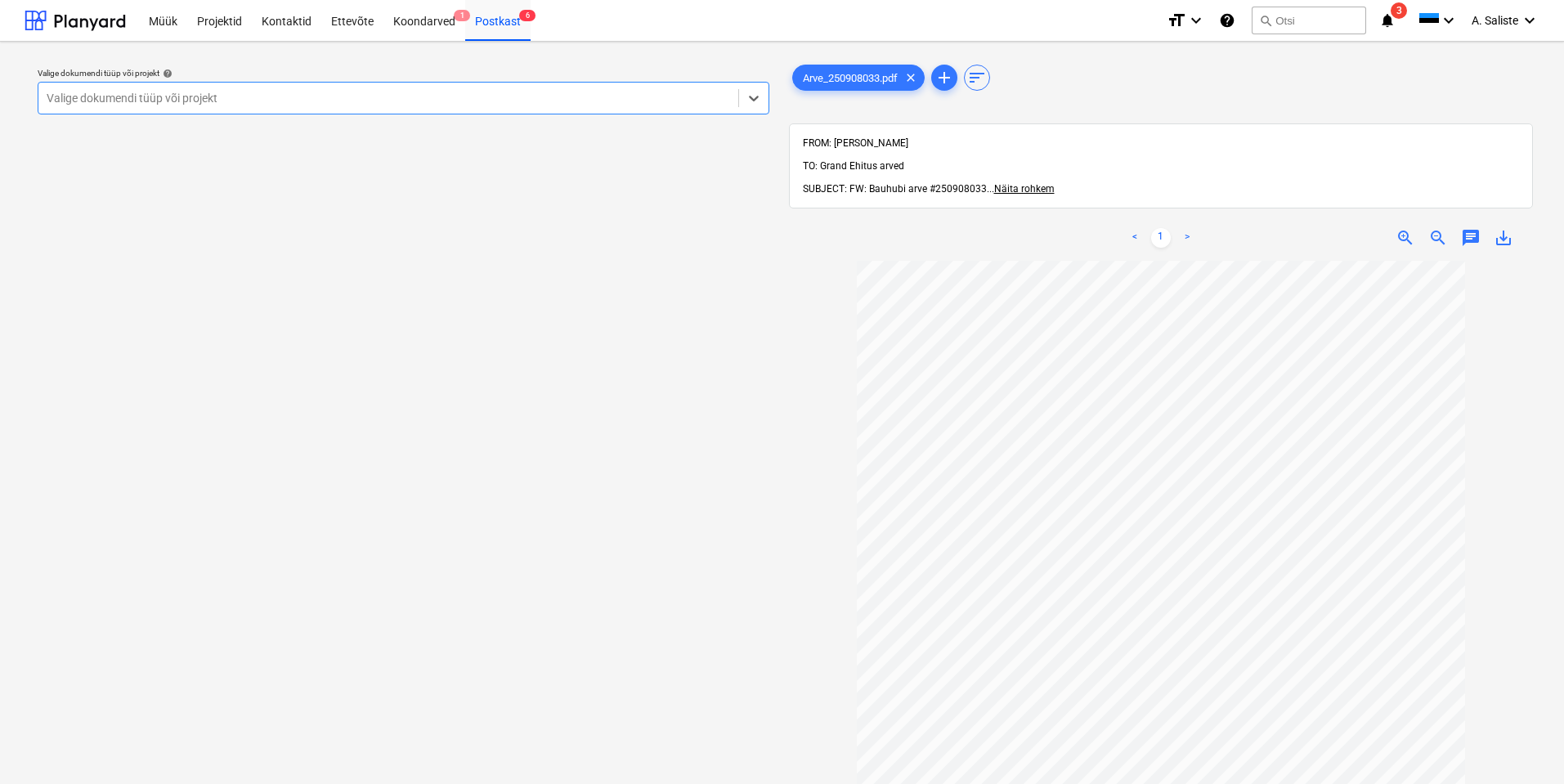
click at [655, 105] on div at bounding box center [388, 98] width 684 height 16
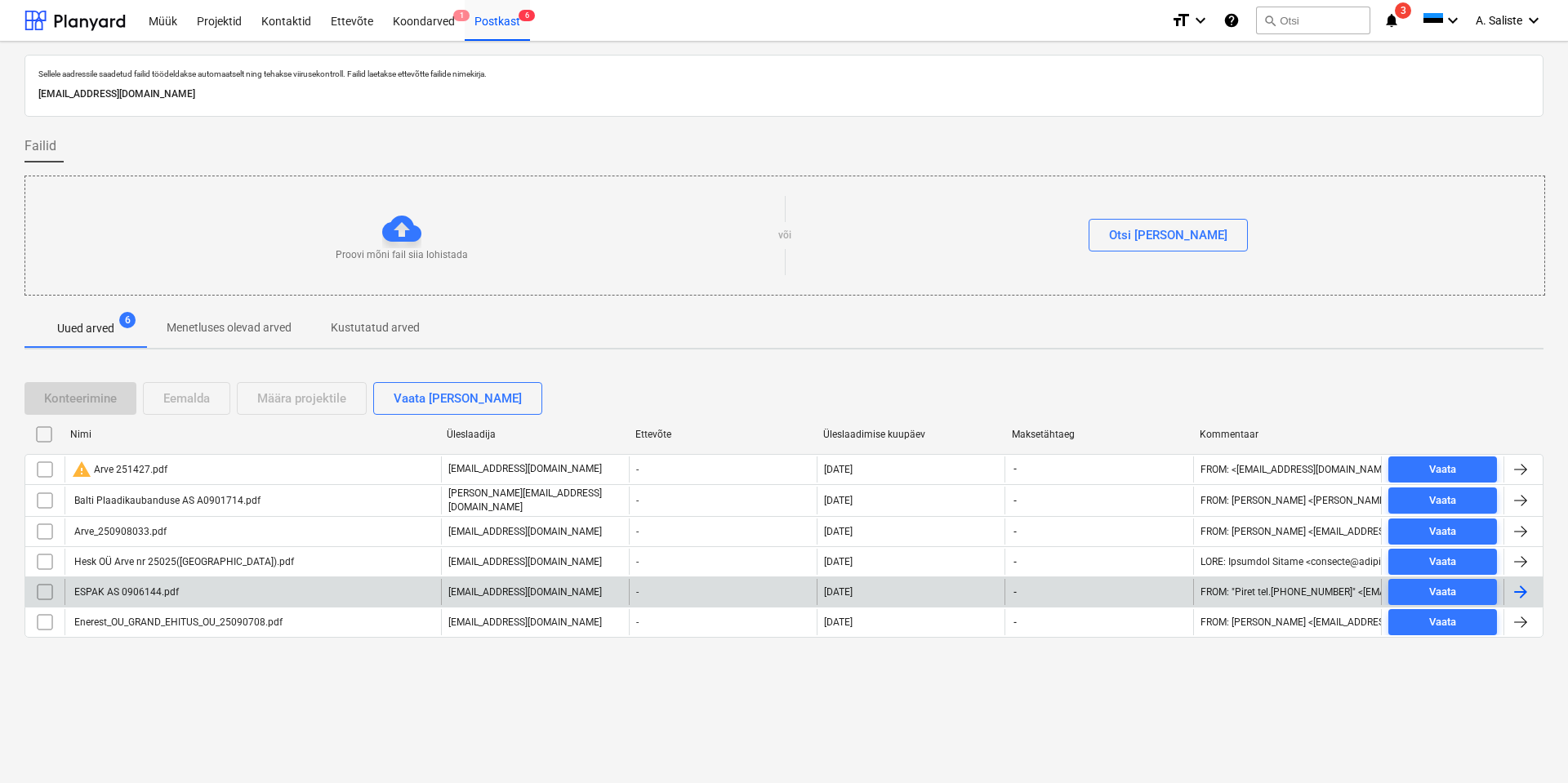
click at [159, 586] on div "ESPAK AS 0906144.pdf" at bounding box center [125, 591] width 107 height 12
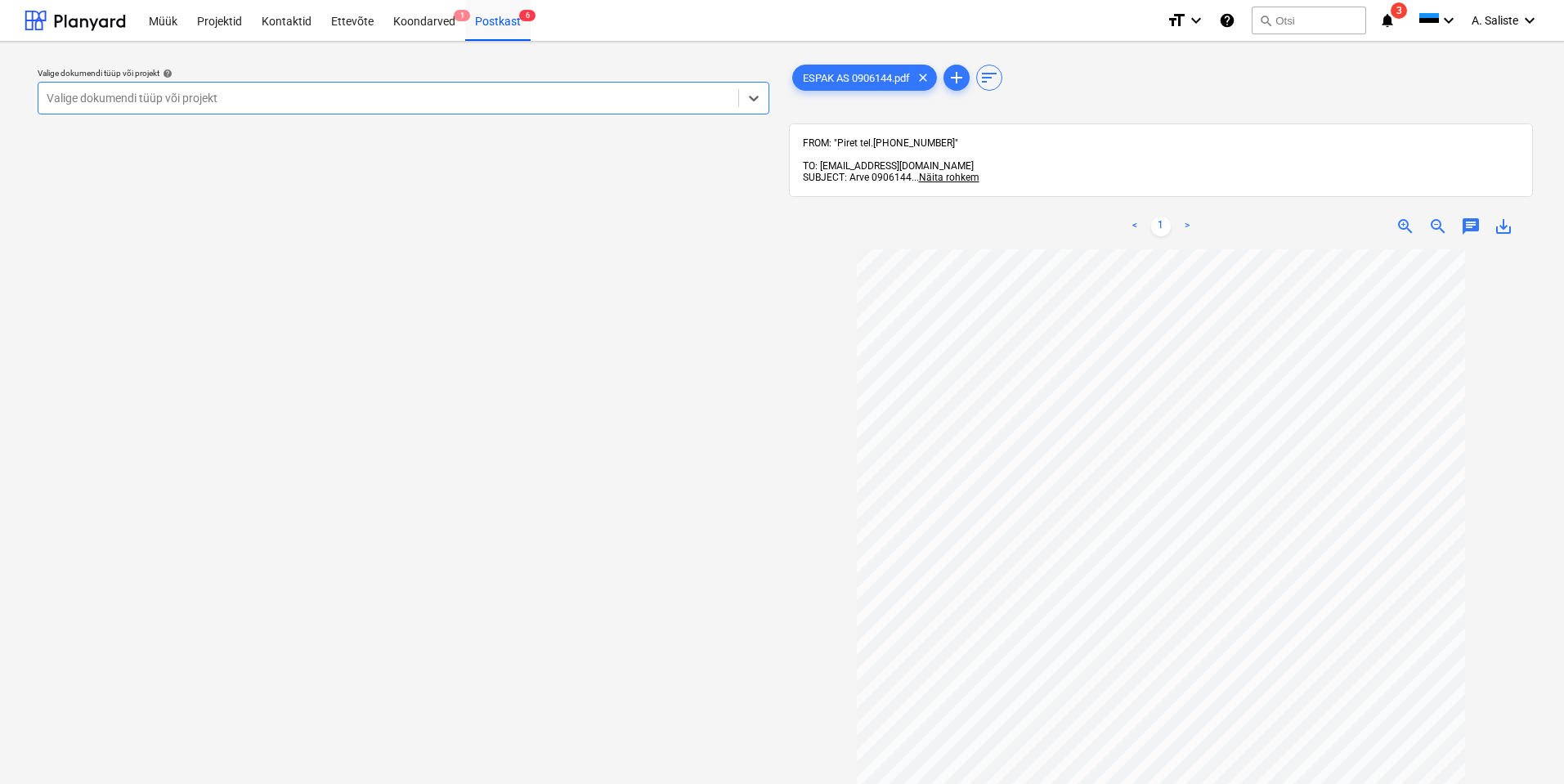
click at [652, 96] on div at bounding box center [388, 98] width 684 height 16
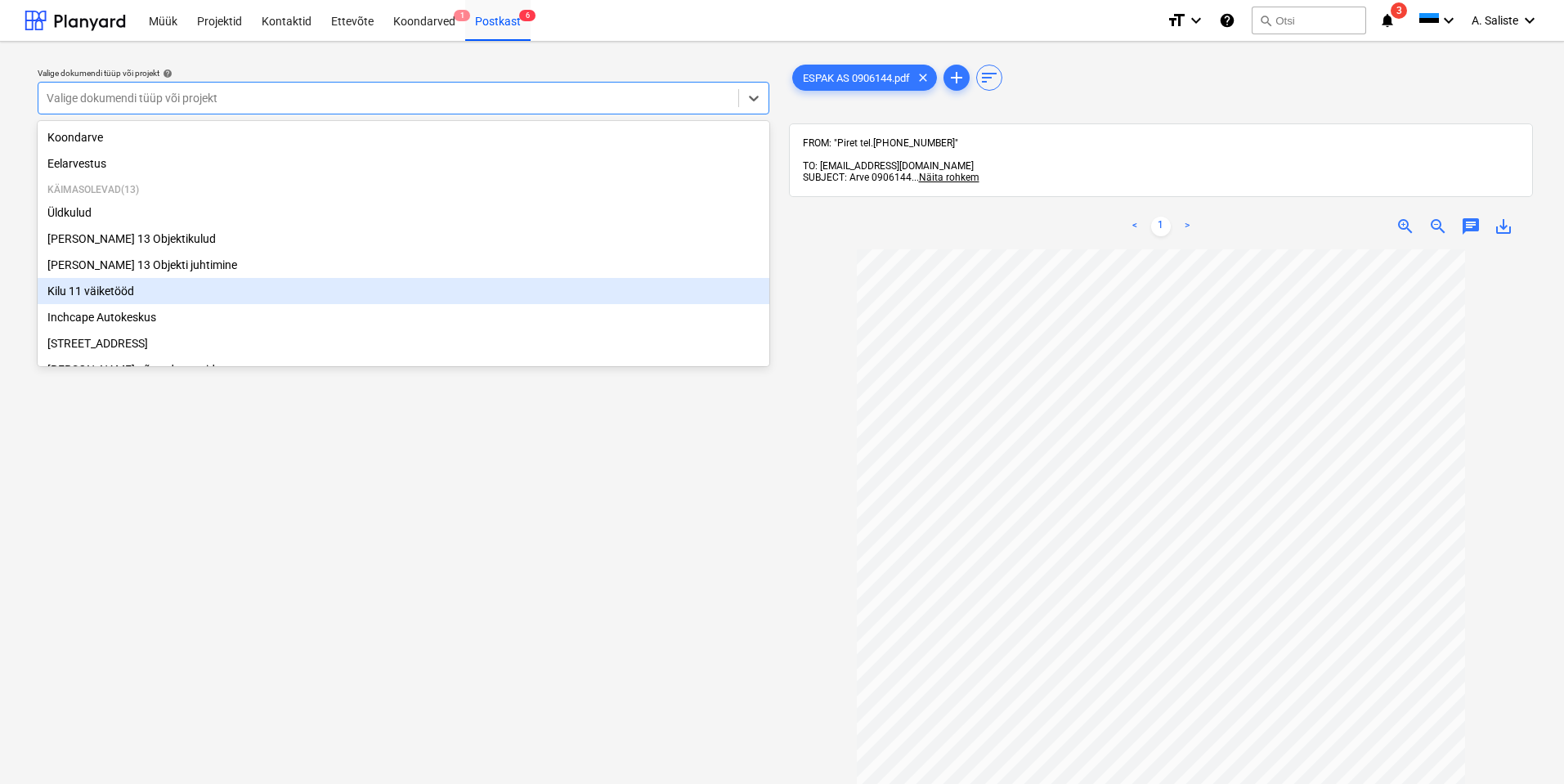
click at [162, 294] on div "Kilu 11 väiketööd" at bounding box center [404, 291] width 732 height 26
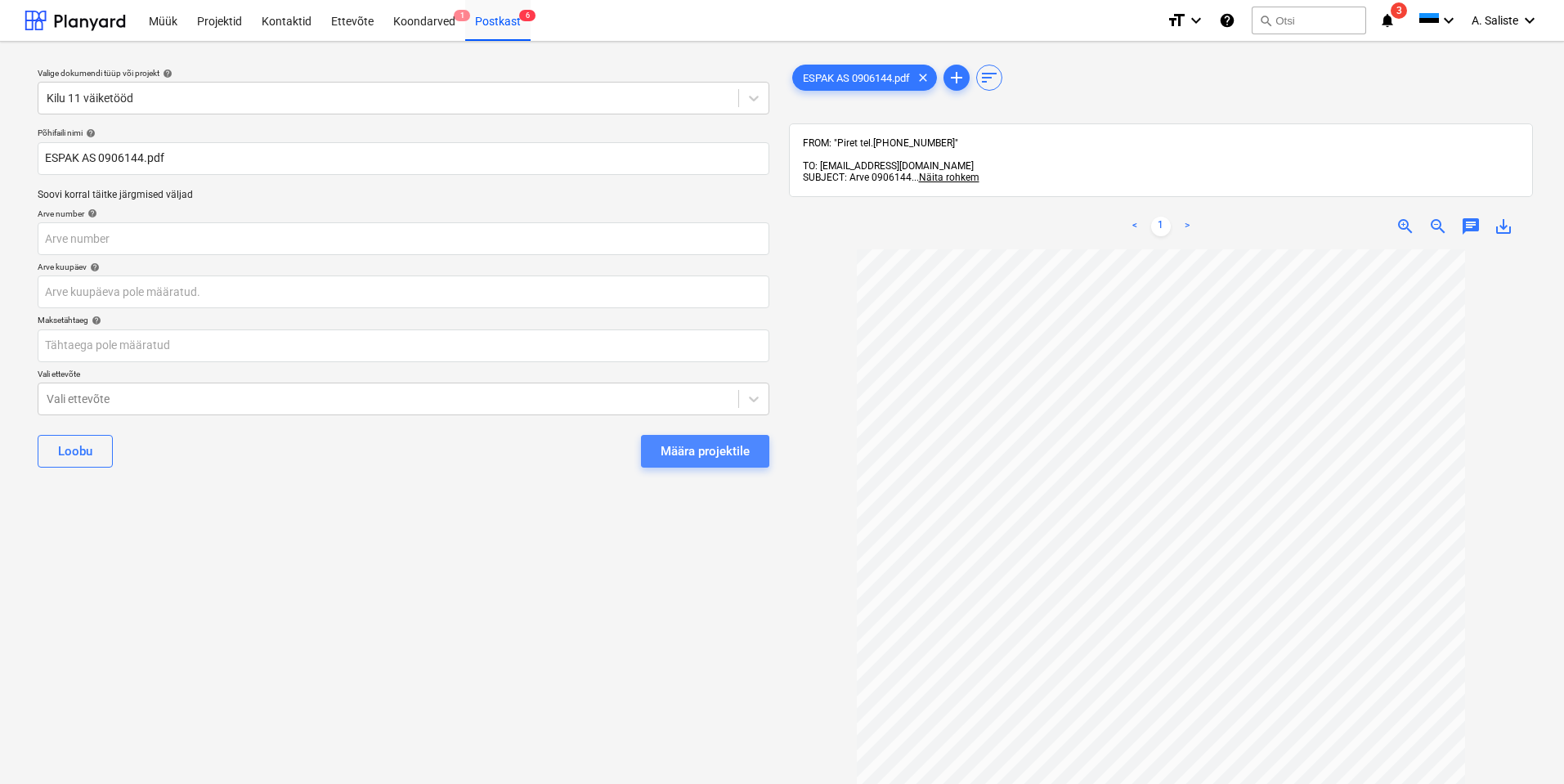
click at [715, 441] on div "Määra projektile" at bounding box center [705, 451] width 89 height 21
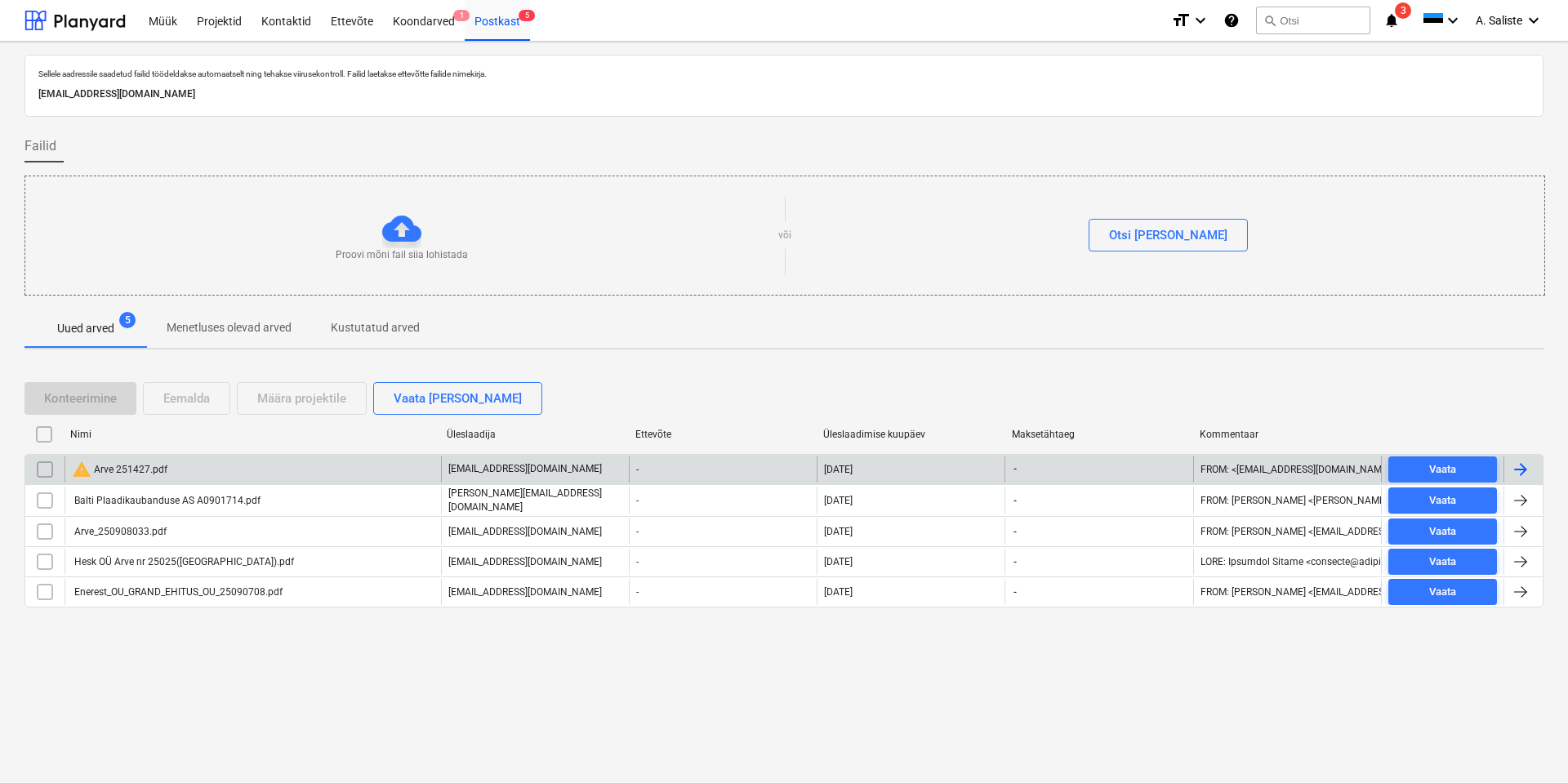
click at [194, 467] on div "warning Arve 251427.pdf" at bounding box center [252, 469] width 376 height 26
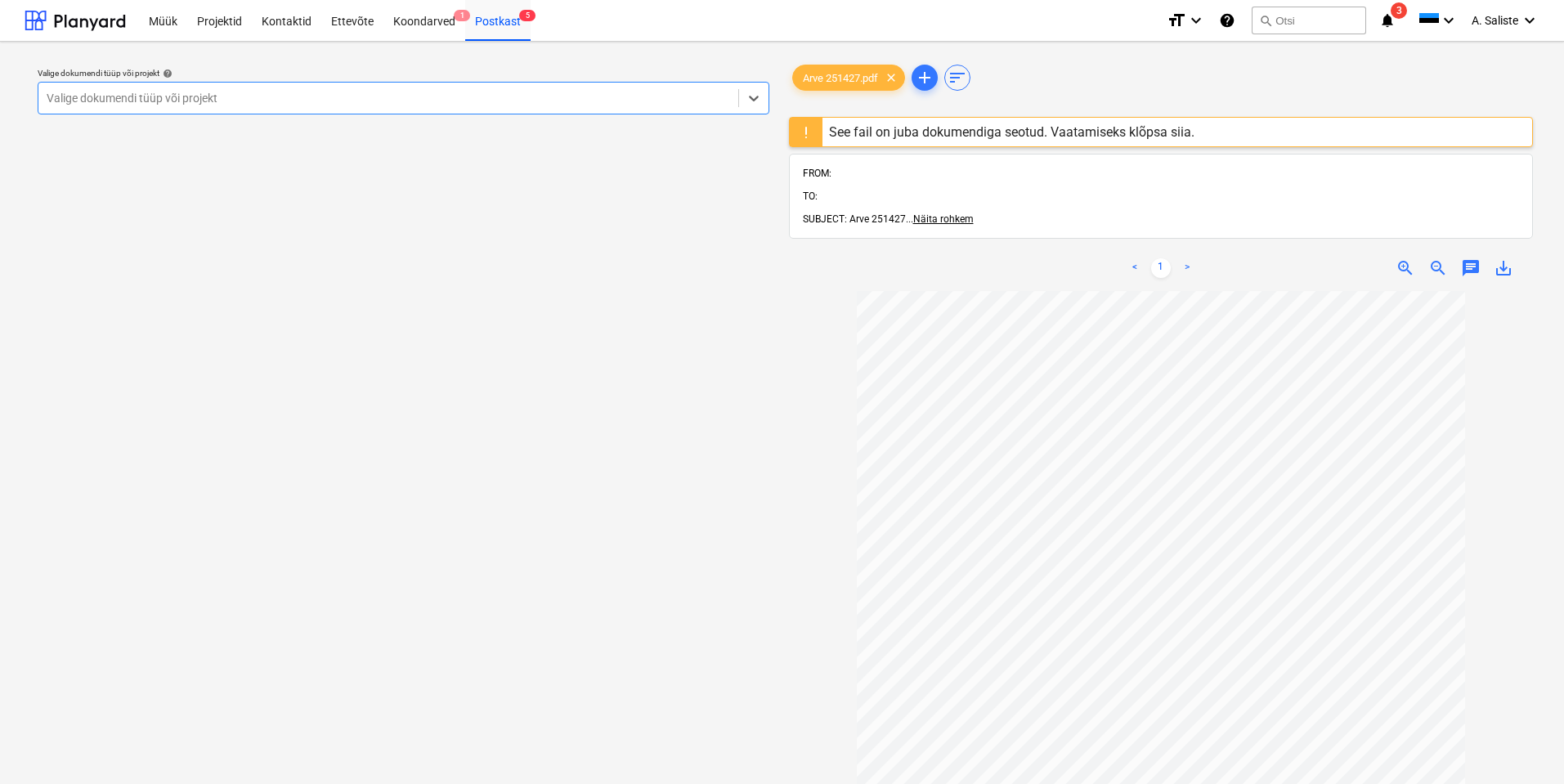
click at [872, 123] on div "See fail on juba dokumendiga seotud. Vaatamiseks klõpsa siia." at bounding box center [1012, 132] width 379 height 29
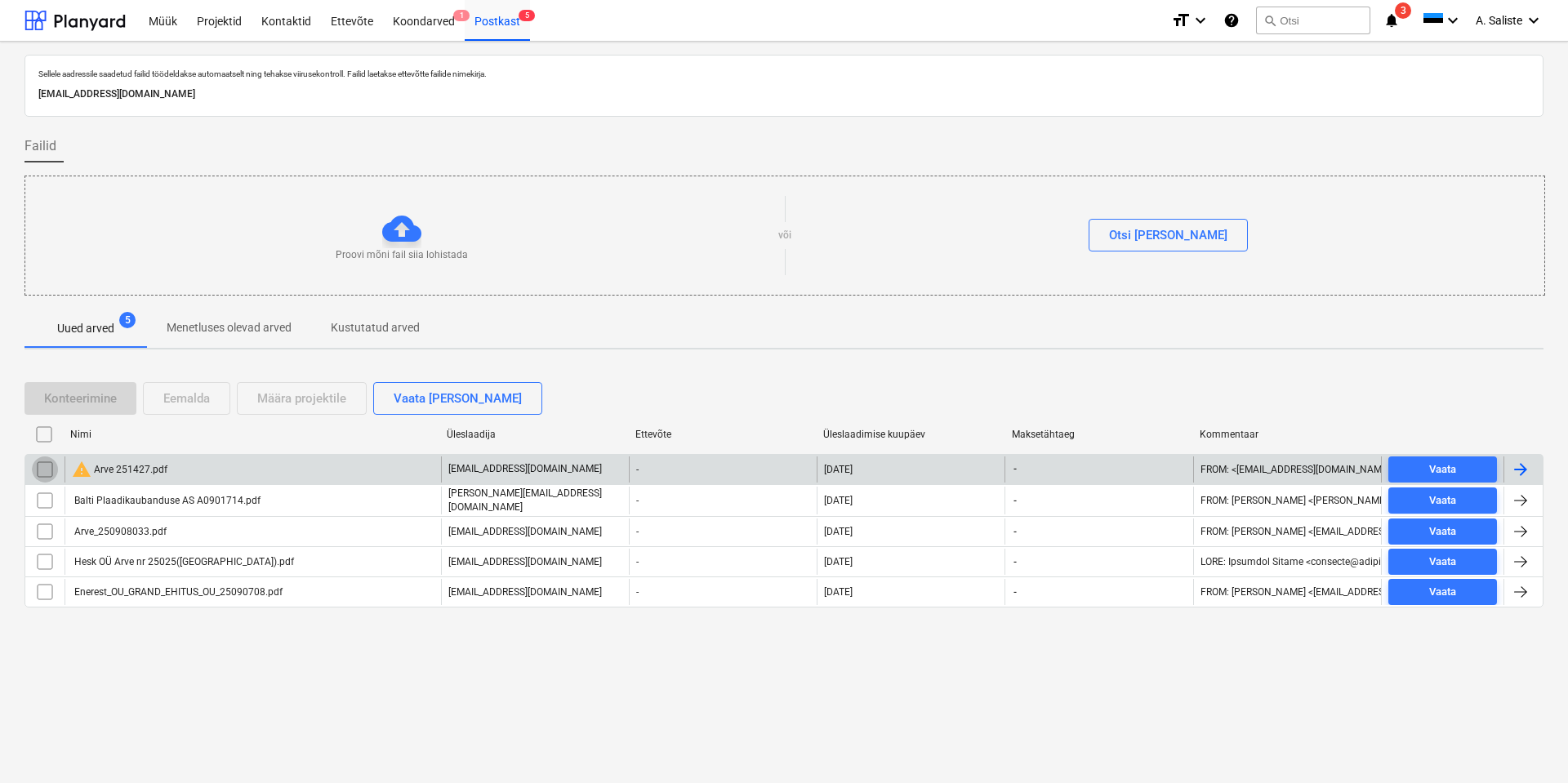
click at [46, 467] on input "checkbox" at bounding box center [44, 469] width 26 height 26
click at [190, 399] on div "Eemalda" at bounding box center [186, 398] width 46 height 21
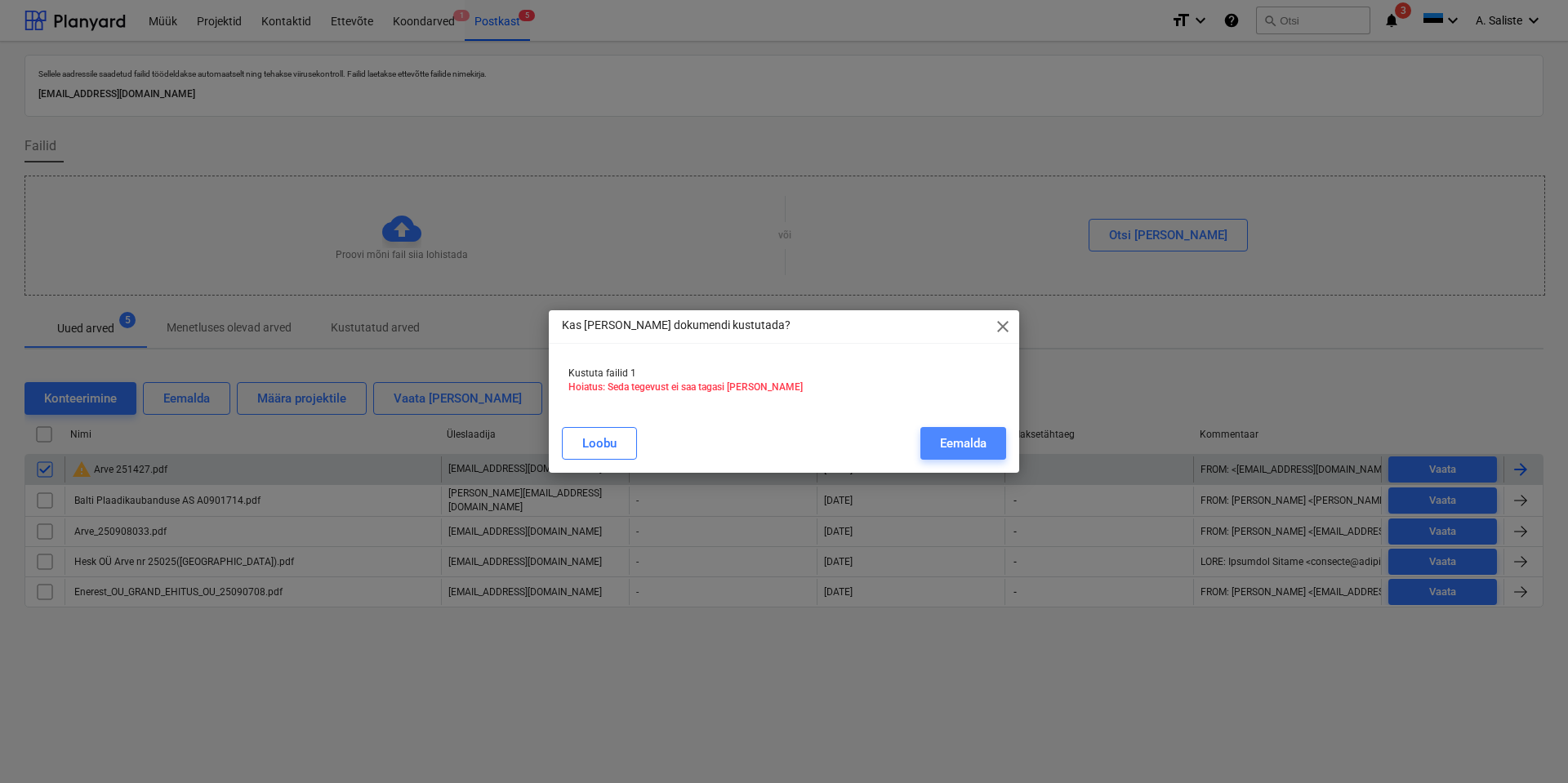
click at [945, 429] on button "Eemalda" at bounding box center [963, 443] width 86 height 33
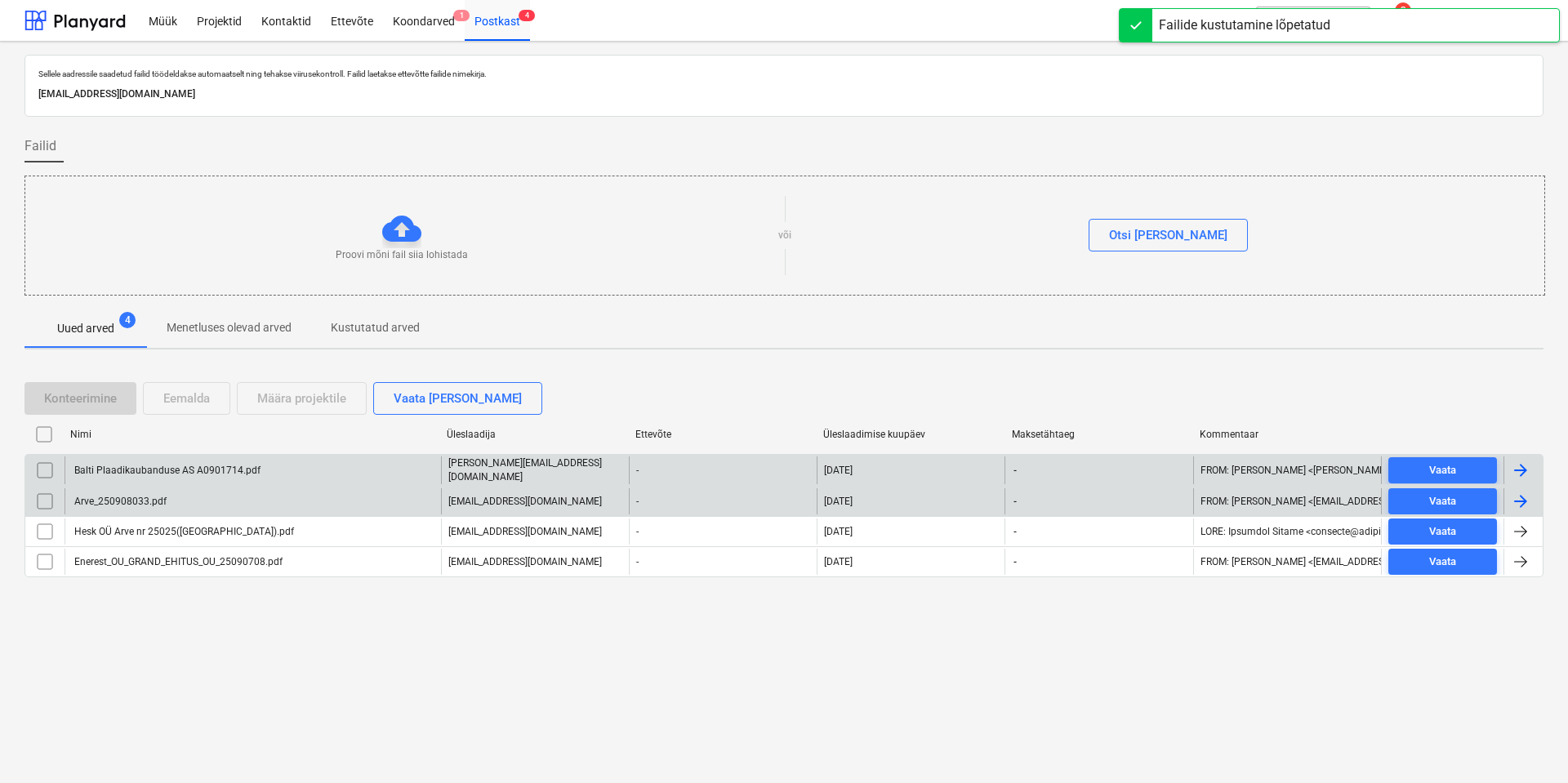
click at [222, 498] on div "Arve_250908033.pdf" at bounding box center [252, 501] width 376 height 26
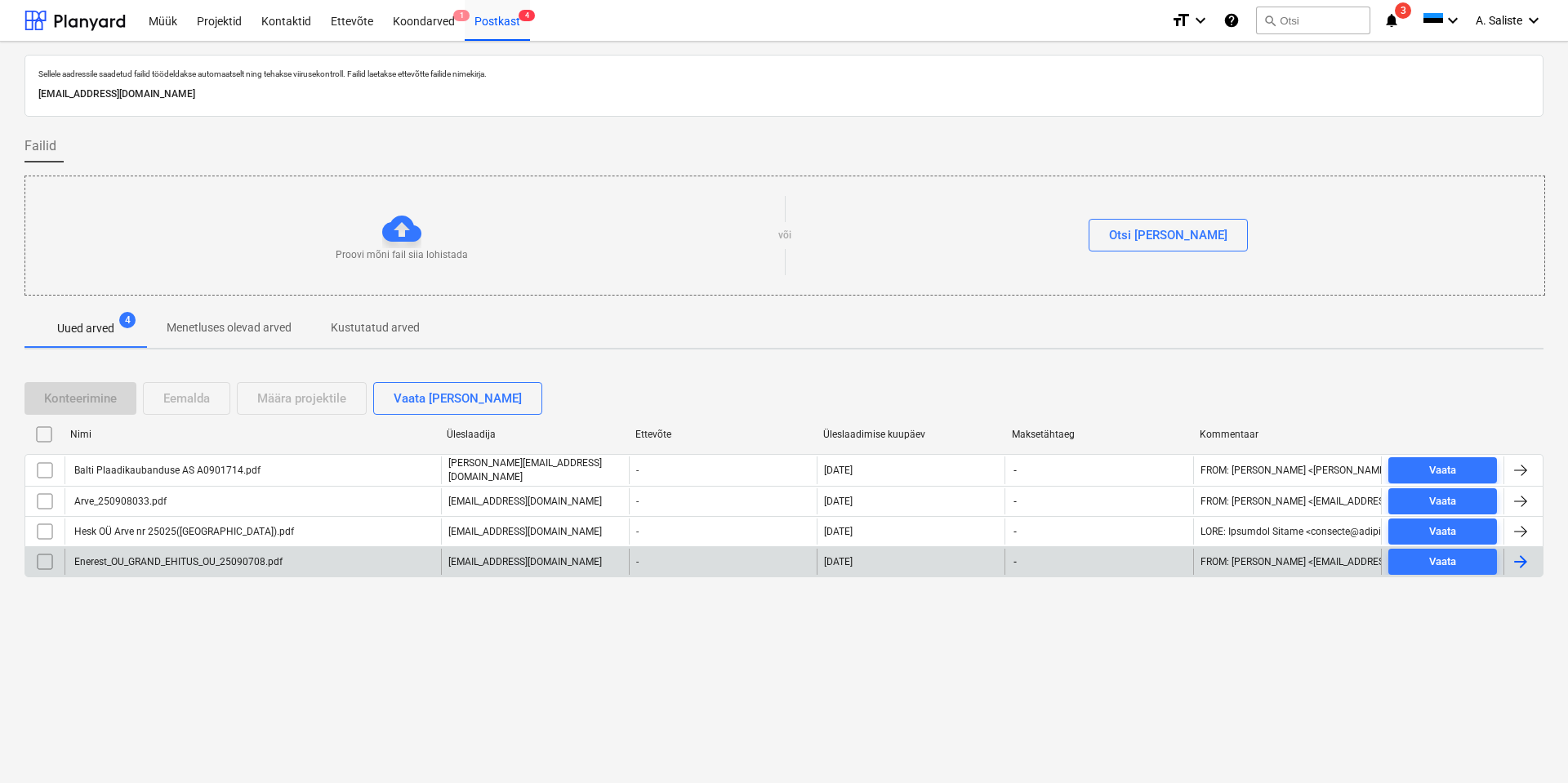
click at [168, 552] on div "Enerest_OU_GRAND_EHITUS_OU_25090708.pdf" at bounding box center [252, 561] width 376 height 26
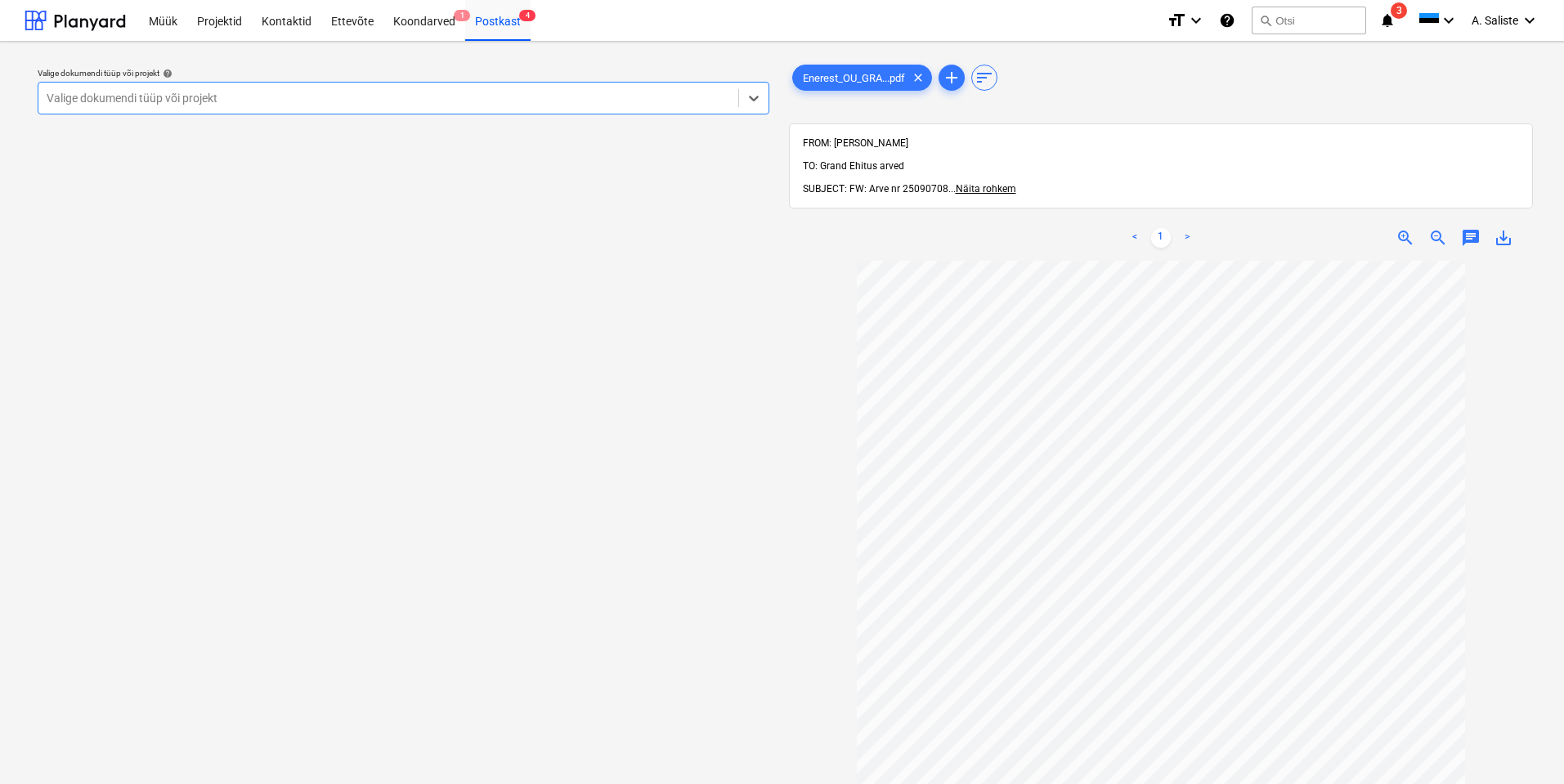
click at [643, 97] on div at bounding box center [388, 98] width 684 height 16
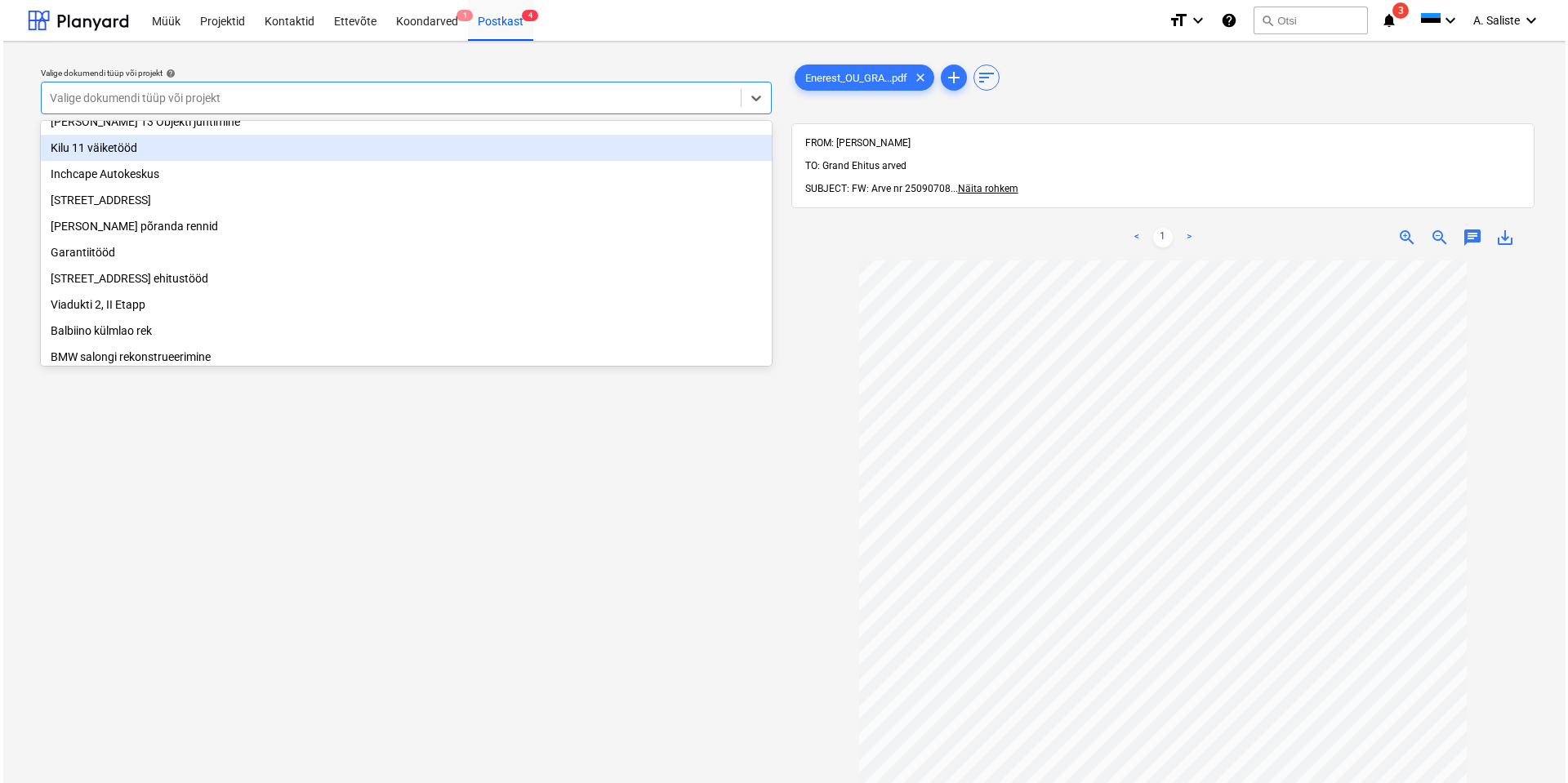
scroll to position [278, 0]
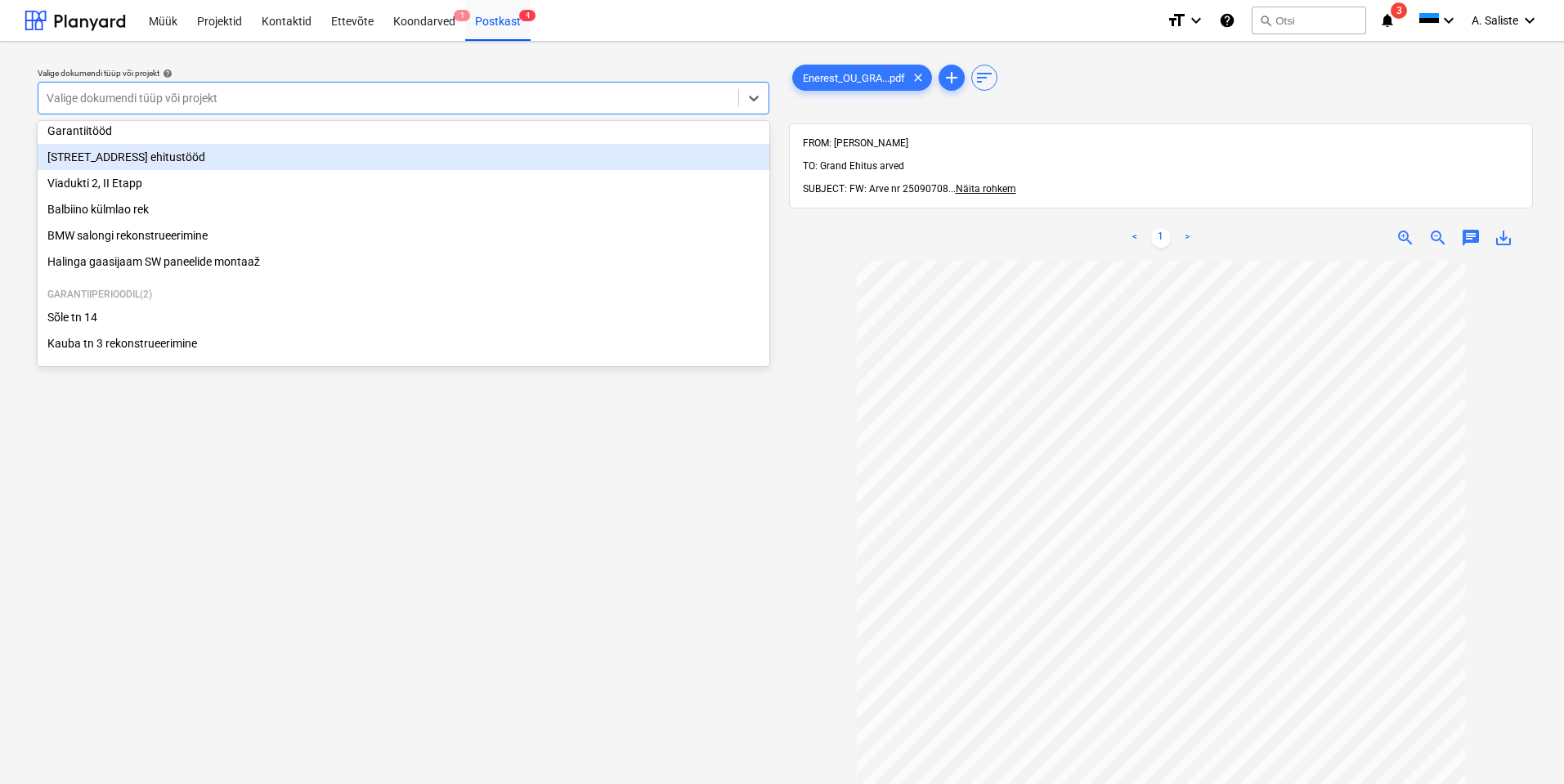
click at [131, 154] on div "[STREET_ADDRESS] ehitustööd" at bounding box center [404, 157] width 732 height 26
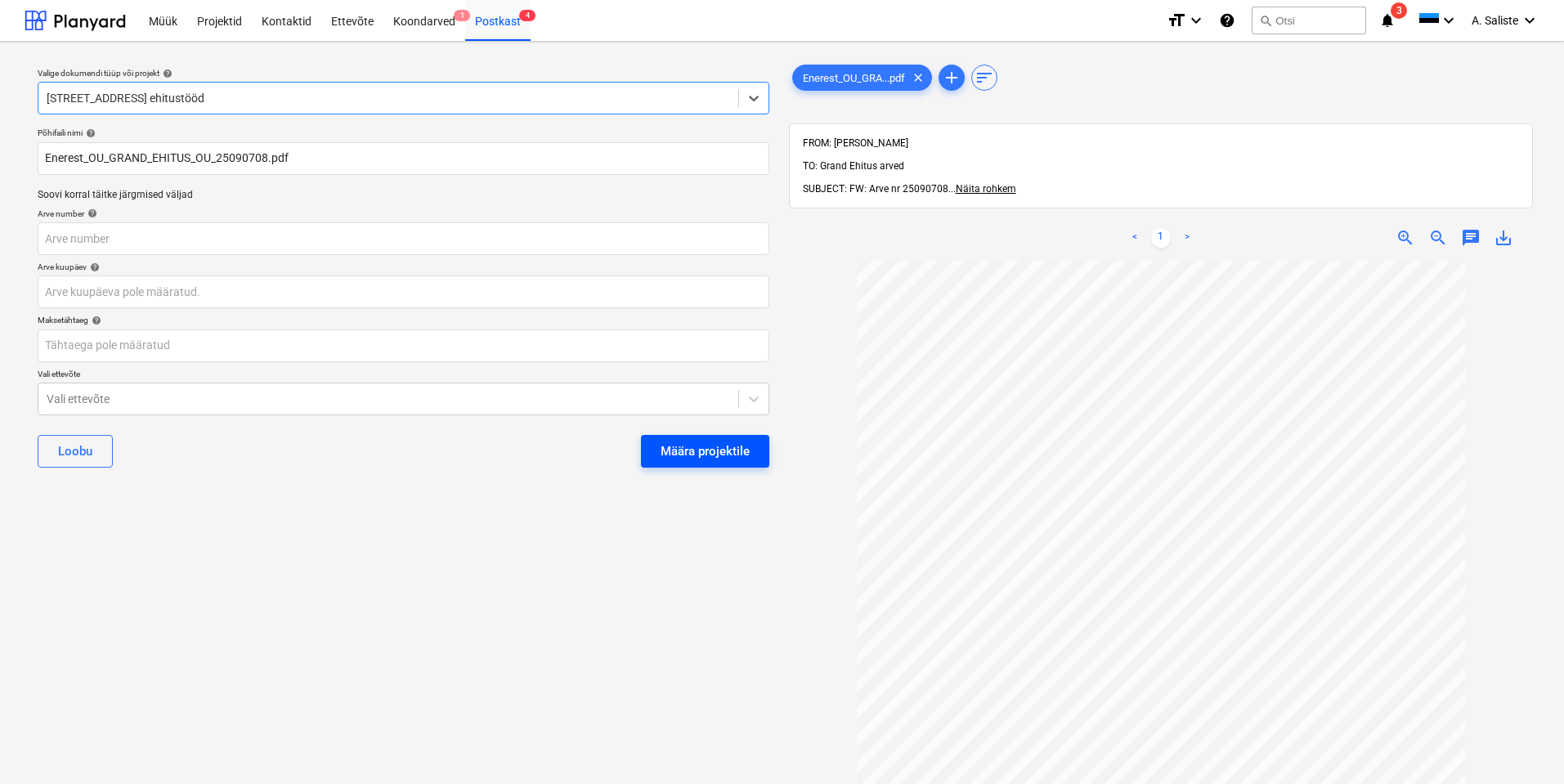
click at [711, 452] on div "Määra projektile" at bounding box center [705, 451] width 89 height 21
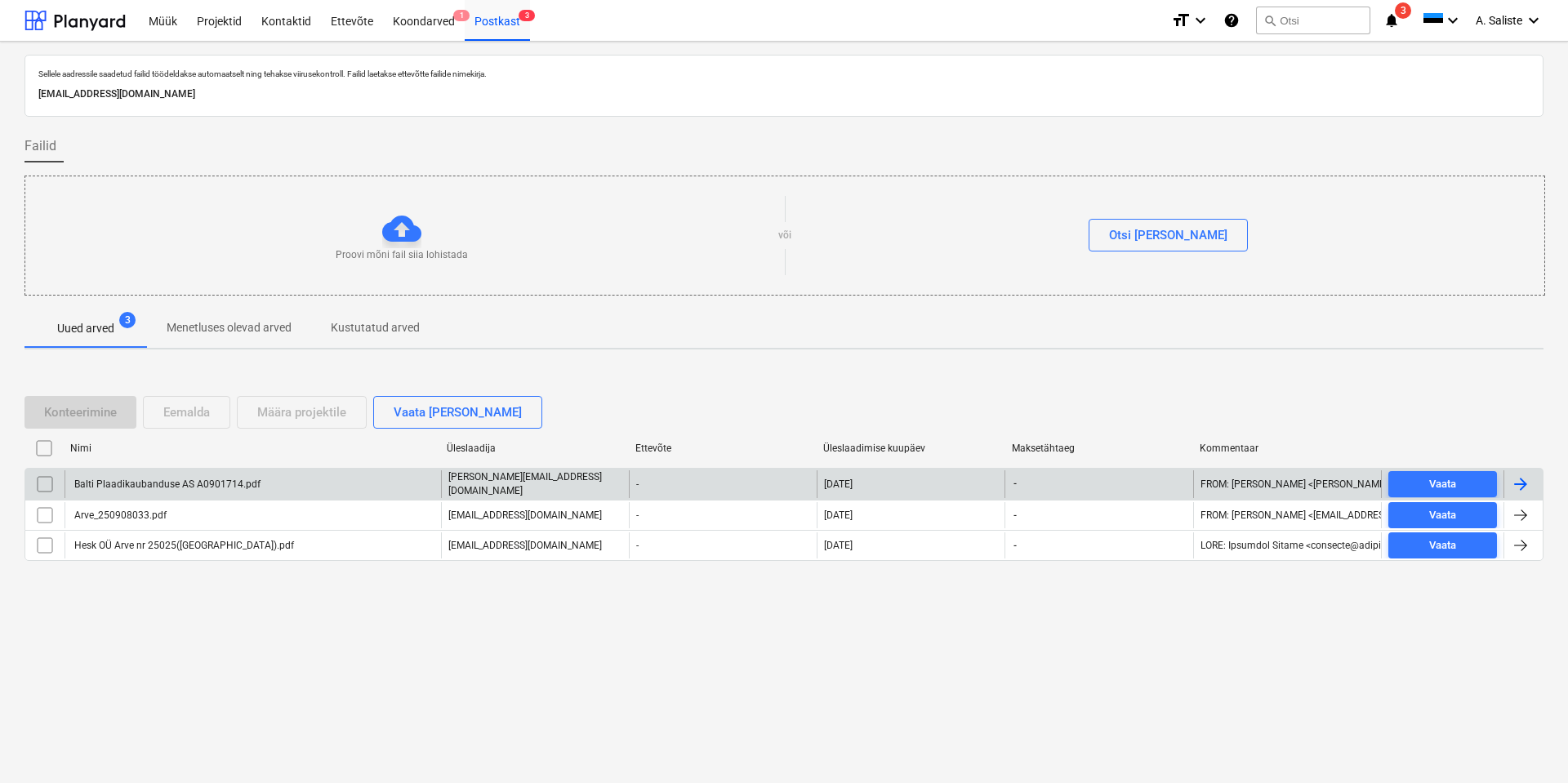
click at [198, 488] on div "Balti Plaadikaubanduse AS A0901714.pdf" at bounding box center [165, 484] width 189 height 12
